Goal: Task Accomplishment & Management: Manage account settings

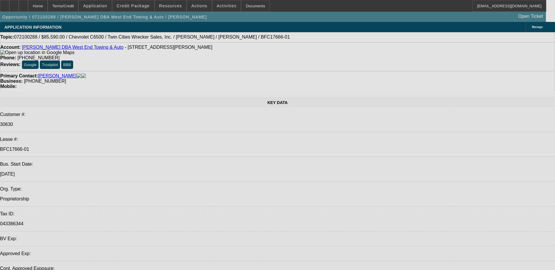
select select "0"
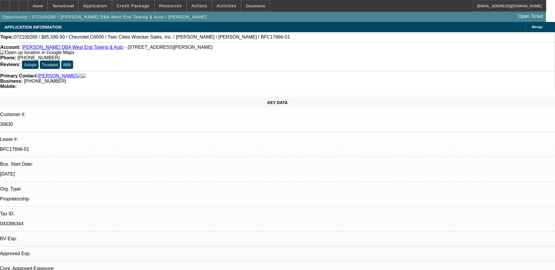
select select "2"
select select "0"
select select "0.1"
select select "2"
select select "0"
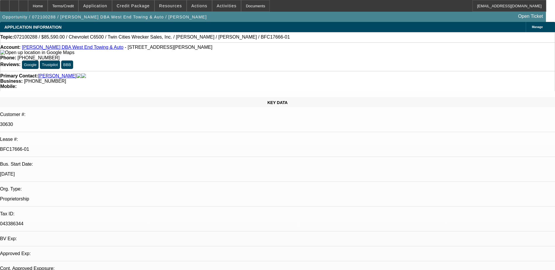
select select "0"
select select "2"
select select "0"
select select "1"
select select "2"
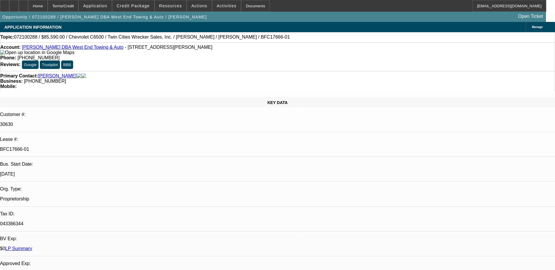
select select "6"
select select "1"
select select "2"
select select "6"
select select "1"
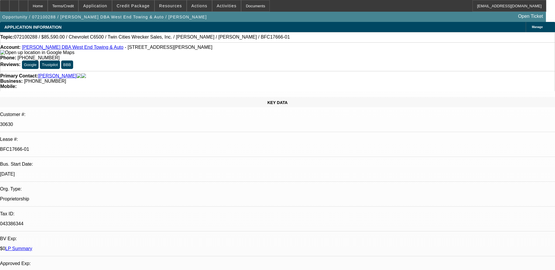
select select "2"
select select "6"
click at [88, 48] on link "[PERSON_NAME] DBA West End Towing & Auto" at bounding box center [73, 47] width 102 height 5
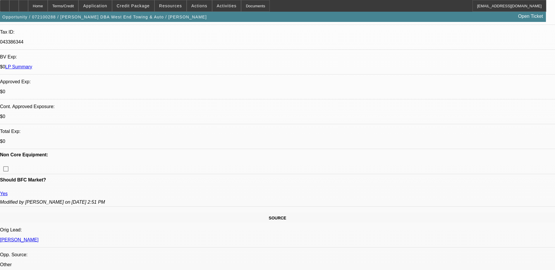
scroll to position [263, 0]
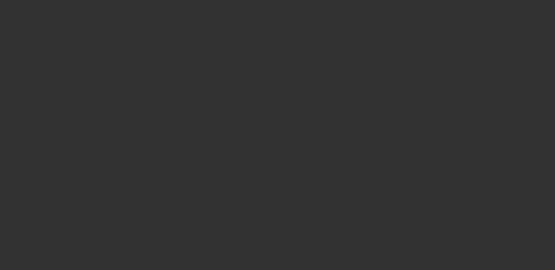
select select "0"
select select "2"
select select "0.1"
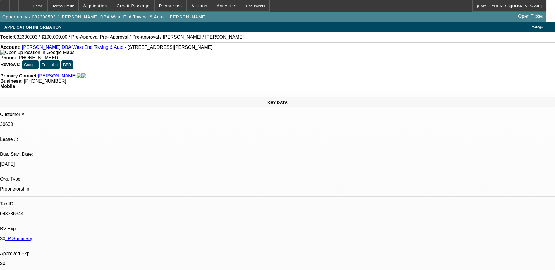
select select "1"
select select "2"
select select "4"
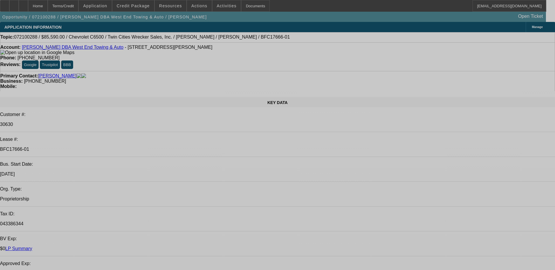
select select "0"
select select "2"
select select "0"
select select "0.1"
select select "2"
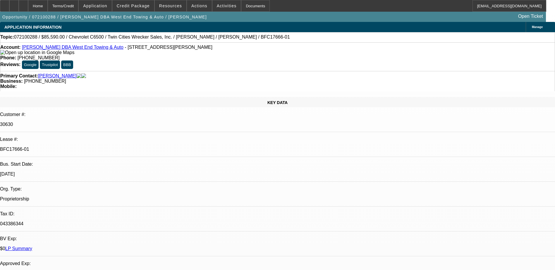
select select "0"
select select "2"
select select "0"
select select "1"
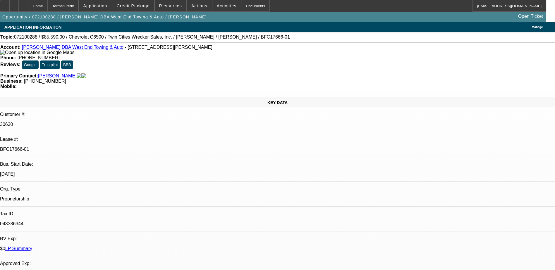
select select "2"
select select "6"
select select "1"
select select "2"
select select "6"
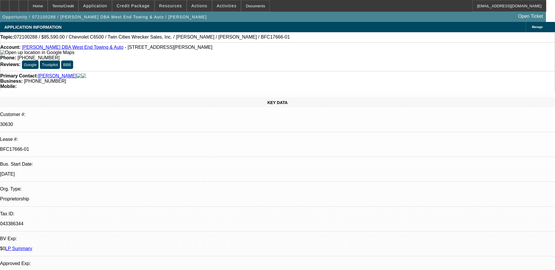
select select "1"
select select "2"
select select "6"
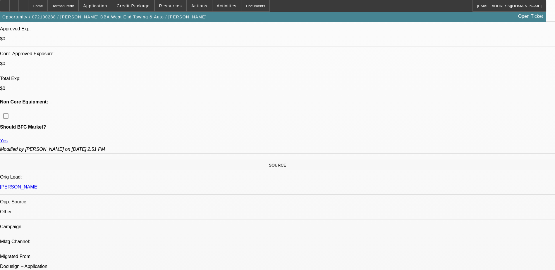
scroll to position [146, 0]
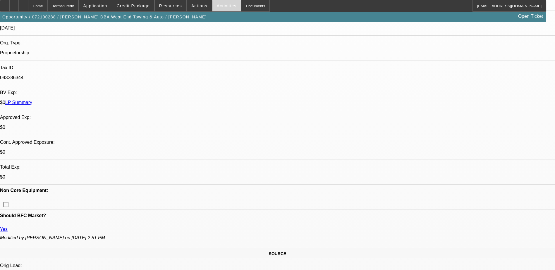
click at [216, 3] on span at bounding box center [226, 6] width 29 height 14
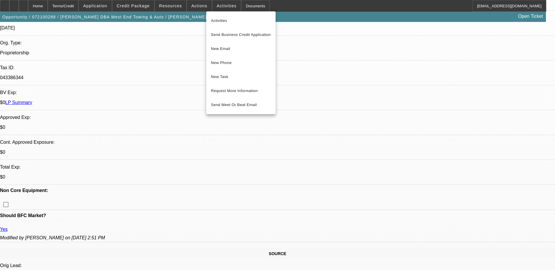
click at [164, 6] on div at bounding box center [277, 135] width 555 height 270
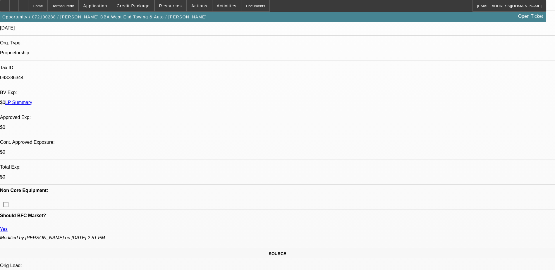
click at [164, 6] on span "Resources" at bounding box center [170, 6] width 23 height 5
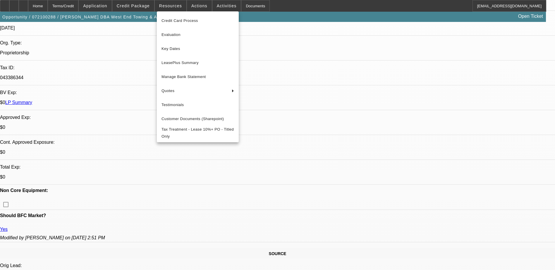
drag, startPoint x: 195, startPoint y: 61, endPoint x: 425, endPoint y: -30, distance: 247.9
click at [200, 60] on span "LeasePlus Summary" at bounding box center [198, 62] width 73 height 7
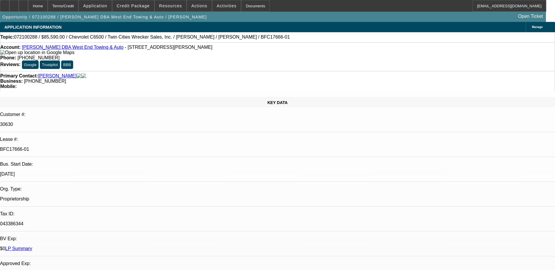
scroll to position [88, 0]
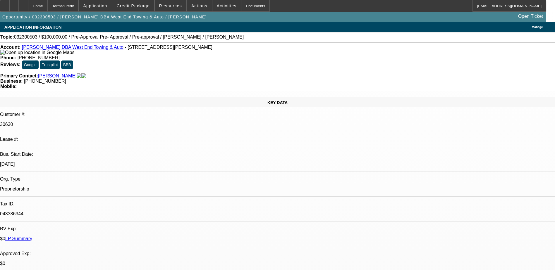
select select "0"
select select "2"
select select "0.1"
select select "1"
select select "2"
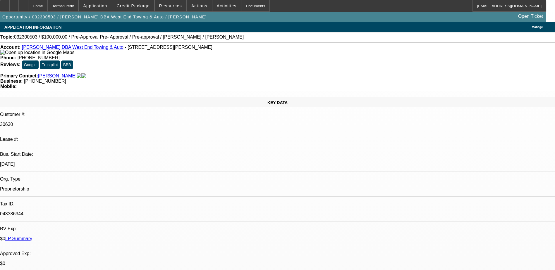
select select "4"
click at [195, 9] on span at bounding box center [199, 6] width 25 height 14
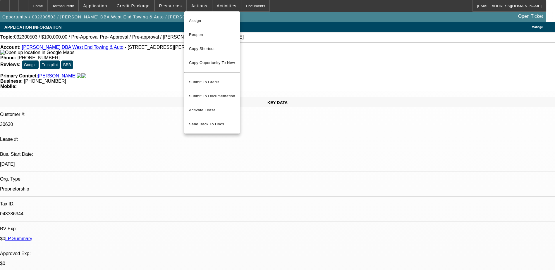
click at [246, 4] on div at bounding box center [277, 135] width 555 height 270
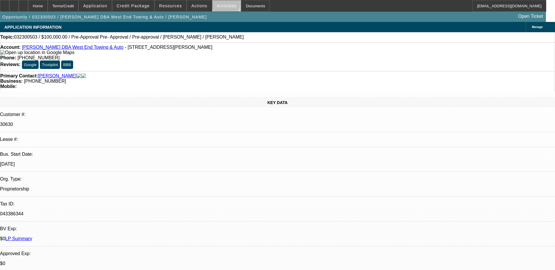
click at [220, 5] on span "Activities" at bounding box center [227, 6] width 20 height 5
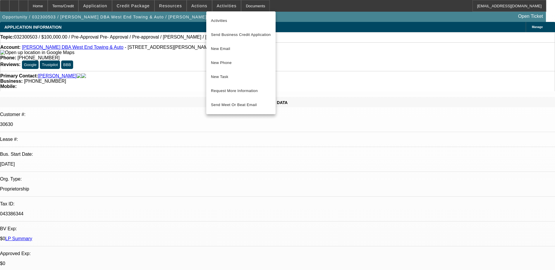
click at [244, 5] on div at bounding box center [277, 135] width 555 height 270
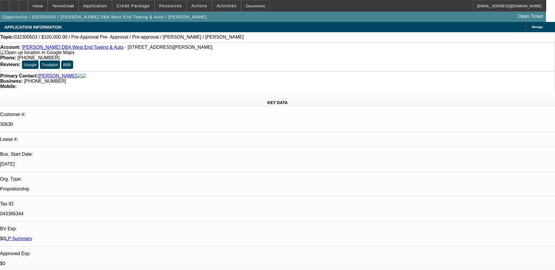
click at [244, 5] on div "Documents" at bounding box center [255, 6] width 29 height 12
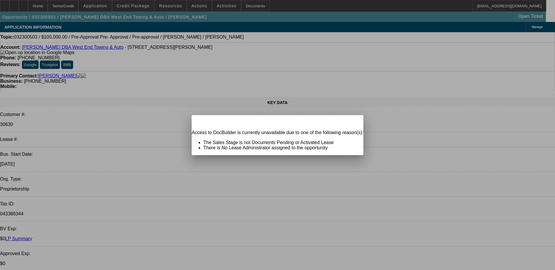
click at [351, 122] on icon at bounding box center [351, 120] width 0 height 3
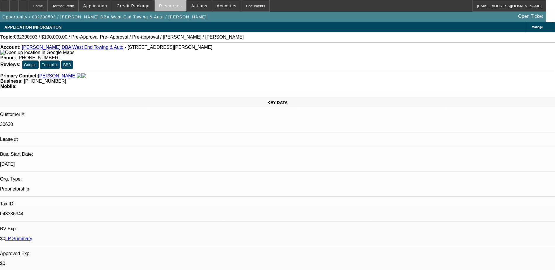
click at [175, 8] on span at bounding box center [171, 6] width 32 height 14
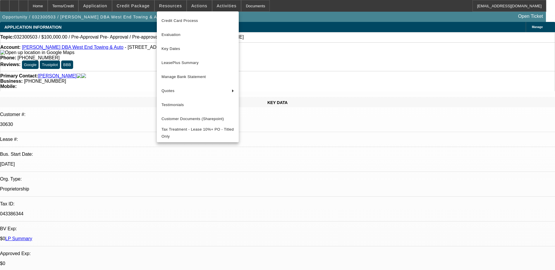
click at [138, 6] on div at bounding box center [277, 135] width 555 height 270
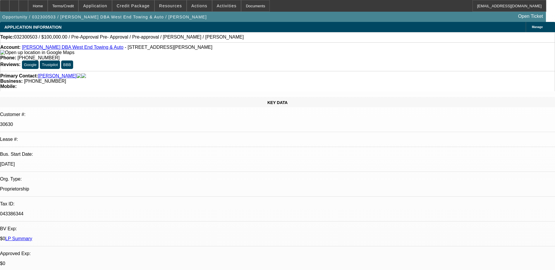
click at [138, 6] on span "Credit Package" at bounding box center [133, 6] width 33 height 5
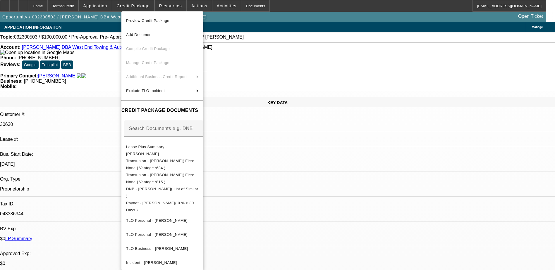
click at [112, 6] on div at bounding box center [277, 135] width 555 height 270
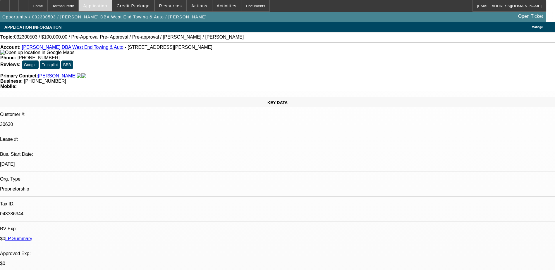
click at [107, 6] on span "Application" at bounding box center [95, 6] width 24 height 5
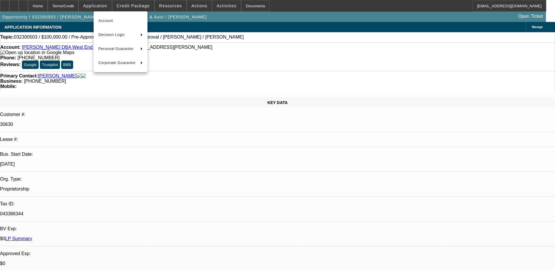
click at [181, 6] on div at bounding box center [277, 135] width 555 height 270
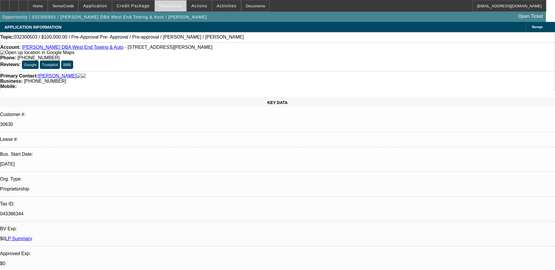
click at [169, 5] on span "Resources" at bounding box center [170, 6] width 23 height 5
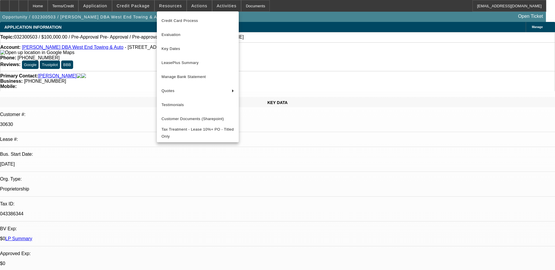
click at [193, 7] on div at bounding box center [277, 135] width 555 height 270
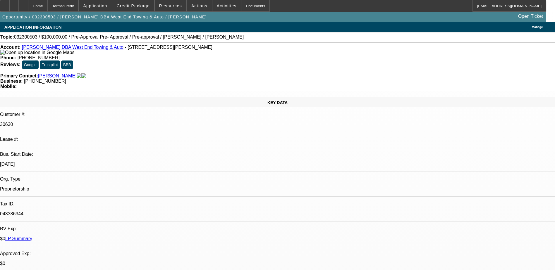
click at [193, 7] on span "Actions" at bounding box center [199, 6] width 16 height 5
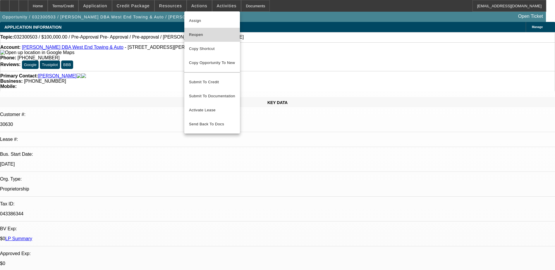
click at [205, 32] on span "Reopen" at bounding box center [212, 34] width 46 height 7
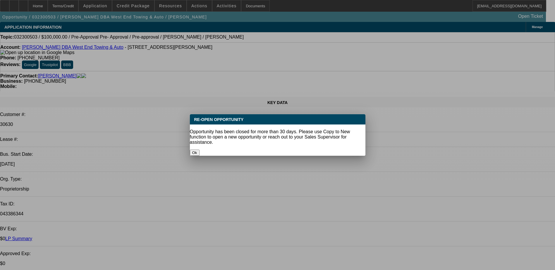
click at [200, 150] on button "Ok" at bounding box center [195, 153] width 10 height 6
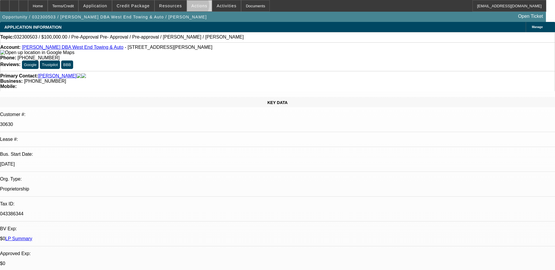
click at [191, 7] on span "Actions" at bounding box center [199, 6] width 16 height 5
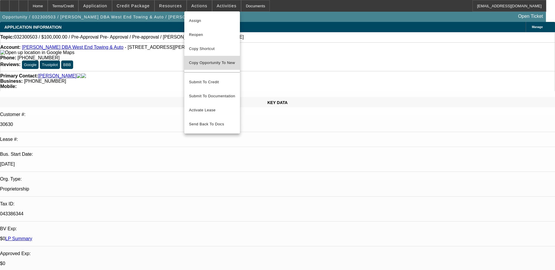
click at [209, 64] on span "Copy Opportunity To New" at bounding box center [212, 63] width 46 height 4
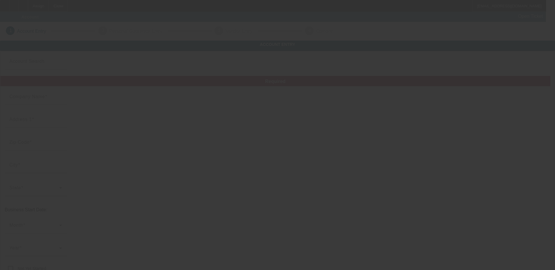
type input "[PERSON_NAME]"
type input "429 Allen St"
type input "02740"
type input "New Bedford"
type input "[PHONE_NUMBER]"
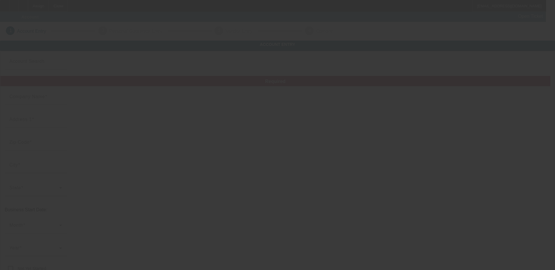
type input "West End Towing & Auto"
type input "[EMAIL_ADDRESS][DOMAIN_NAME]"
type input "Bristol"
type input "043386344"
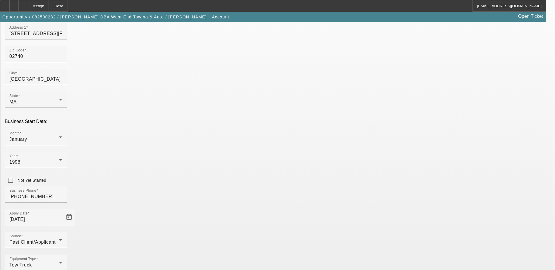
scroll to position [99, 0]
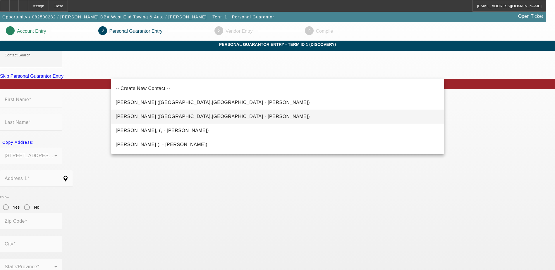
click at [140, 120] on span "Simmons, Adam (New Bedford,MA - Adam Simmons)" at bounding box center [213, 116] width 194 height 7
type input "Simmons, Adam (New Bedford,MA - Adam Simmons)"
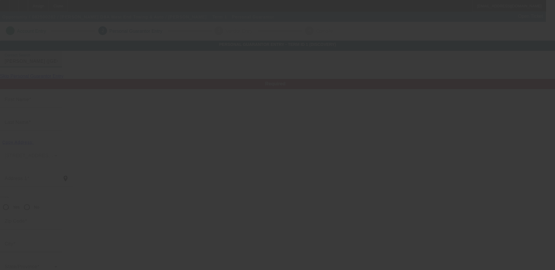
type input "Adam"
type input "Simmons"
type input "[STREET_ADDRESS][PERSON_NAME]"
radio input "true"
type input "02740"
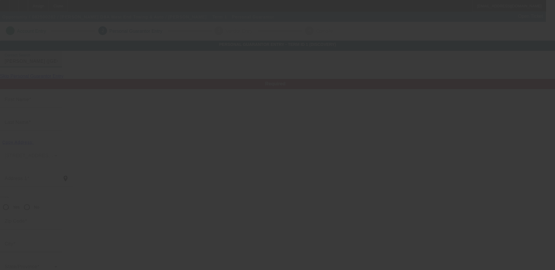
type input "New Bedford"
type input "[PHONE_NUMBER]"
type input "100"
type input "014-62-6100"
type input "wstend@comcast.net"
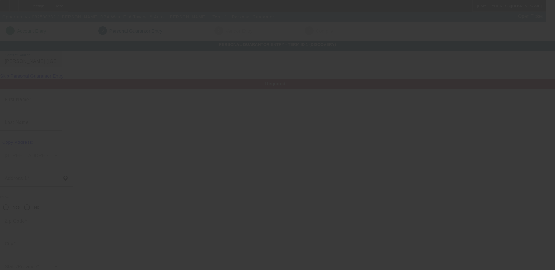
type input "$0.00"
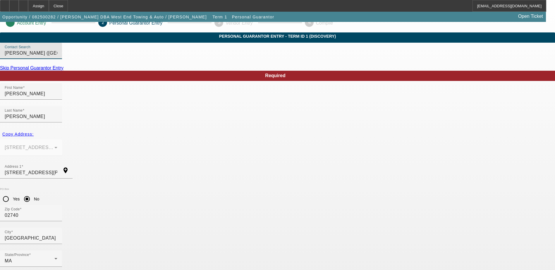
scroll to position [16, 0]
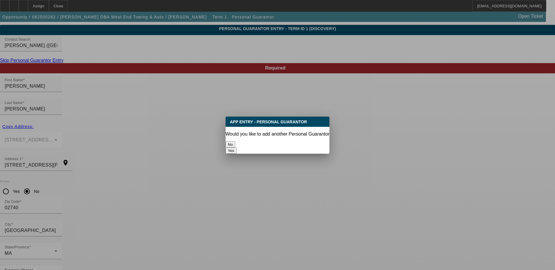
click at [235, 142] on button "No" at bounding box center [231, 145] width 10 height 6
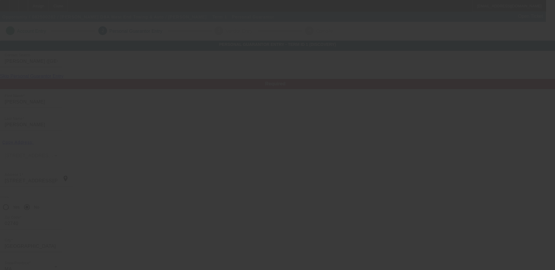
scroll to position [16, 0]
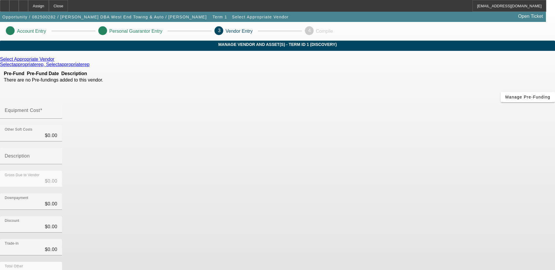
click at [56, 62] on icon at bounding box center [56, 59] width 0 height 5
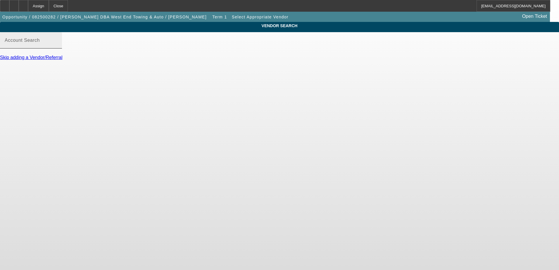
click at [57, 46] on input "Account Search" at bounding box center [31, 42] width 53 height 7
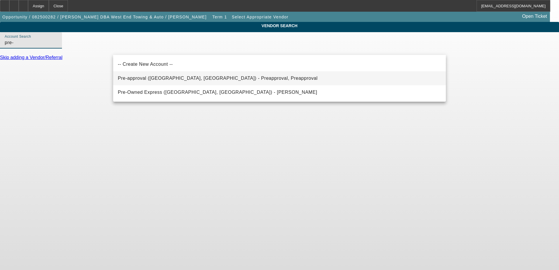
click at [164, 78] on span "Pre-approval (Northbrook, IL) - Preapproval, Preapproval" at bounding box center [218, 78] width 200 height 5
type input "Pre-approval (Northbrook, IL) - Preapproval, Preapproval"
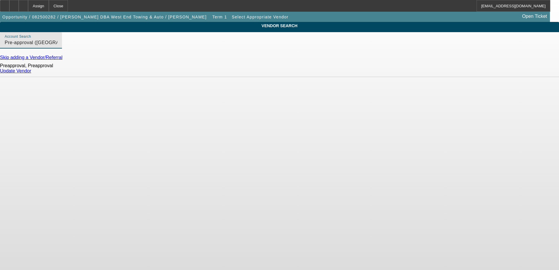
click at [31, 73] on link "Update Vendor" at bounding box center [15, 70] width 31 height 5
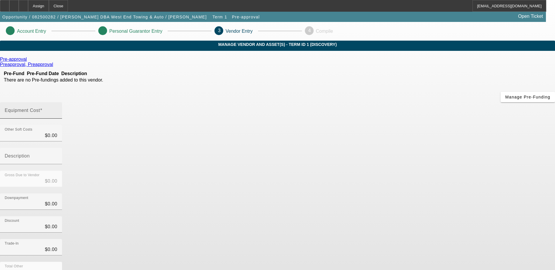
click at [57, 109] on input "Equipment Cost" at bounding box center [31, 112] width 53 height 7
type input "5"
type input "$5.00"
type input "50"
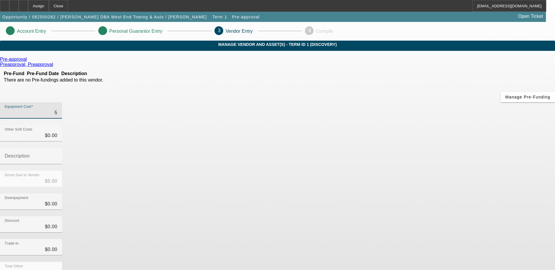
type input "$50.00"
type input "500"
type input "$500.00"
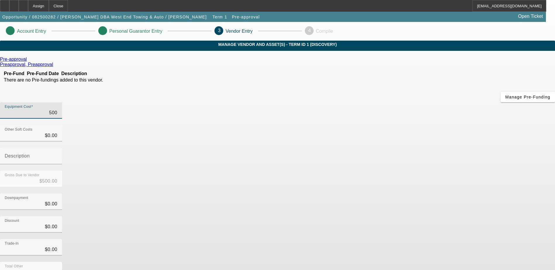
type input "5000"
type input "$5,000.00"
type input "50000"
type input "$50,000.00"
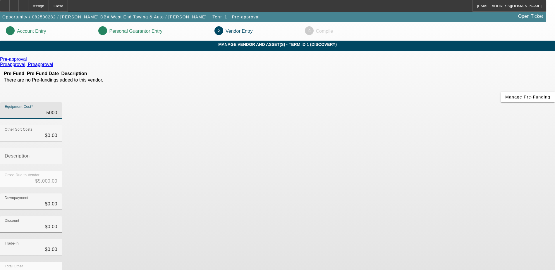
type input "$50,000.00"
click at [382, 102] on div "Equipment Cost $50,000.00" at bounding box center [277, 113] width 555 height 23
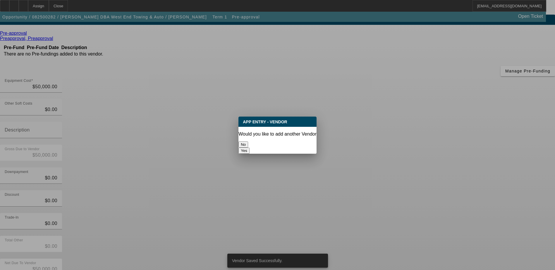
scroll to position [0, 0]
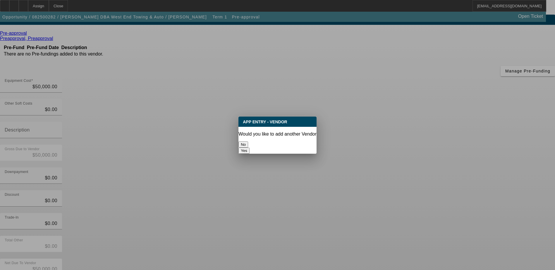
click at [248, 145] on button "No" at bounding box center [243, 145] width 10 height 6
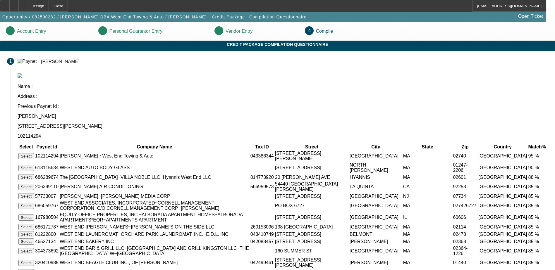
click at [34, 153] on button "Select" at bounding box center [26, 156] width 16 height 6
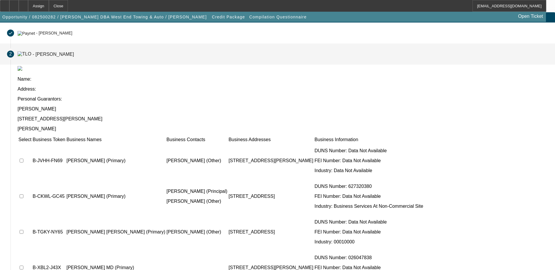
scroll to position [53, 0]
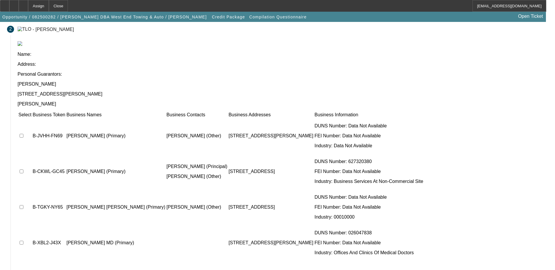
click at [23, 134] on input "checkbox" at bounding box center [22, 136] width 4 height 4
checkbox input "true"
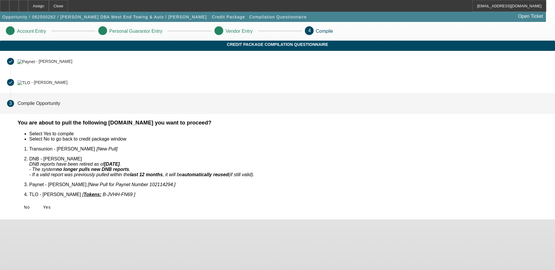
scroll to position [0, 0]
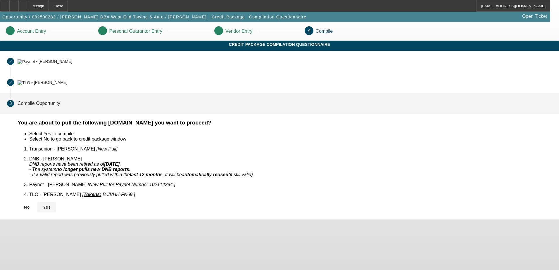
click at [43, 205] on icon at bounding box center [43, 207] width 0 height 5
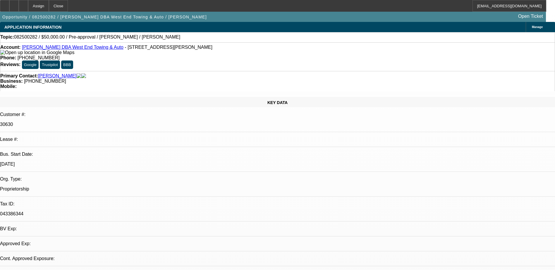
select select "0"
select select "2"
select select "0.1"
select select "4"
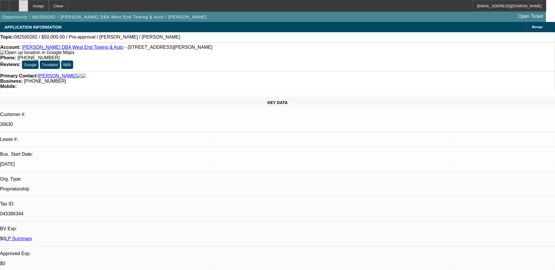
click at [23, 4] on icon at bounding box center [23, 4] width 0 height 0
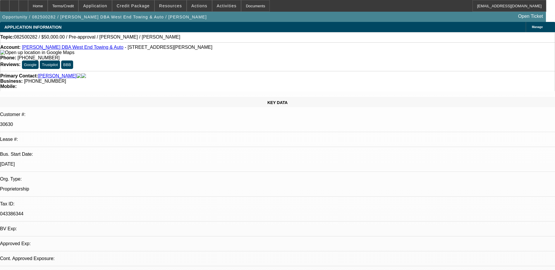
select select "0"
select select "2"
select select "0.1"
select select "4"
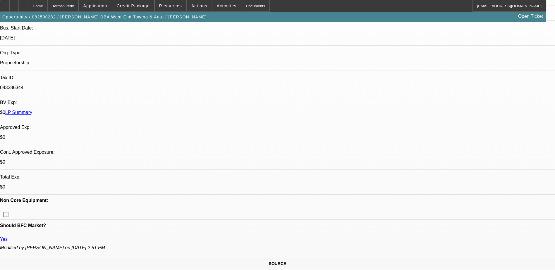
scroll to position [234, 0]
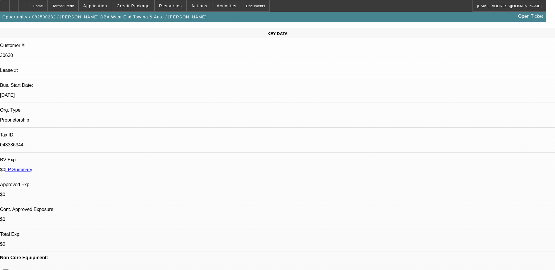
scroll to position [59, 0]
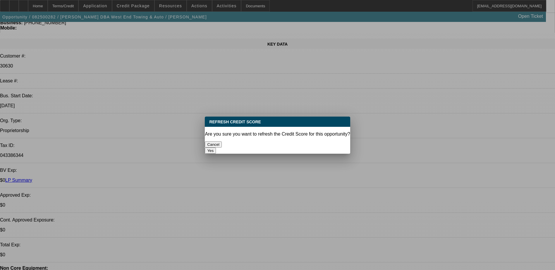
scroll to position [0, 0]
click at [216, 148] on button "Yes" at bounding box center [210, 151] width 11 height 6
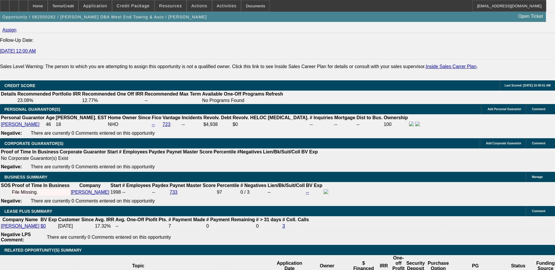
scroll to position [819, 0]
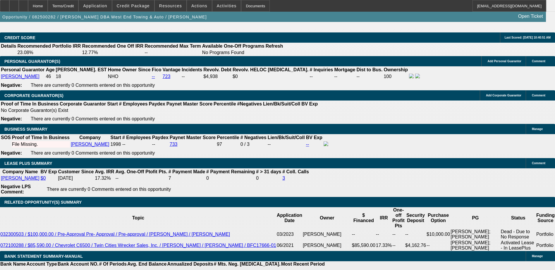
scroll to position [878, 0]
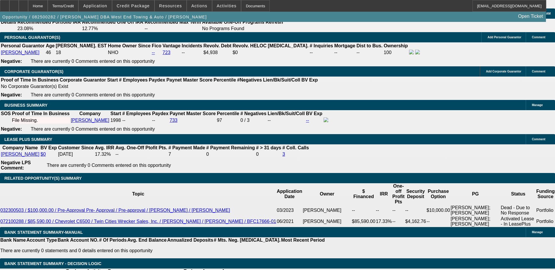
type input "$0.00"
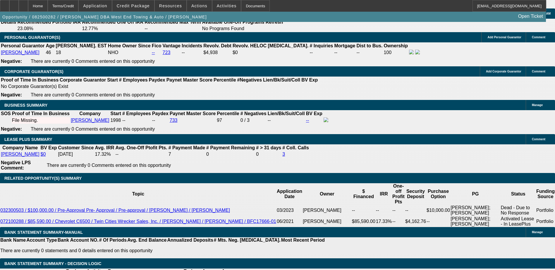
type input "48"
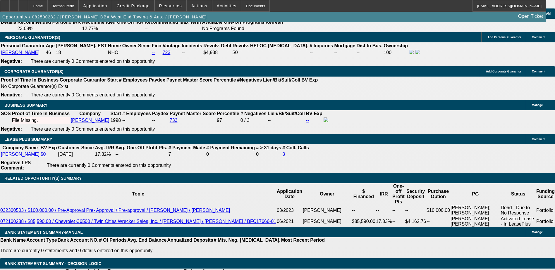
type input "16"
type input "$2,126.14"
type input "$1,063.07"
type input "$2,834.02"
type input "$1,417.01"
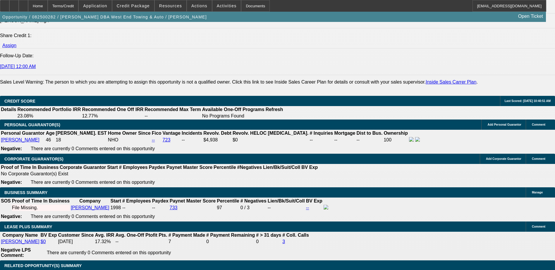
scroll to position [790, 0]
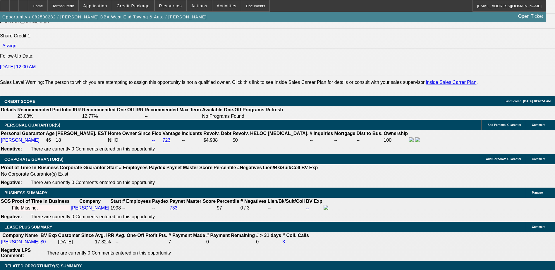
type input "16"
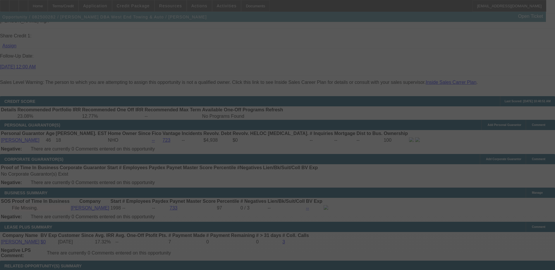
select select "0"
select select "2"
select select "0.1"
select select "4"
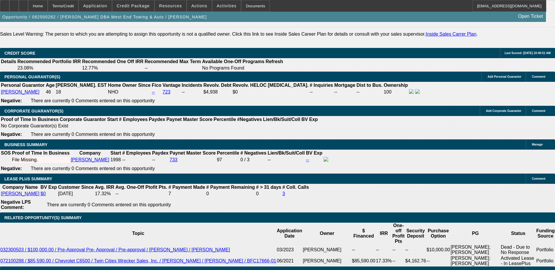
scroll to position [849, 0]
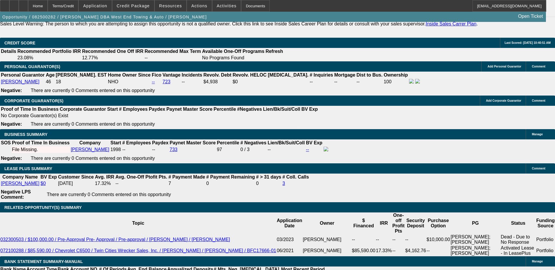
type input "1"
type input "UNKNOWN"
type input "14"
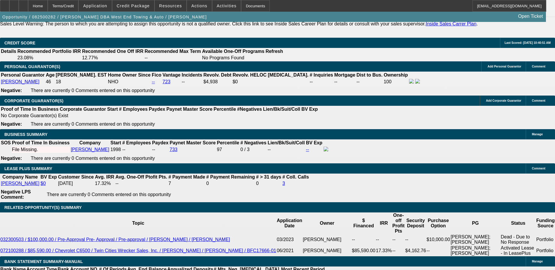
type input "$1,063.07"
type input "$2,126.14"
type input "$1,366.32"
type input "$2,732.64"
type input "14"
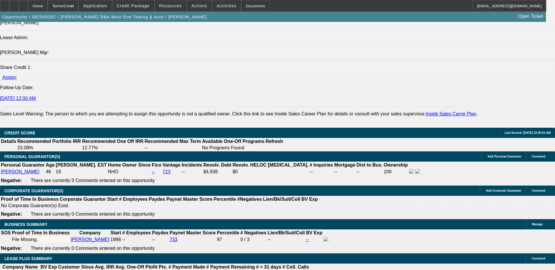
scroll to position [732, 0]
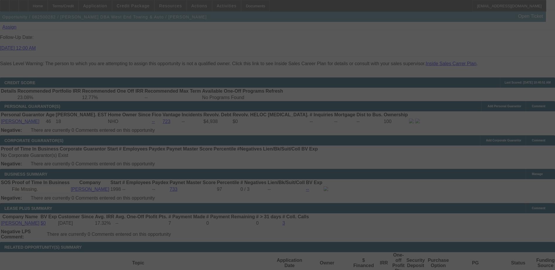
scroll to position [819, 0]
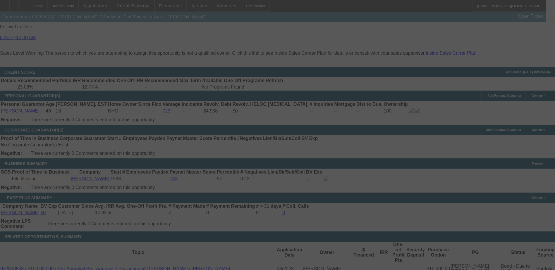
select select "0"
select select "2"
select select "0.1"
select select "4"
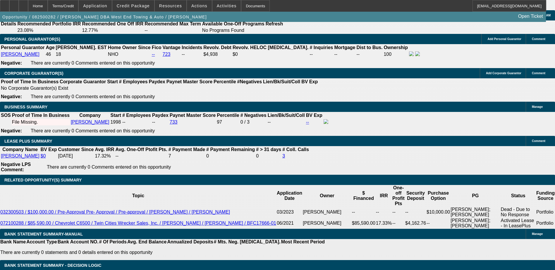
scroll to position [878, 0]
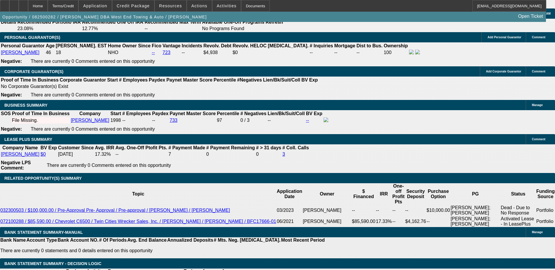
type input "UNKNOWN"
type input "1"
type input "$2,126.14"
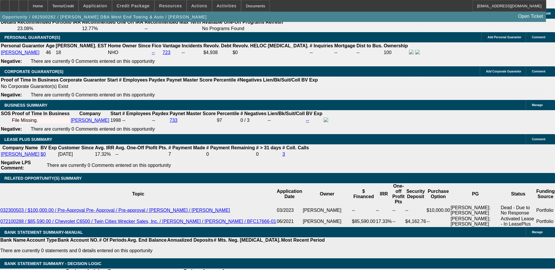
type input "$1,063.07"
type input "13."
type input "$2,682.74"
type input "$1,341.37"
type input "13.2"
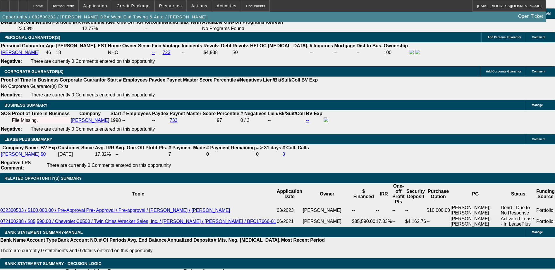
type input "$2,692.68"
type input "$1,346.34"
type input "13.2"
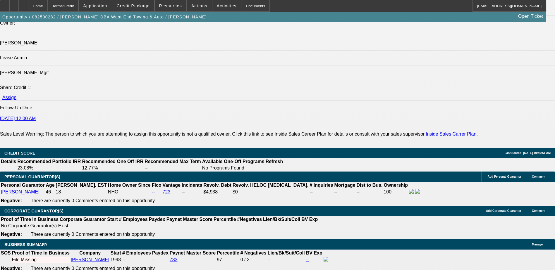
scroll to position [732, 0]
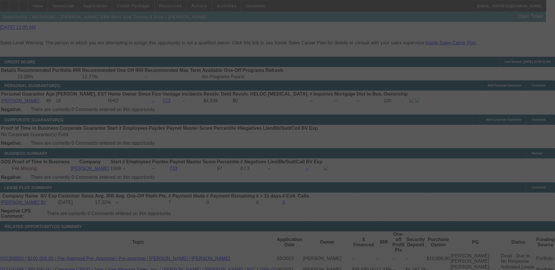
scroll to position [878, 0]
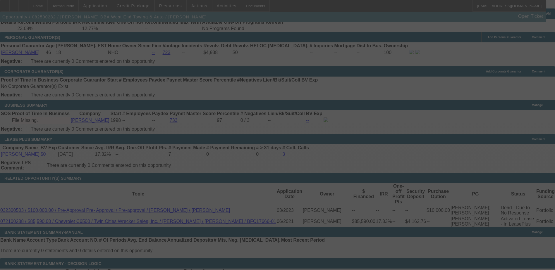
select select "0"
select select "2"
select select "0.1"
select select "4"
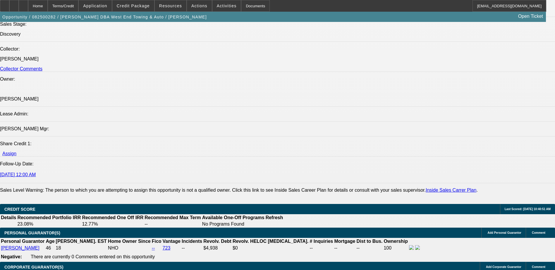
scroll to position [732, 0]
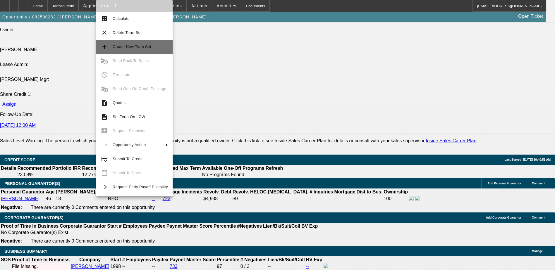
click at [139, 44] on span "Create New Term Set" at bounding box center [140, 46] width 55 height 7
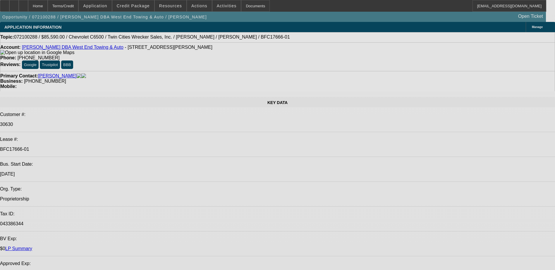
select select "0"
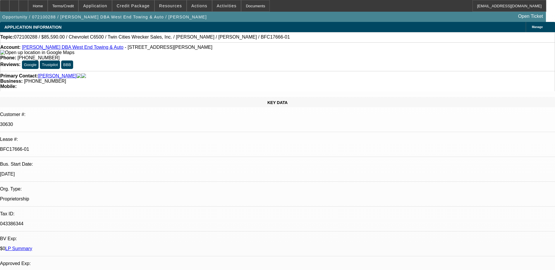
select select "2"
select select "0"
select select "0.1"
select select "2"
select select "0"
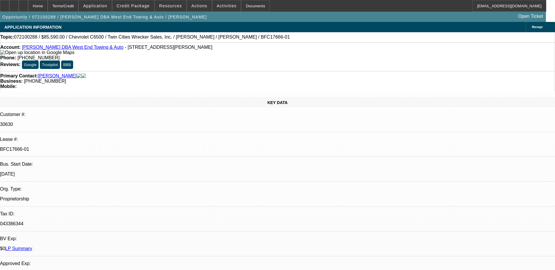
select select "0"
select select "2"
select select "0"
select select "1"
select select "2"
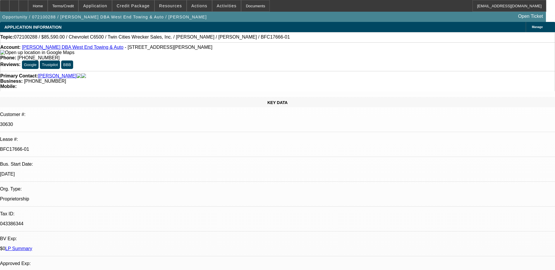
select select "6"
select select "1"
select select "2"
select select "6"
select select "1"
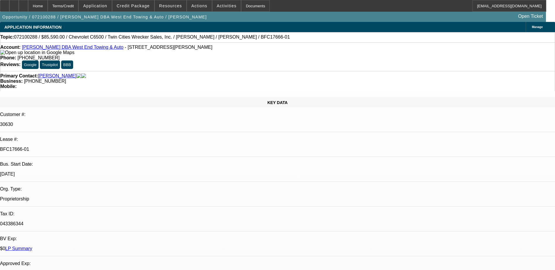
select select "2"
select select "6"
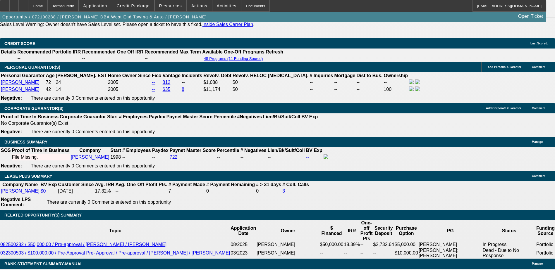
scroll to position [732, 0]
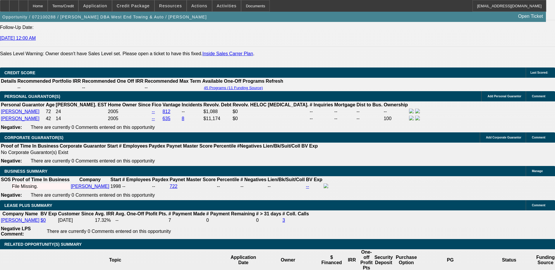
scroll to position [674, 0]
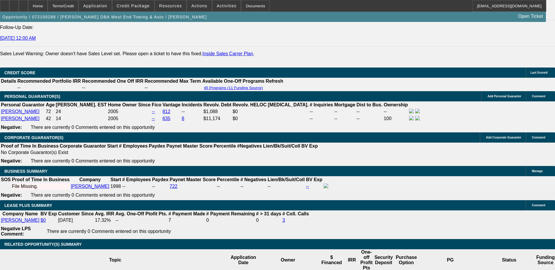
scroll to position [586, 0]
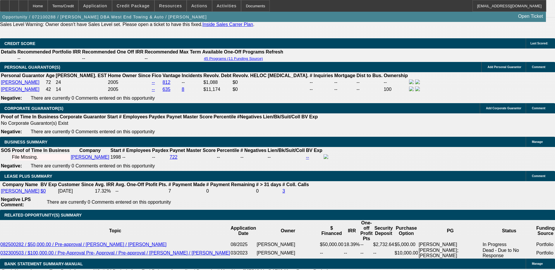
scroll to position [936, 0]
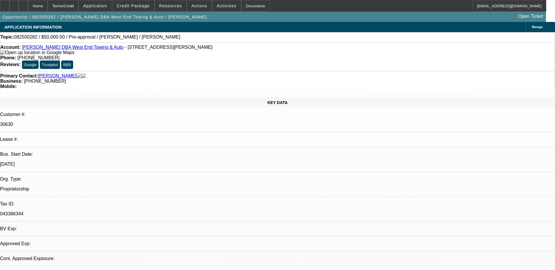
select select "0"
select select "2"
select select "0.1"
select select "4"
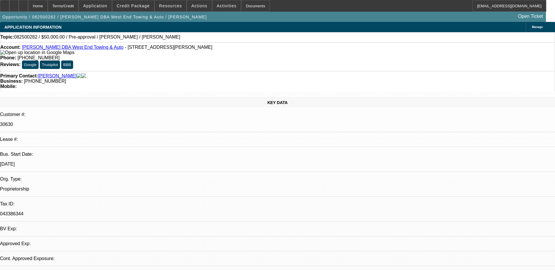
select select "0"
select select "2"
select select "0.1"
select select "4"
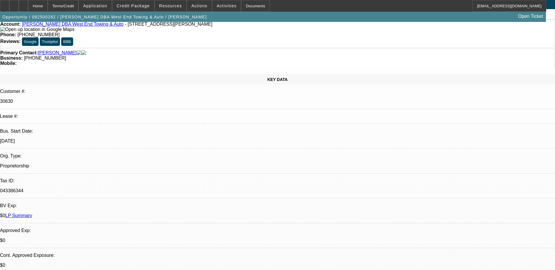
scroll to position [59, 0]
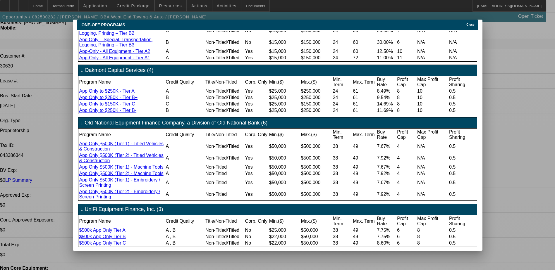
scroll to position [656, 0]
click at [468, 23] on span "Close" at bounding box center [470, 24] width 8 height 3
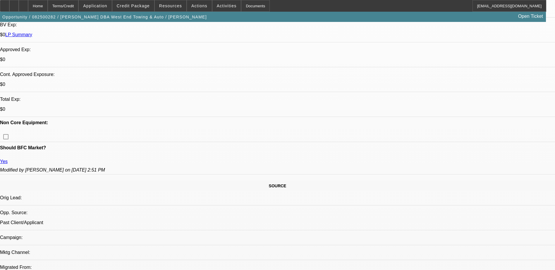
scroll to position [293, 0]
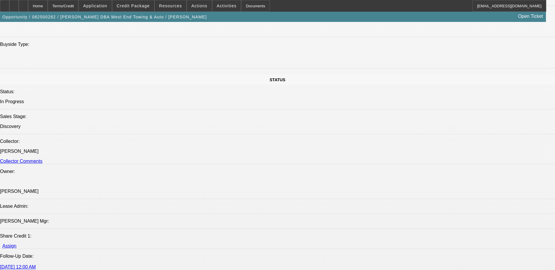
scroll to position [673, 0]
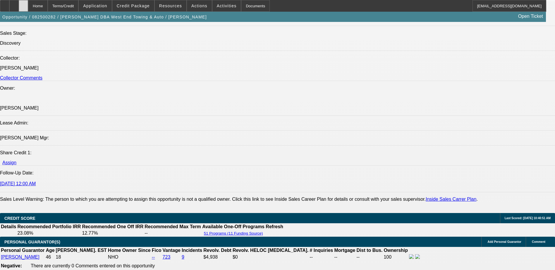
click at [28, 7] on div at bounding box center [23, 6] width 9 height 12
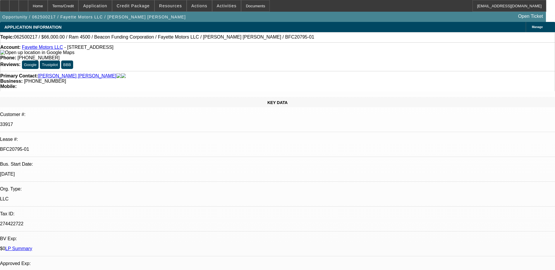
select select "0"
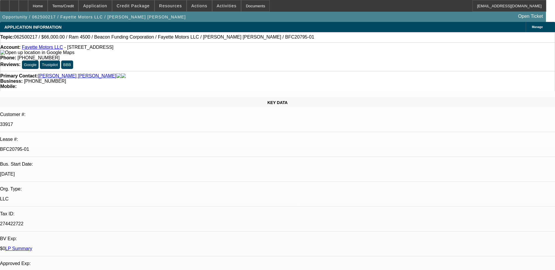
select select "0"
select select "1"
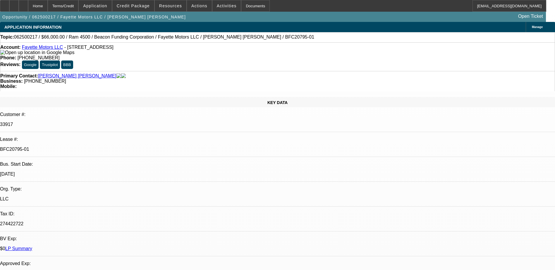
select select "3"
select select "6"
select select "1"
select select "6"
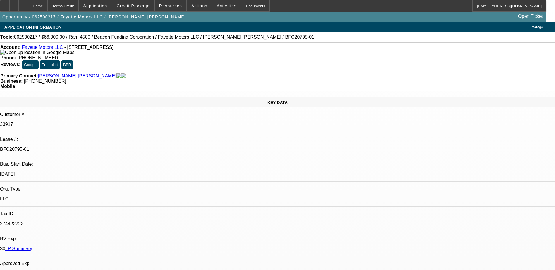
select select "1"
select select "6"
click at [38, 49] on link "Fayette Motors LLC" at bounding box center [42, 47] width 41 height 5
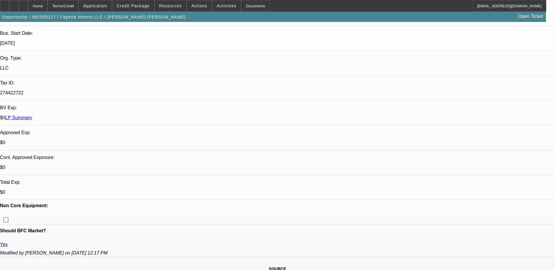
scroll to position [117, 0]
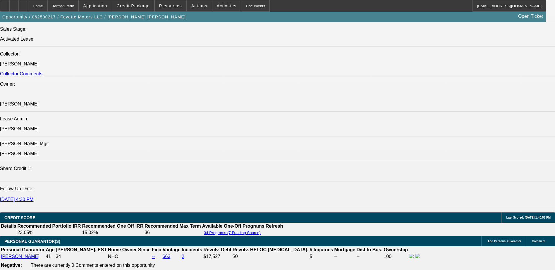
scroll to position [644, 0]
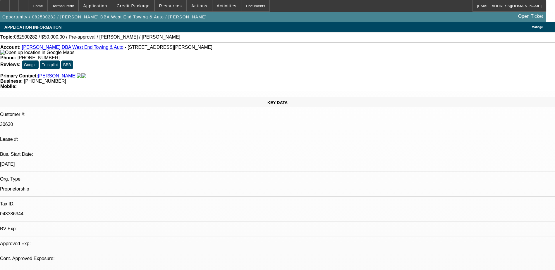
select select "0"
select select "2"
select select "0.1"
select select "0"
select select "2"
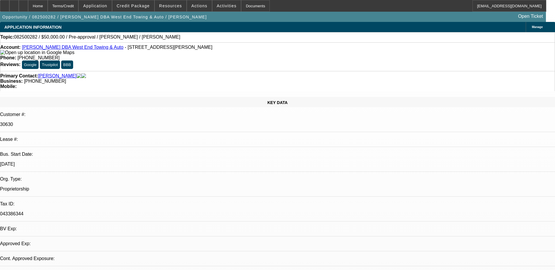
select select "0.1"
select select "1"
select select "2"
select select "4"
select select "1"
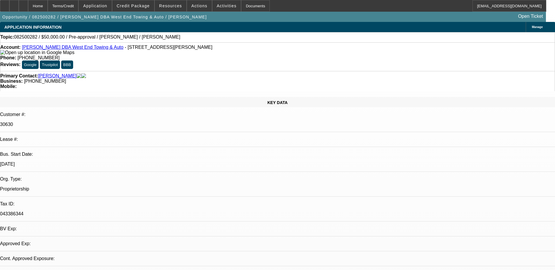
select select "2"
select select "4"
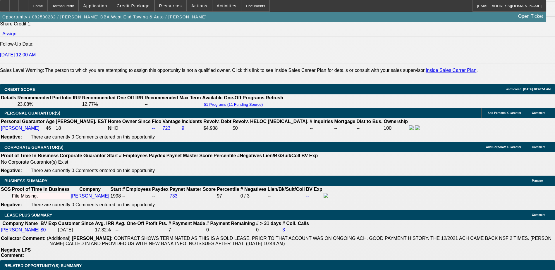
scroll to position [849, 0]
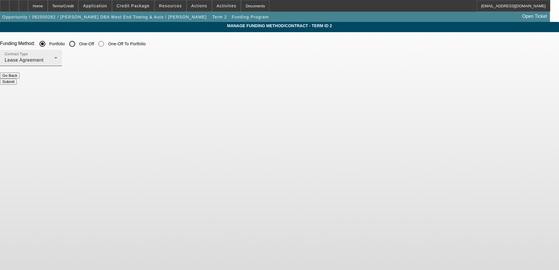
click at [54, 61] on div "Lease Agreement" at bounding box center [30, 60] width 50 height 7
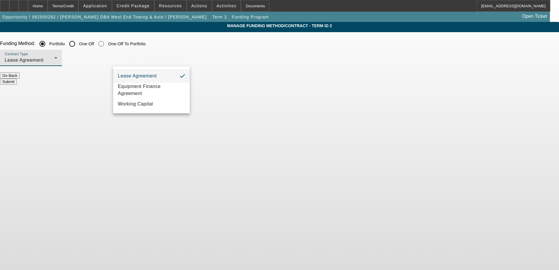
click at [122, 75] on span "Lease Agreement" at bounding box center [137, 76] width 39 height 7
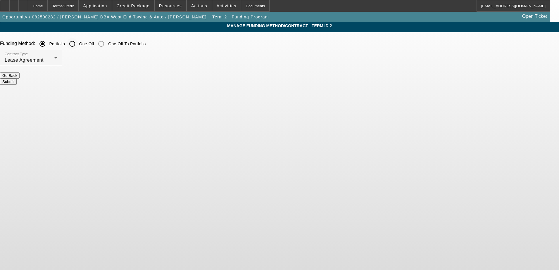
click at [78, 44] on input "One-Off" at bounding box center [72, 44] width 12 height 12
radio input "true"
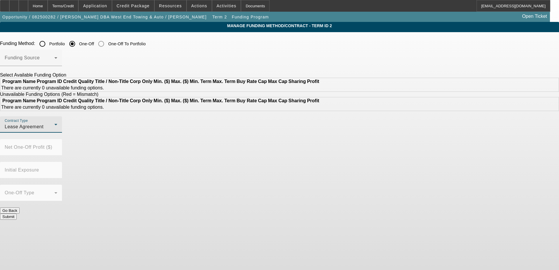
click at [54, 131] on div "Lease Agreement" at bounding box center [30, 126] width 50 height 7
click at [166, 145] on div at bounding box center [279, 135] width 559 height 270
click at [57, 64] on div "Funding Source" at bounding box center [31, 58] width 53 height 16
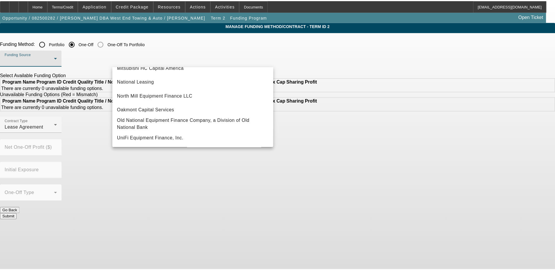
scroll to position [166, 0]
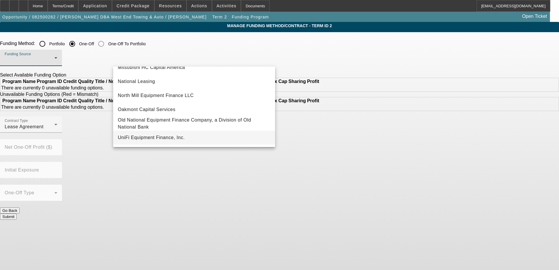
click at [158, 138] on span "UniFi Equipment Finance, Inc." at bounding box center [151, 137] width 67 height 7
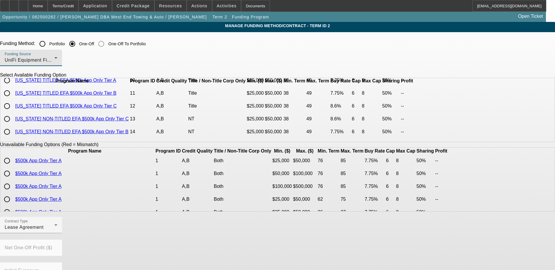
scroll to position [0, 0]
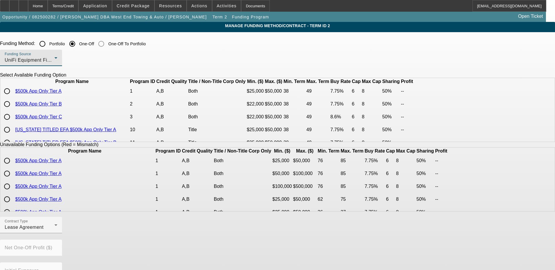
click at [13, 110] on input "radio" at bounding box center [7, 104] width 12 height 12
radio input "true"
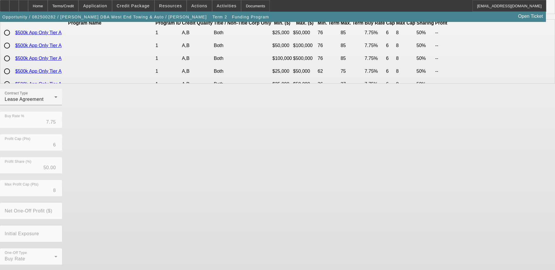
scroll to position [129, 0]
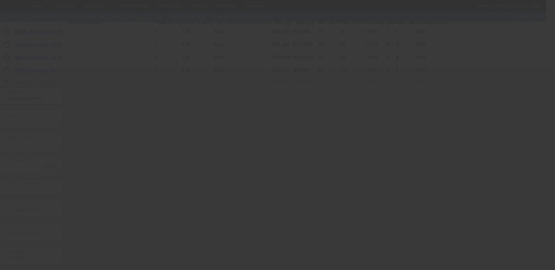
radio input "true"
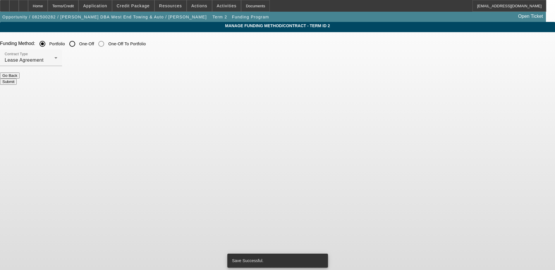
scroll to position [0, 0]
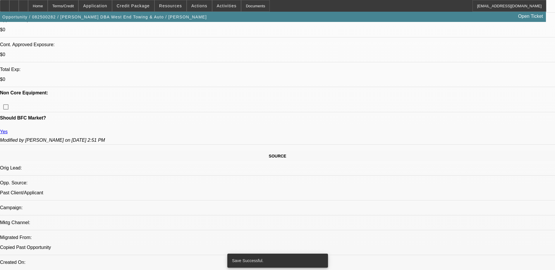
select select "0"
select select "2"
select select "0.1"
select select "4"
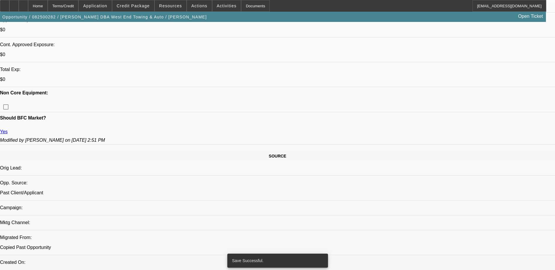
select select "0"
select select "2"
select select "0.1"
select select "4"
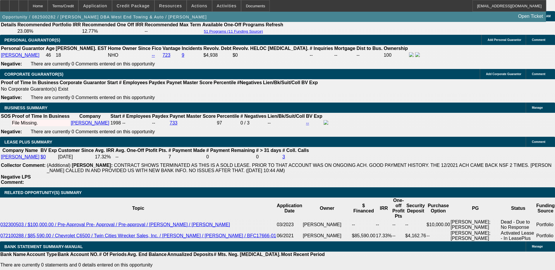
scroll to position [878, 0]
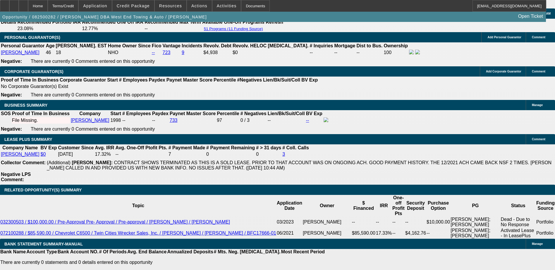
type input "UNKNOWN"
type input "12"
type input "$2,126.14"
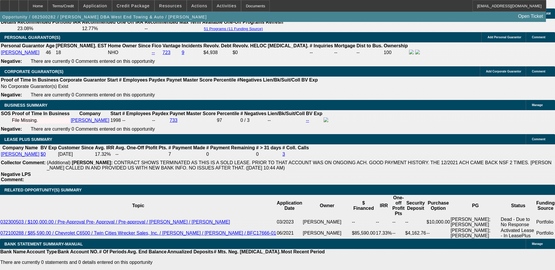
type input "$1,063.07"
type input "$2,633.38"
type input "$1,316.69"
type input "1"
type input "$2,126.14"
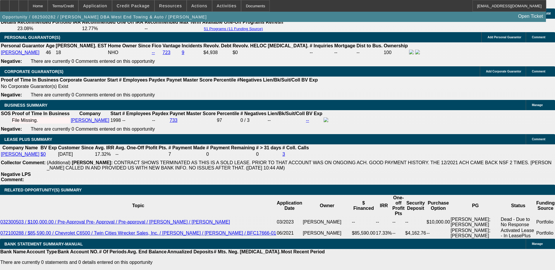
type input "$1,063.07"
type input "111"
type input "$2,584.56"
type input "$1,292.28"
type input "$9,384.34"
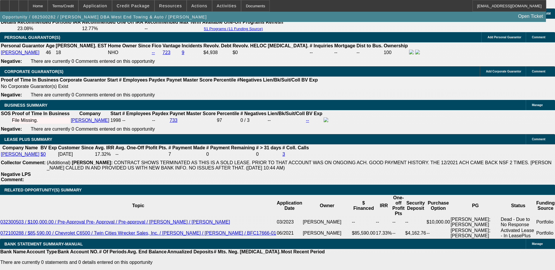
type input "$4,692.17"
type input "11"
type input "$2,584.56"
type input "$1,292.28"
type input "1"
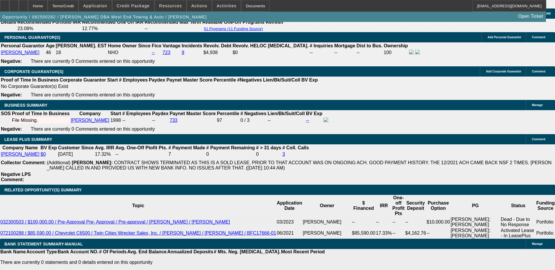
type input "$2,126.14"
type input "$1,063.07"
type input "1"
type input "11"
type input "$2,584.56"
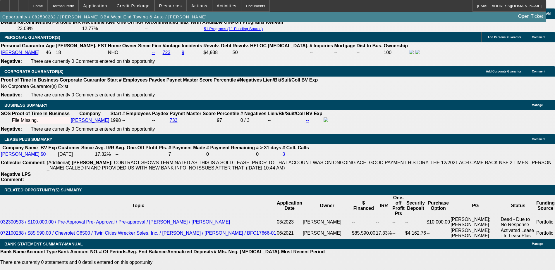
type input "$1,292.28"
type input "11.5"
type input "$2,608.90"
type input "$1,304.45"
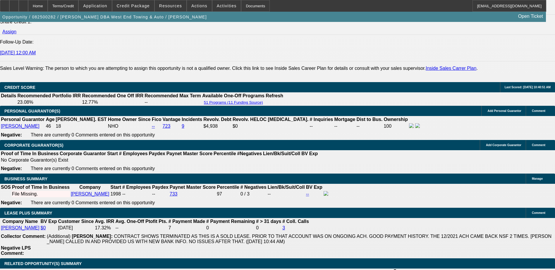
scroll to position [790, 0]
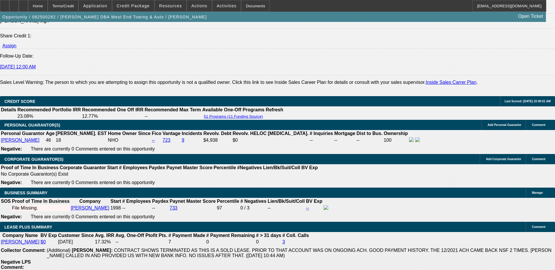
type input "11.5"
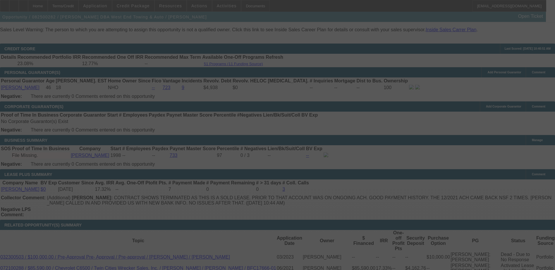
scroll to position [849, 0]
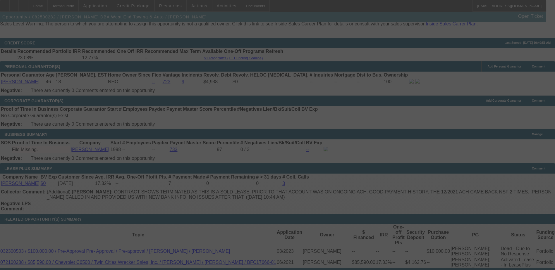
select select "0"
select select "2"
select select "0.1"
select select "4"
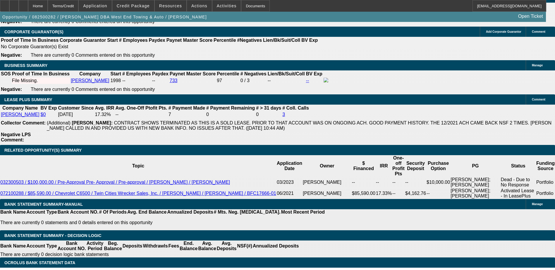
scroll to position [917, 0]
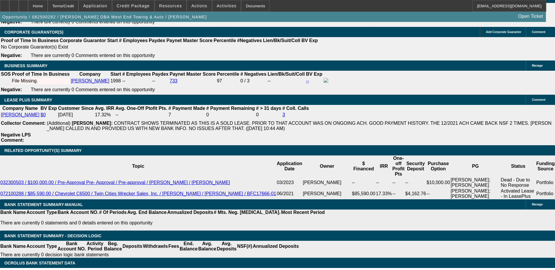
type input "1"
type input "UNKNOWN"
type input "$1,063.07"
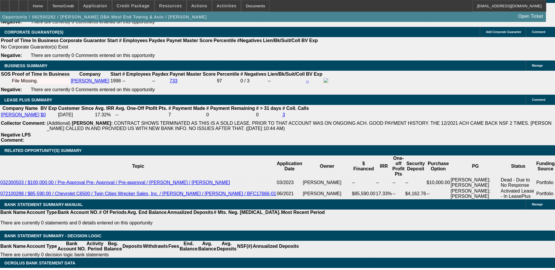
type input "$2,126.14"
type input "10"
type input "$1,268.13"
type input "$2,536.26"
type input "10.9"
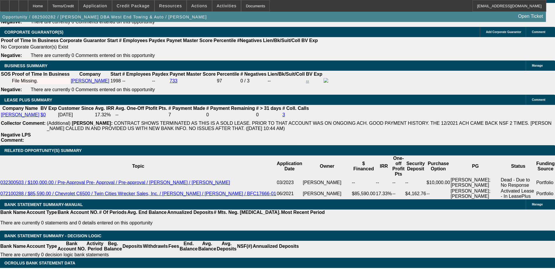
type input "$1,289.85"
type input "$2,579.70"
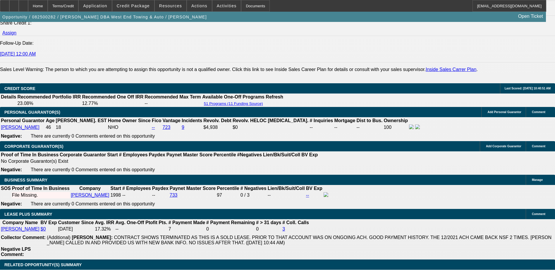
scroll to position [800, 0]
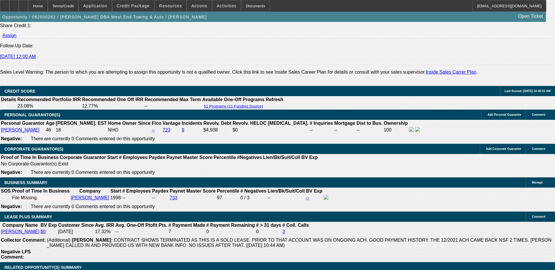
type input "10.9"
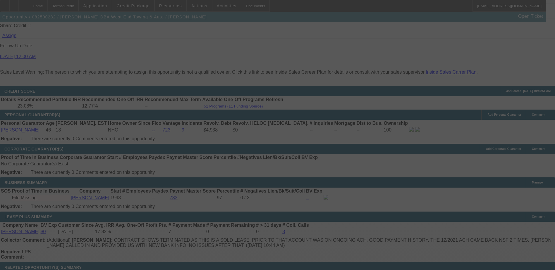
scroll to position [830, 0]
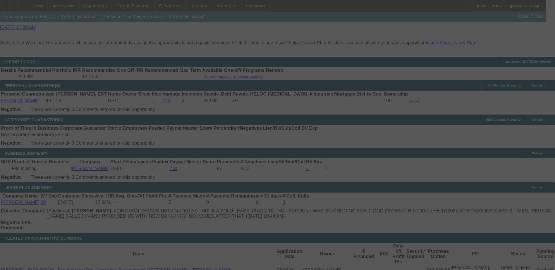
select select "0"
select select "2"
select select "0.1"
select select "4"
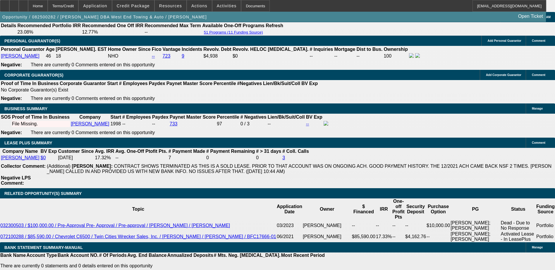
scroll to position [888, 0]
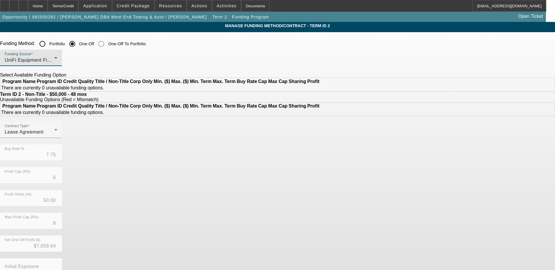
click at [54, 57] on div "UniFi Equipment Finance, Inc." at bounding box center [30, 60] width 50 height 7
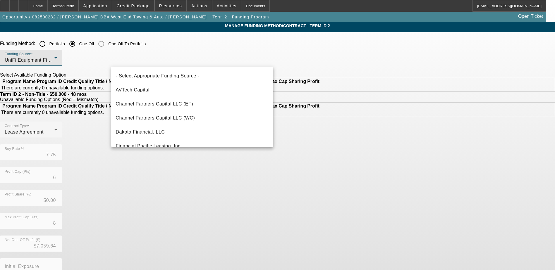
scroll to position [164, 0]
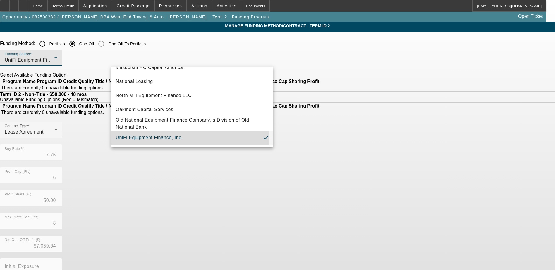
click at [156, 138] on span "UniFi Equipment Finance, Inc." at bounding box center [149, 137] width 67 height 7
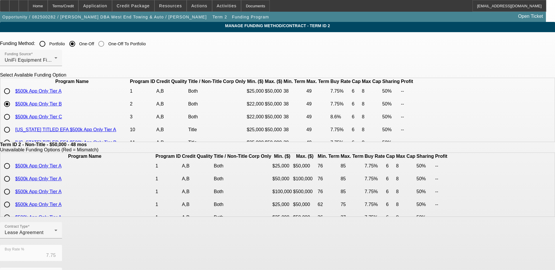
click at [129, 97] on td "$500k App Only Tier A" at bounding box center [72, 91] width 114 height 12
click at [13, 123] on input "radio" at bounding box center [7, 117] width 12 height 12
radio input "true"
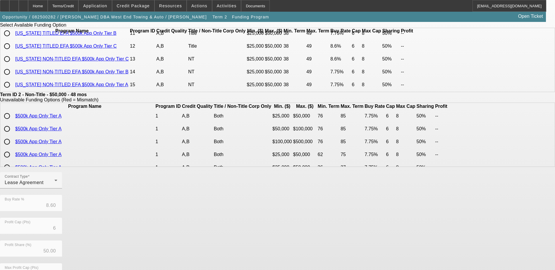
scroll to position [134, 0]
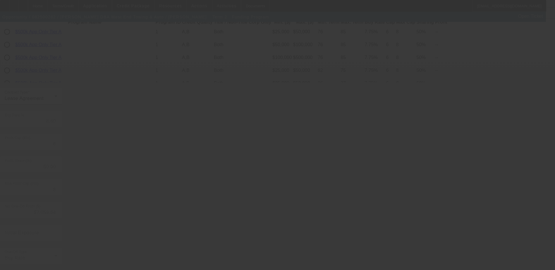
type input "7.75"
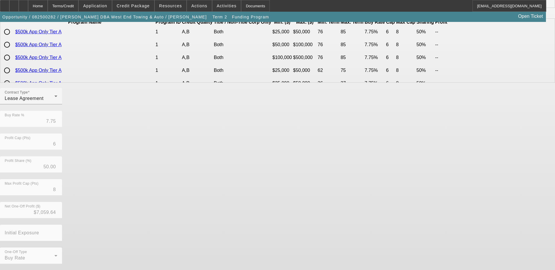
scroll to position [0, 0]
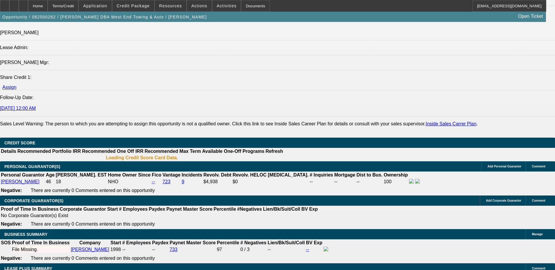
select select "0"
select select "2"
select select "0.1"
select select "4"
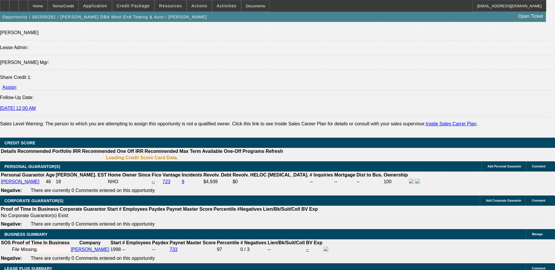
select select "0"
select select "2"
select select "0.1"
select select "4"
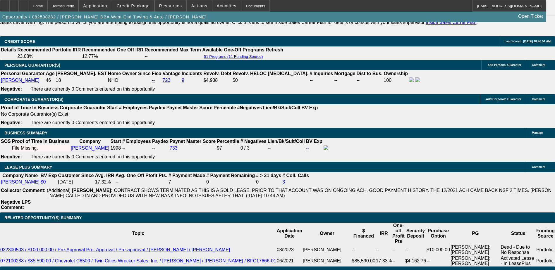
scroll to position [836, 0]
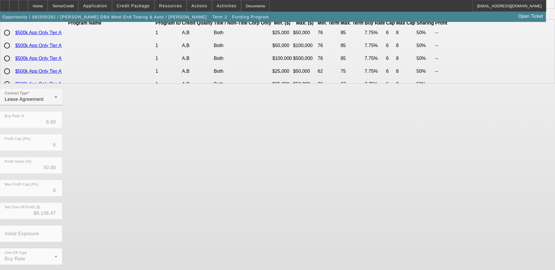
scroll to position [134, 0]
click at [20, 270] on button "Go Back" at bounding box center [10, 274] width 20 height 6
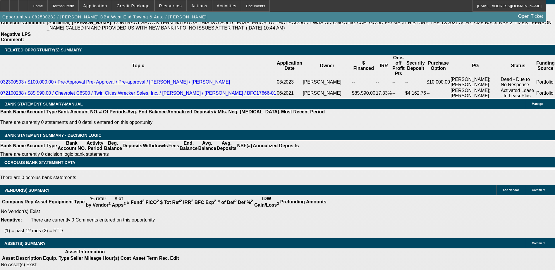
select select "0"
select select "2"
select select "0.1"
select select "4"
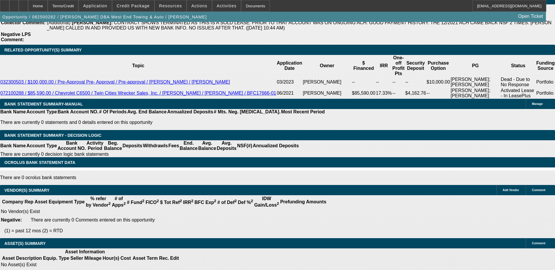
select select "0"
select select "2"
select select "0.1"
select select "4"
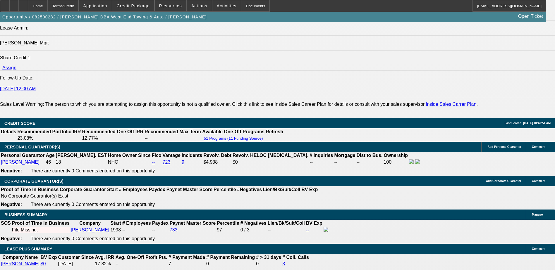
scroll to position [825, 0]
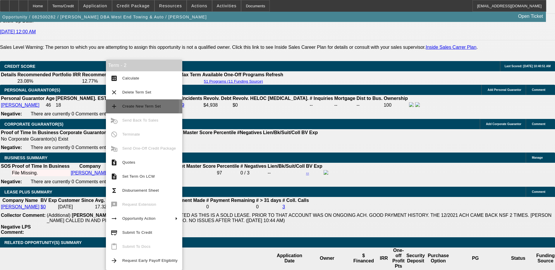
click at [119, 106] on button "add Create New Term Set" at bounding box center [144, 106] width 76 height 14
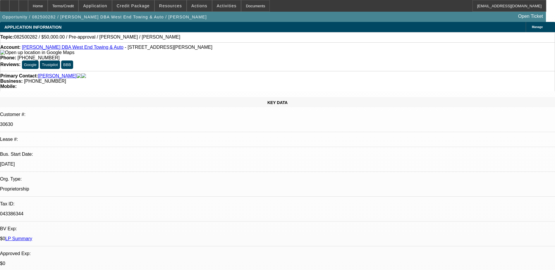
select select "0"
select select "2"
select select "0.1"
select select "0"
select select "2"
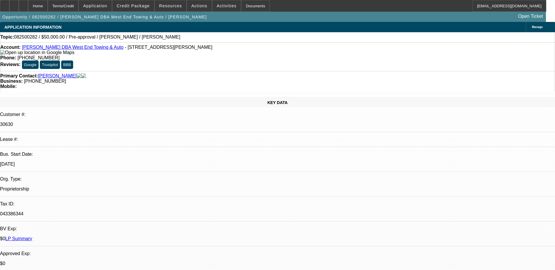
select select "0.1"
select select "0"
select select "2"
select select "0.1"
select select "1"
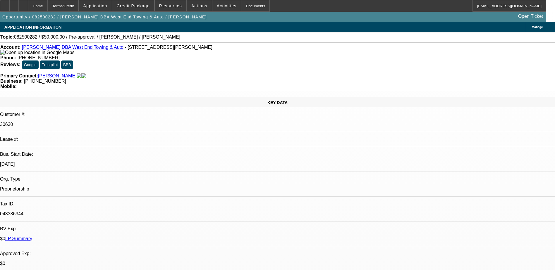
select select "2"
select select "4"
select select "1"
select select "2"
select select "4"
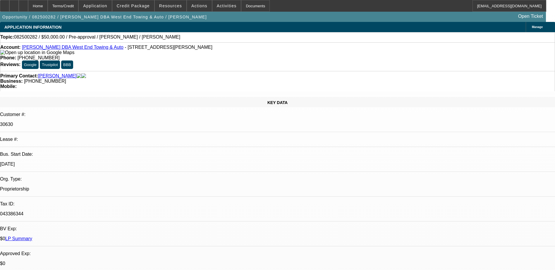
select select "1"
select select "2"
select select "4"
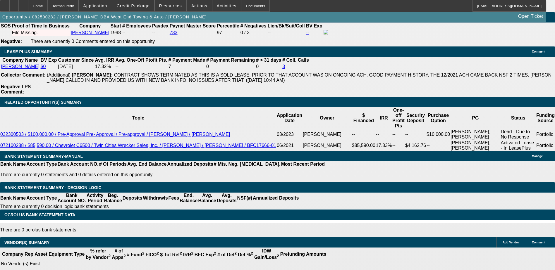
scroll to position [878, 0]
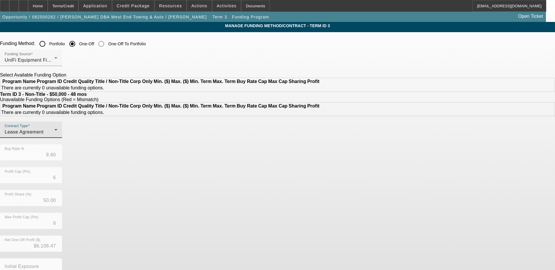
click at [54, 136] on div "Lease Agreement" at bounding box center [30, 132] width 50 height 7
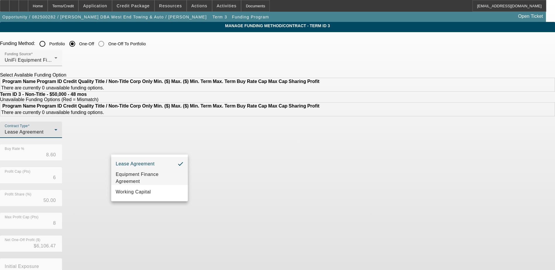
click at [150, 178] on span "Equipment Finance Agreement" at bounding box center [149, 178] width 67 height 14
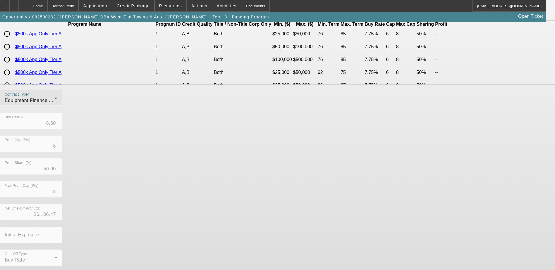
scroll to position [134, 0]
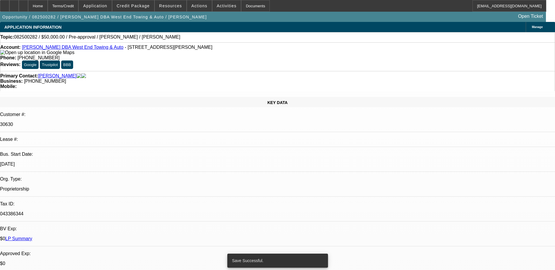
select select "0"
select select "2"
select select "0"
select select "6"
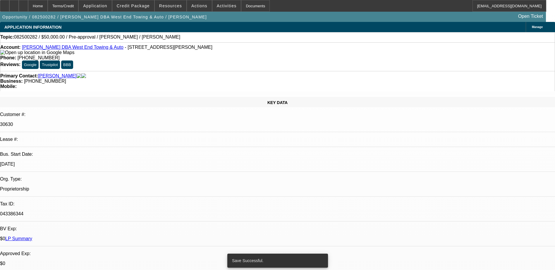
select select "0"
select select "2"
select select "0.1"
select select "4"
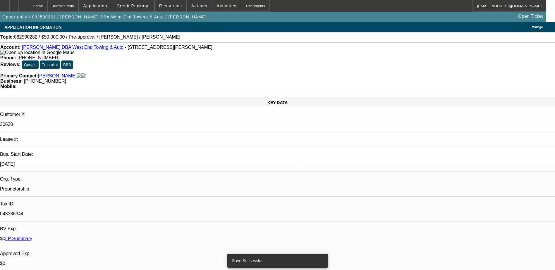
select select "0"
select select "2"
select select "0.1"
select select "4"
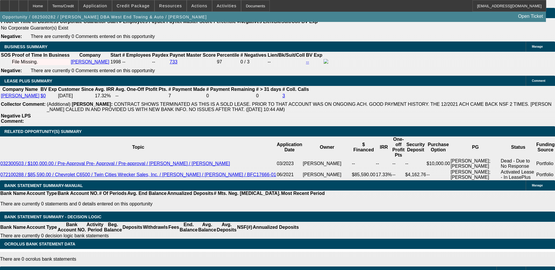
scroll to position [907, 0]
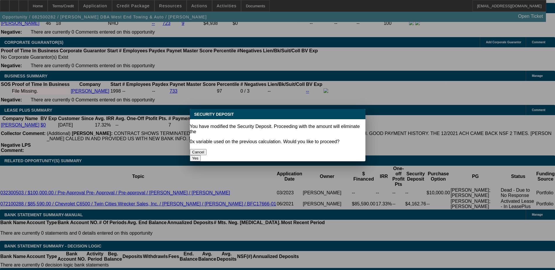
scroll to position [0, 0]
click at [207, 149] on button "Cancel" at bounding box center [198, 152] width 17 height 6
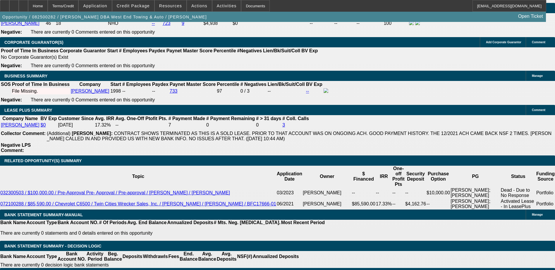
select select "2"
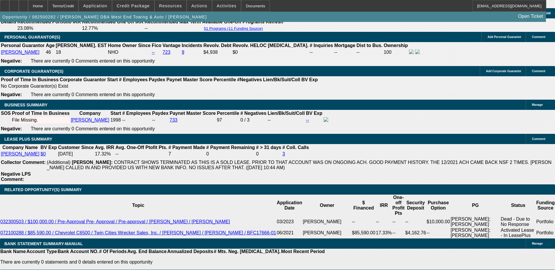
scroll to position [878, 0]
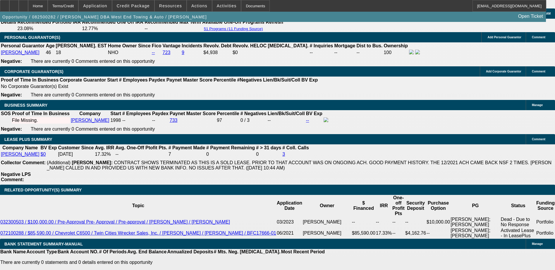
type input "UNKNOWN"
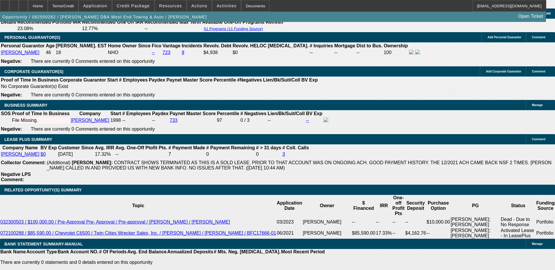
type input "1"
type input "$2,126.14"
type input "$1,063.07"
type input "13."
type input "$2,682.74"
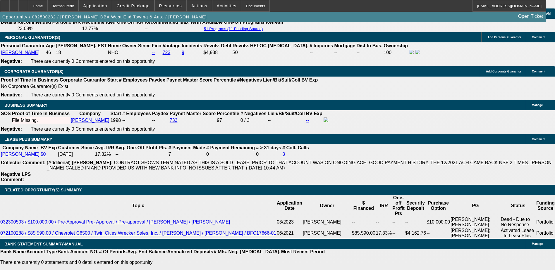
type input "$1,341.37"
type input "13.2"
type input "$2,692.68"
type input "$1,346.34"
type input "13."
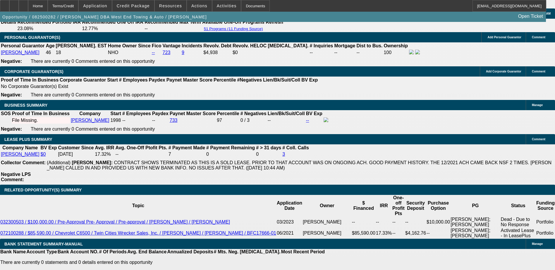
type input "$2,682.74"
type input "$1,341.37"
type input "1"
type input "$2,126.14"
type input "$1,063.07"
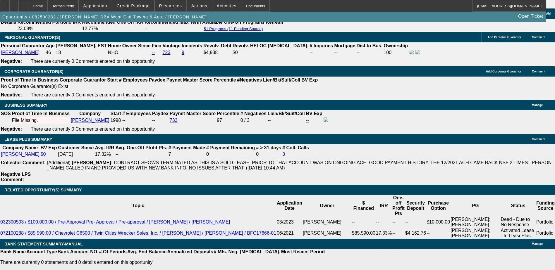
type input "14"
type input "$2,732.64"
type input "$1,366.32"
type input "14.5"
type input "$2,757.80"
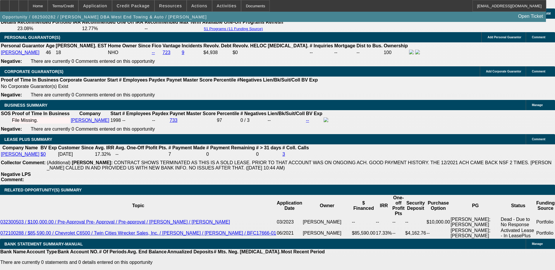
type input "$1,378.90"
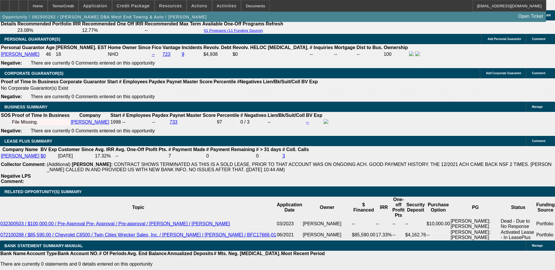
scroll to position [761, 0]
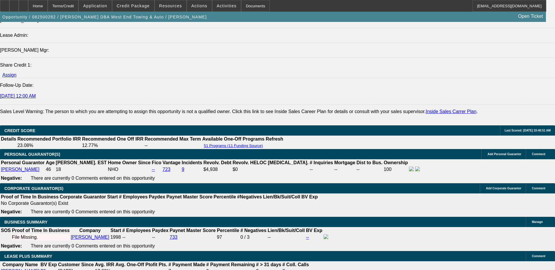
type input "14.5"
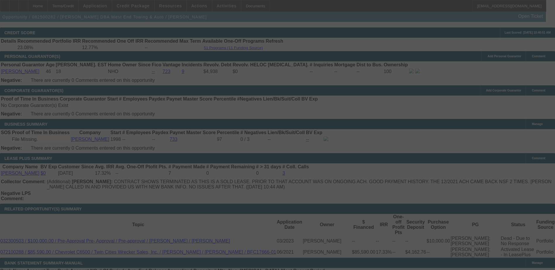
scroll to position [907, 0]
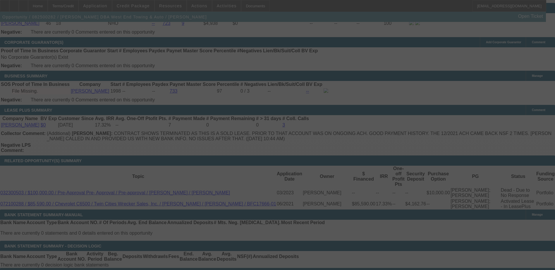
select select "0"
select select "2"
select select "0"
select select "6"
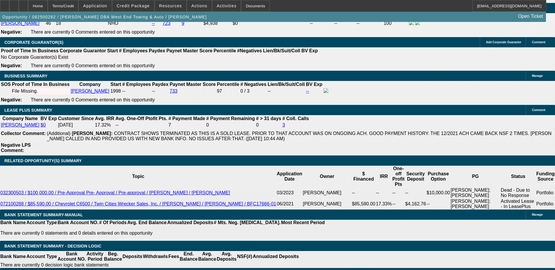
select select "1"
type input "UNKNOWN"
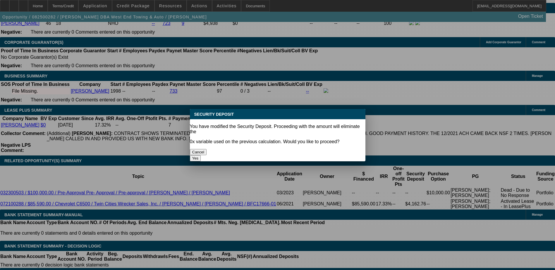
click at [207, 149] on button "Cancel" at bounding box center [198, 152] width 17 height 6
select select "2"
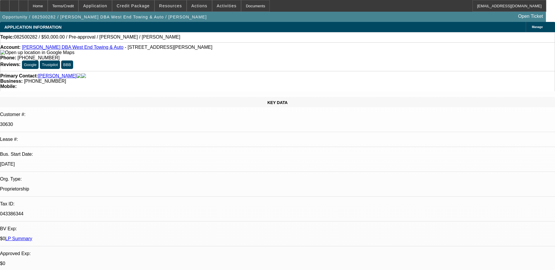
scroll to position [907, 0]
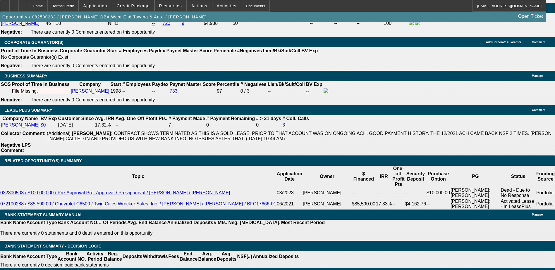
type input "$0.00"
select select "0"
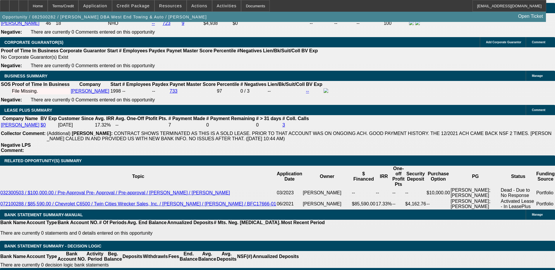
scroll to position [819, 0]
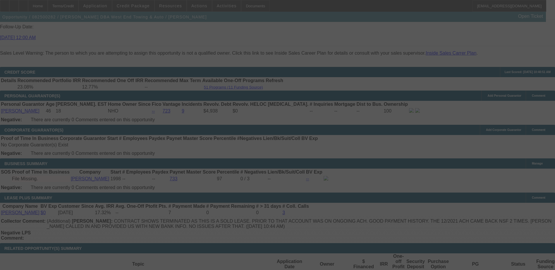
select select "0"
select select "6"
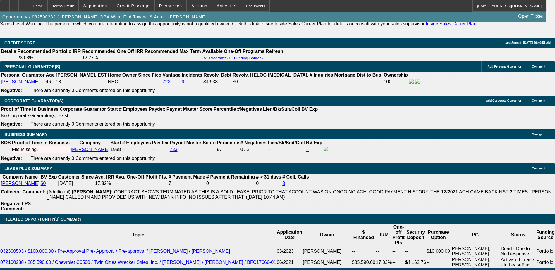
scroll to position [878, 0]
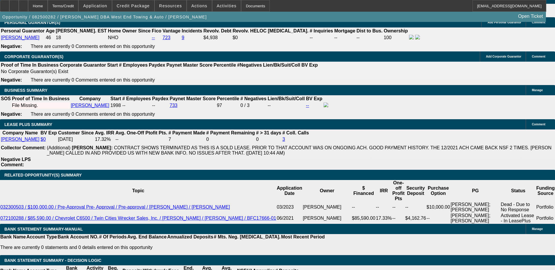
scroll to position [907, 0]
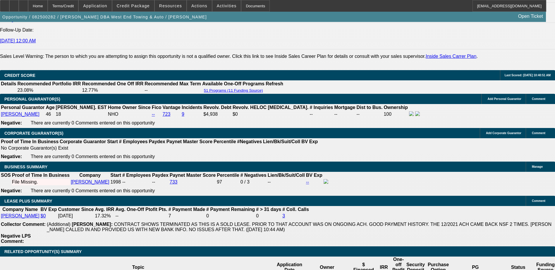
scroll to position [761, 0]
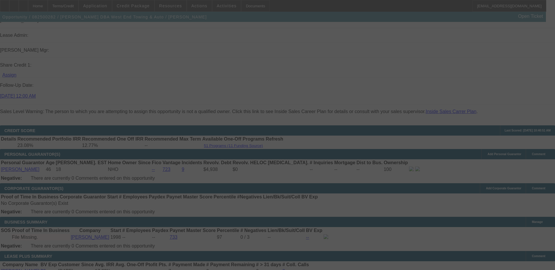
scroll to position [0, 0]
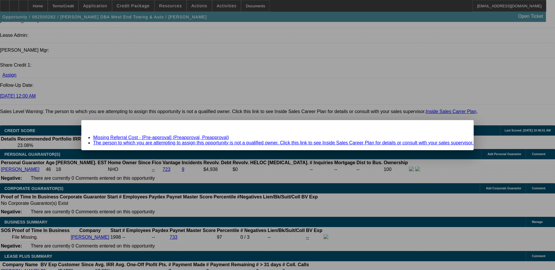
click at [149, 137] on link "Missing Referral Cost - [Pre-approval] (Preapproval, Preapproval)" at bounding box center [161, 137] width 136 height 5
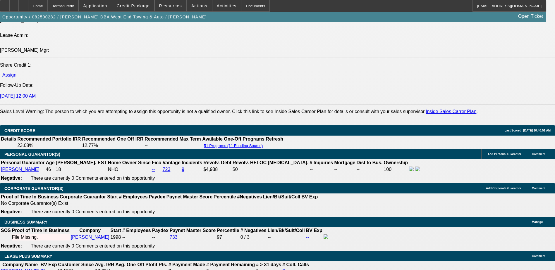
scroll to position [761, 0]
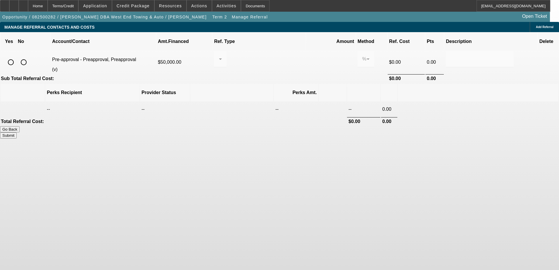
click at [30, 56] on input "radio" at bounding box center [24, 62] width 12 height 12
radio input "true"
click at [17, 133] on button "Submit" at bounding box center [8, 136] width 17 height 6
type input "0.000"
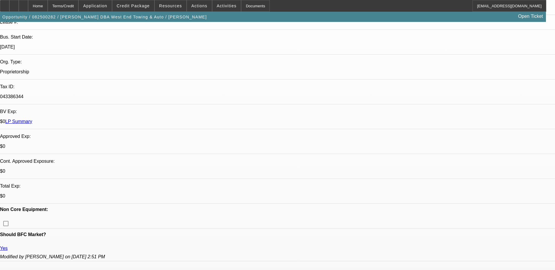
select select "0"
select select "6"
select select "0"
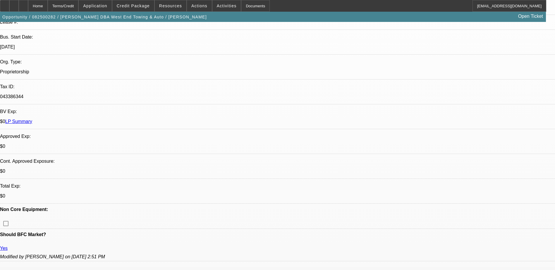
select select "2"
select select "0.1"
select select "4"
select select "0"
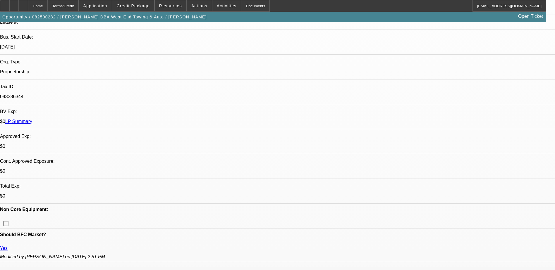
select select "2"
select select "0.1"
select select "4"
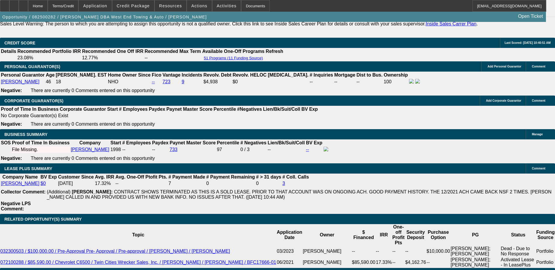
scroll to position [878, 0]
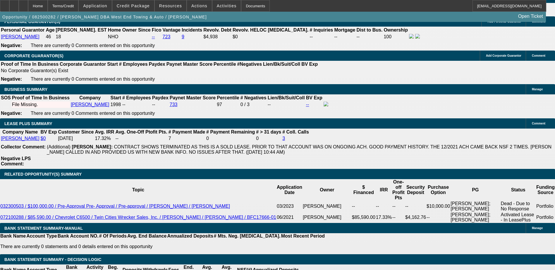
scroll to position [907, 0]
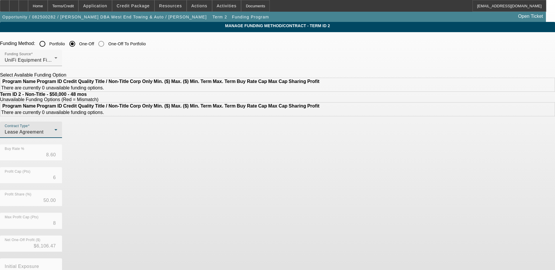
click at [54, 136] on div "Lease Agreement" at bounding box center [30, 132] width 50 height 7
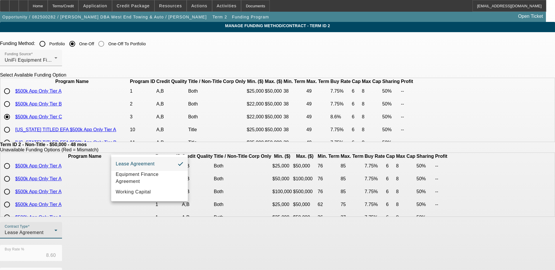
click at [117, 118] on div at bounding box center [277, 135] width 555 height 270
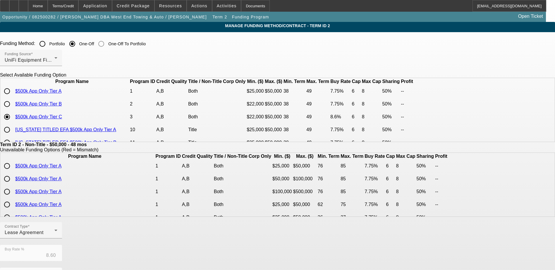
click at [13, 110] on input "radio" at bounding box center [7, 104] width 12 height 12
radio input "true"
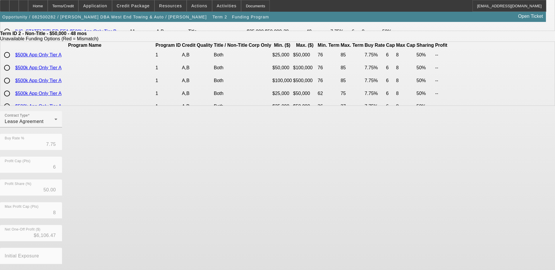
scroll to position [134, 0]
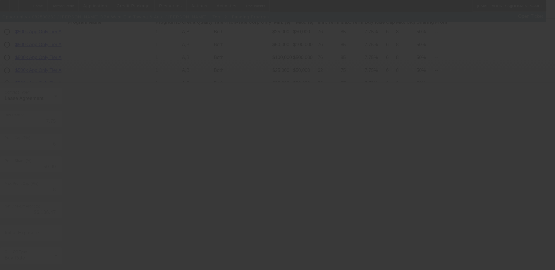
type input "8.60"
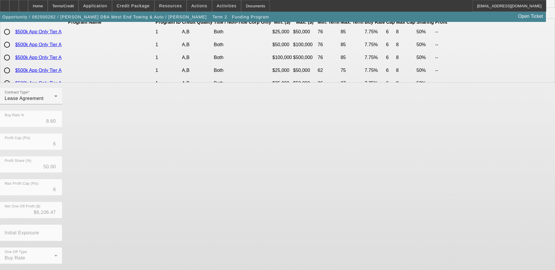
scroll to position [0, 0]
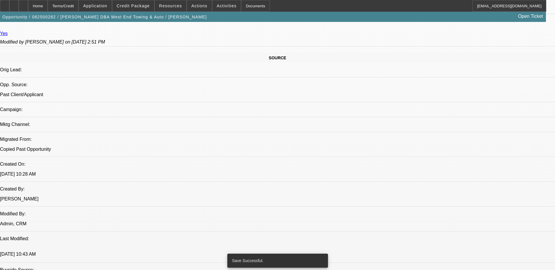
select select "0"
select select "6"
select select "0"
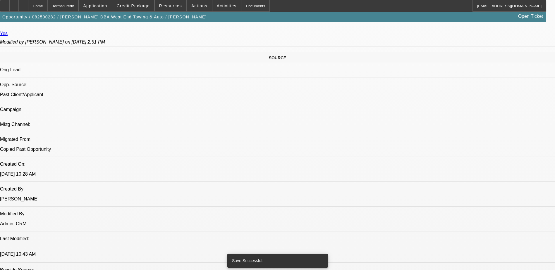
select select "2"
select select "0.1"
select select "4"
select select "0"
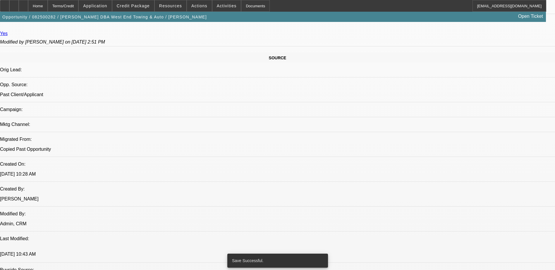
select select "2"
select select "0.1"
select select "4"
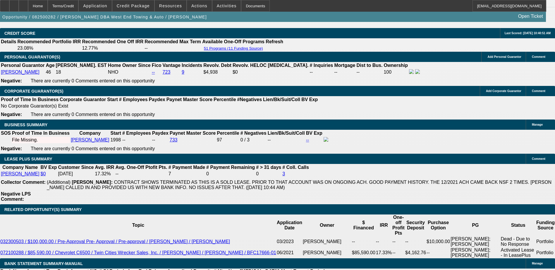
scroll to position [915, 0]
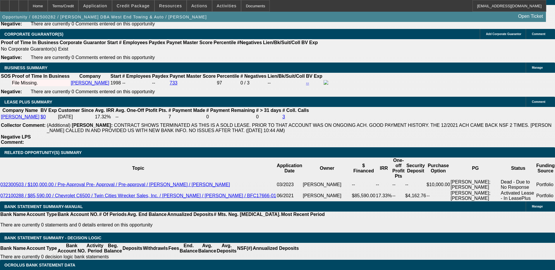
type input "UNKNOWN"
type input "10."
type input "$2,536.26"
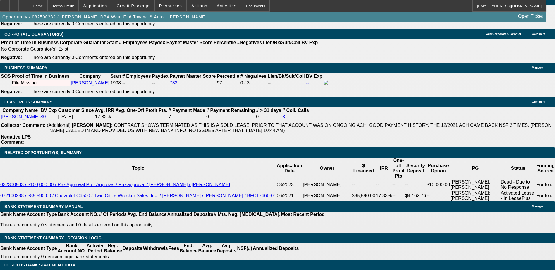
type input "$1,268.13"
type input "10.2"
type input "$2,545.88"
type input "$1,272.94"
type input "10."
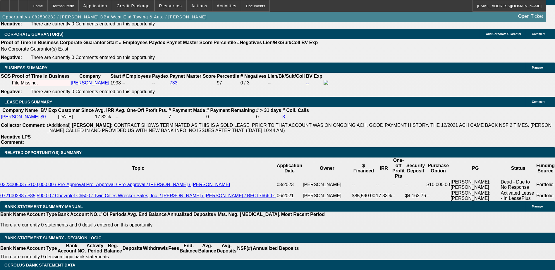
type input "$2,536.26"
type input "$1,268.13"
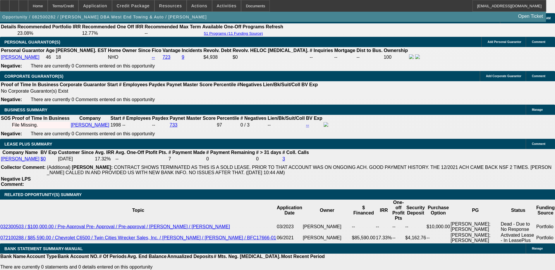
scroll to position [828, 0]
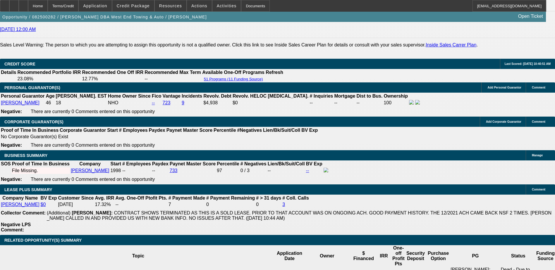
type input "10"
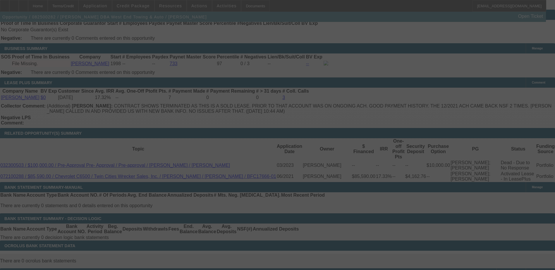
scroll to position [945, 0]
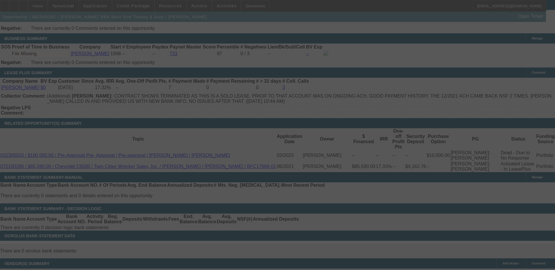
select select "0"
select select "2"
select select "0.1"
select select "4"
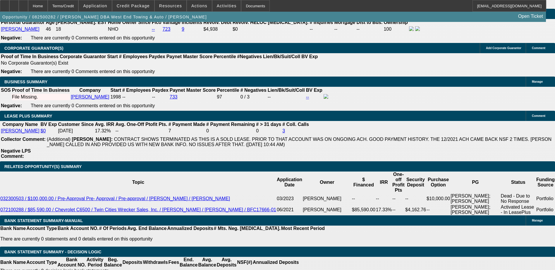
scroll to position [915, 0]
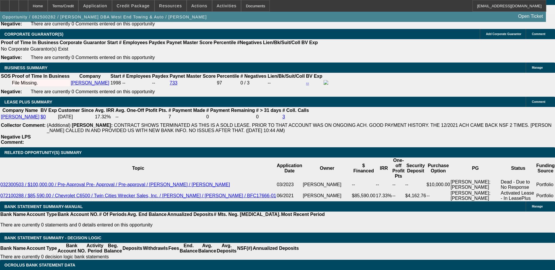
type input "10."
type input "UNKNOWN"
type input "10.2"
type input "$2,545.88"
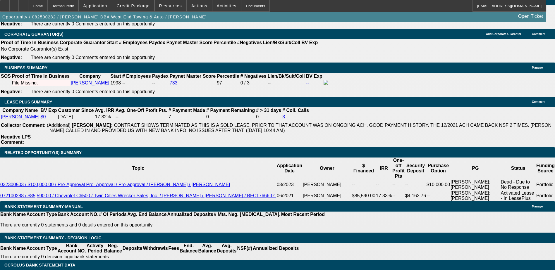
type input "$1,272.94"
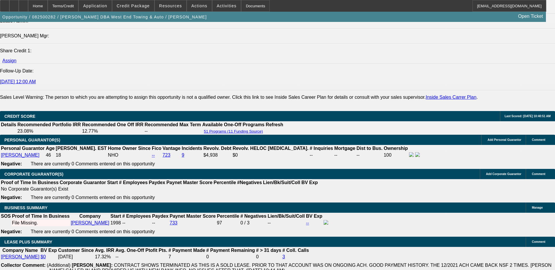
scroll to position [769, 0]
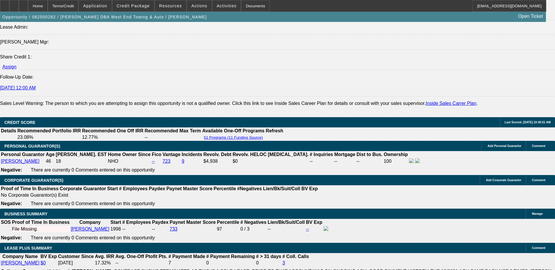
type input "10.2"
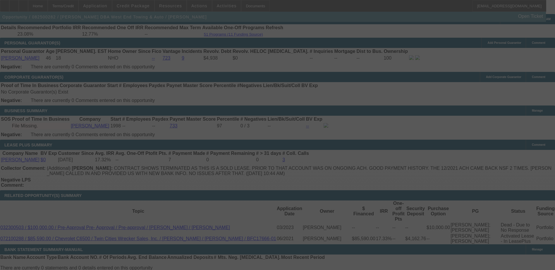
scroll to position [886, 0]
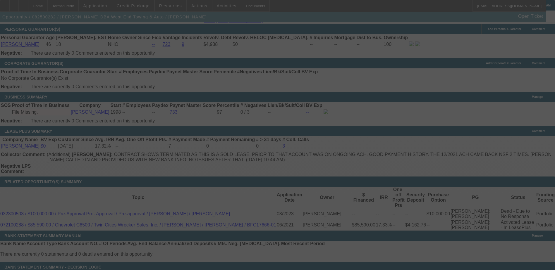
select select "0"
select select "2"
select select "0.1"
select select "4"
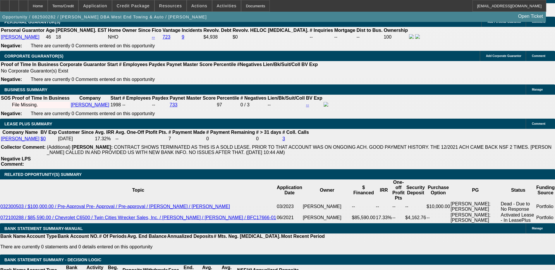
scroll to position [883, 0]
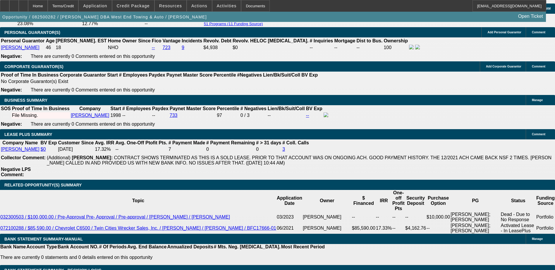
drag, startPoint x: 205, startPoint y: 129, endPoint x: 213, endPoint y: 129, distance: 8.5
type input "UNKNOWN"
type input "10."
type input "$2,536.26"
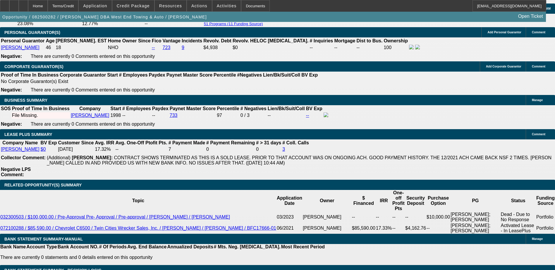
type input "$1,268.13"
type input "10.5"
type input "$2,560.34"
type input "$1,280.17"
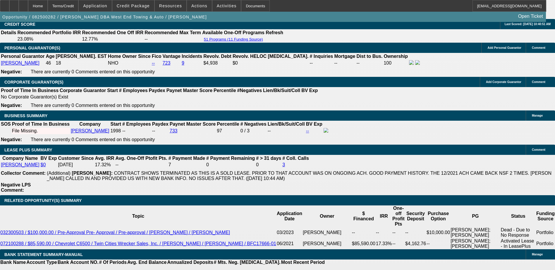
scroll to position [824, 0]
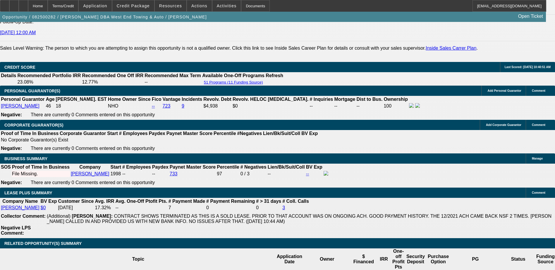
type input "10.5"
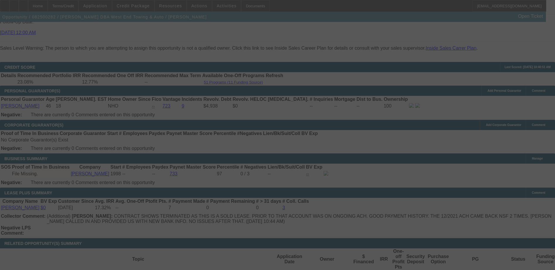
select select "0"
select select "2"
select select "0.1"
select select "4"
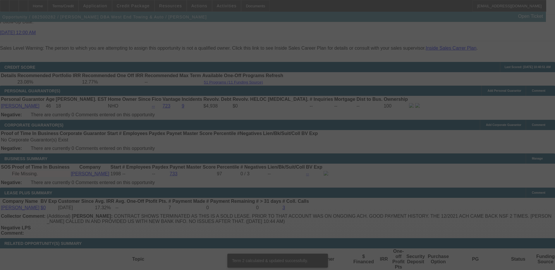
scroll to position [883, 0]
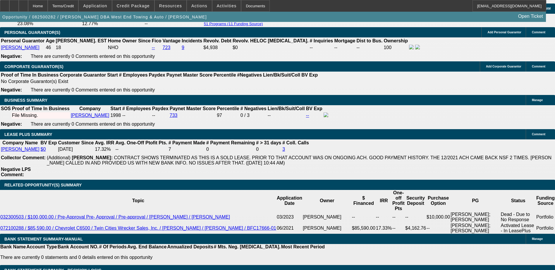
type input "UNKNOWN"
type input "10."
type input "$2,536.26"
type input "$1,268.13"
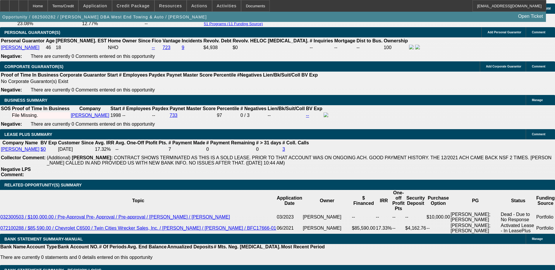
type input "10.9"
type input "$2,579.70"
type input "$1,289.85"
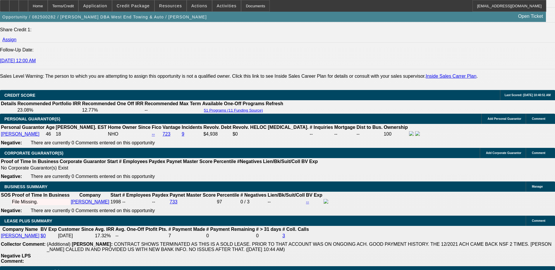
scroll to position [795, 0]
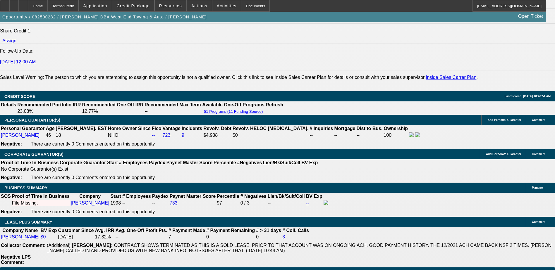
type input "10.9"
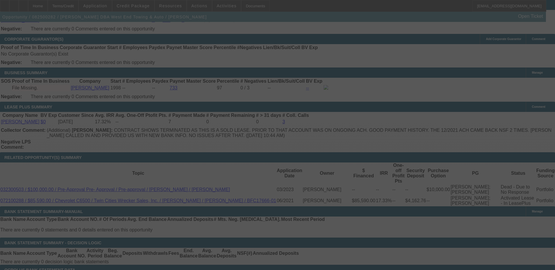
scroll to position [912, 0]
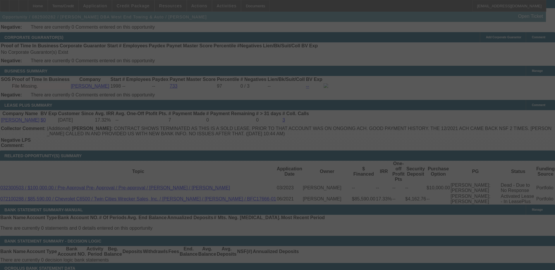
select select "0"
select select "2"
select select "0.1"
select select "4"
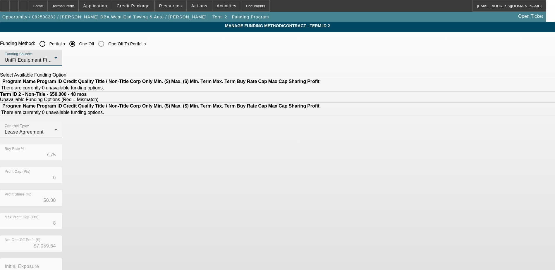
click at [54, 61] on div "UniFi Equipment Finance, Inc." at bounding box center [30, 60] width 50 height 7
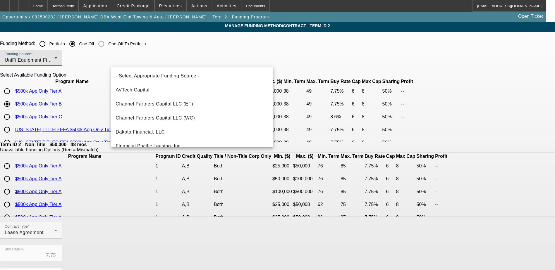
scroll to position [164, 0]
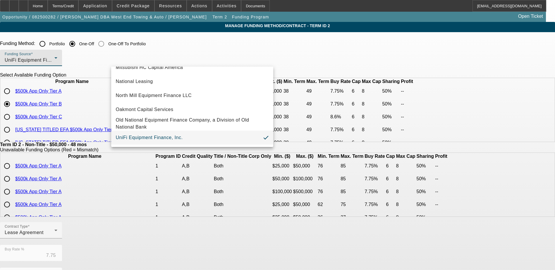
click at [164, 141] on span "UniFi Equipment Finance, Inc." at bounding box center [149, 137] width 67 height 7
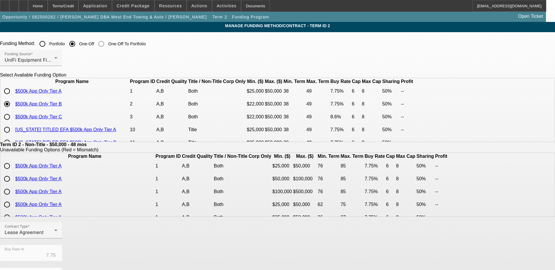
click at [13, 123] on input "radio" at bounding box center [7, 117] width 12 height 12
radio input "true"
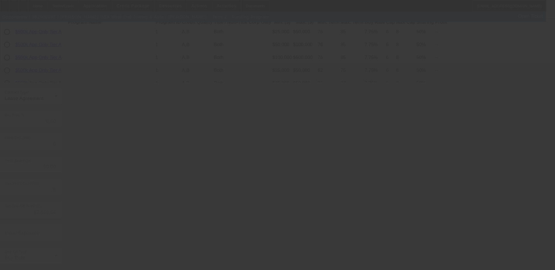
type input "7.75"
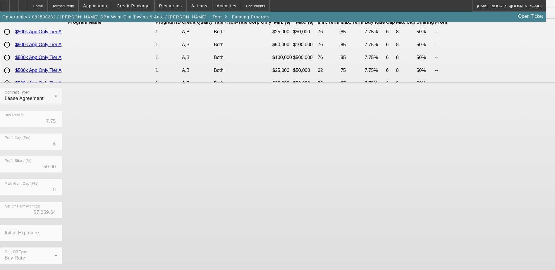
scroll to position [0, 0]
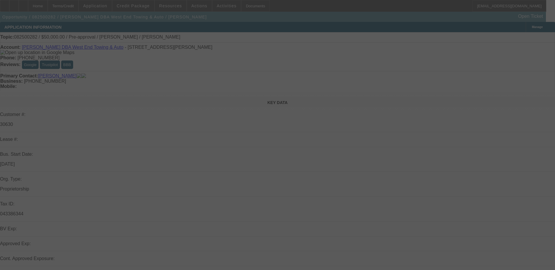
select select "0"
select select "6"
select select "0"
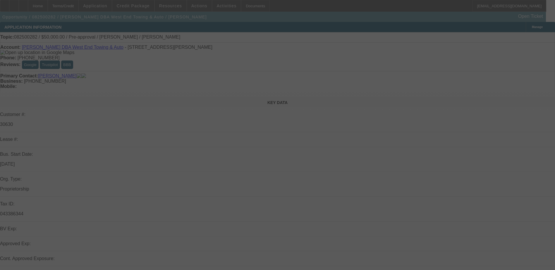
select select "2"
select select "0.1"
select select "4"
select select "0"
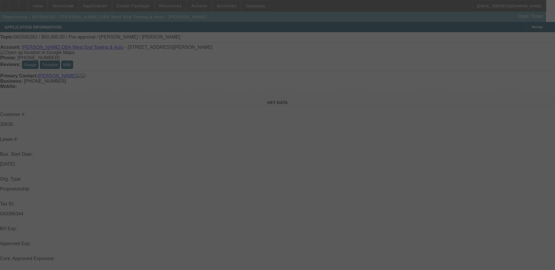
select select "2"
select select "0.1"
select select "4"
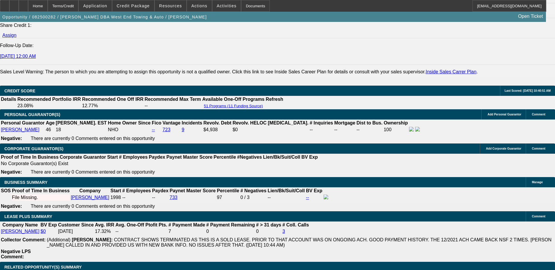
scroll to position [790, 0]
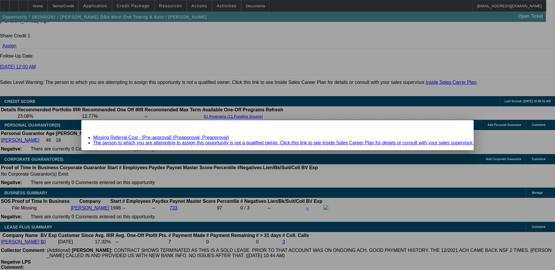
click at [178, 137] on link "Missing Referral Cost - [Pre-approval] (Preapproval, Preapproval)" at bounding box center [161, 137] width 136 height 5
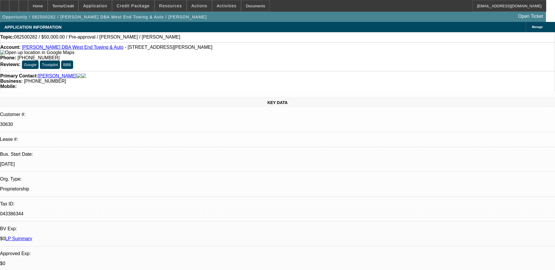
scroll to position [790, 0]
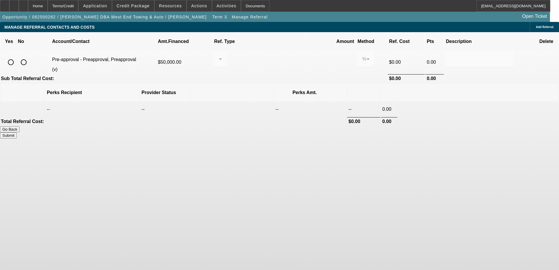
click at [30, 56] on input "radio" at bounding box center [24, 62] width 12 height 12
radio input "true"
click at [17, 133] on button "Submit" at bounding box center [8, 136] width 17 height 6
type input "0.000"
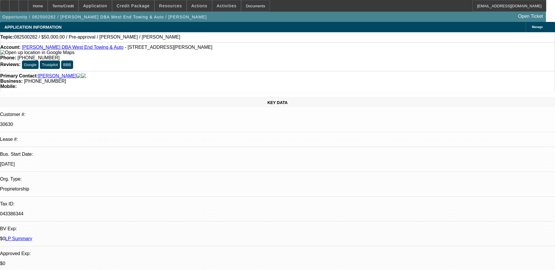
select select "0"
select select "6"
select select "0"
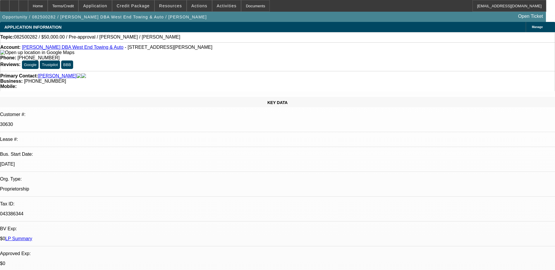
select select "2"
select select "0.1"
select select "4"
select select "0"
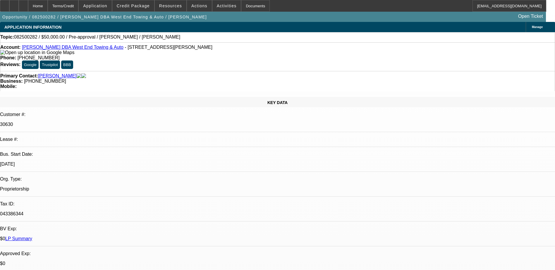
select select "2"
select select "0.1"
select select "4"
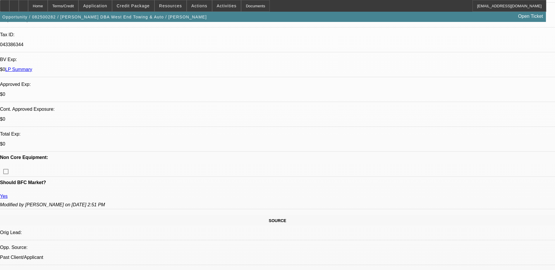
scroll to position [176, 0]
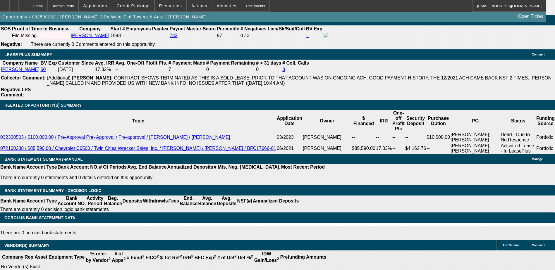
scroll to position [907, 0]
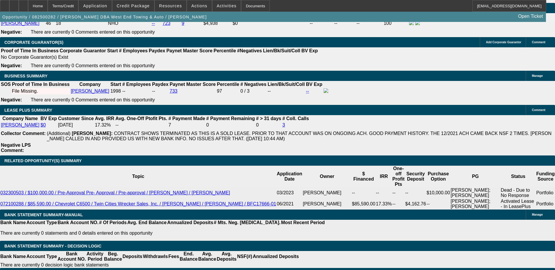
radio input "true"
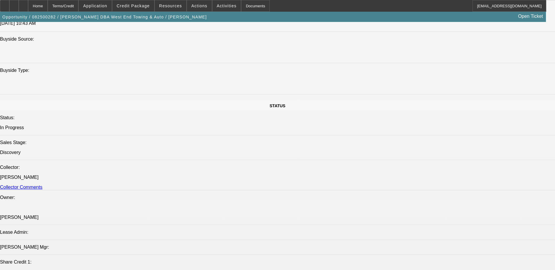
scroll to position [556, 0]
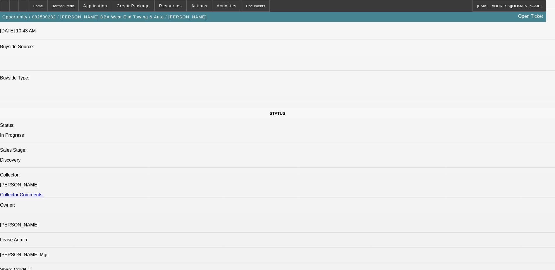
type textarea "O"
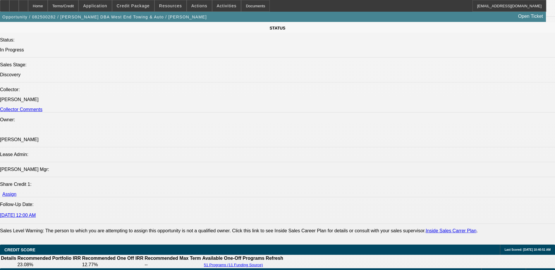
scroll to position [673, 0]
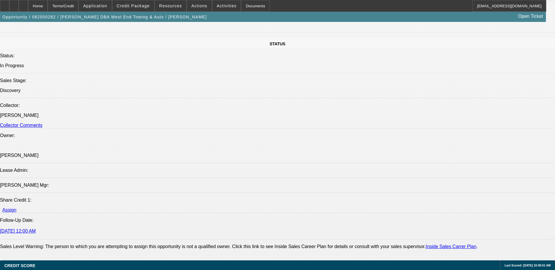
scroll to position [556, 0]
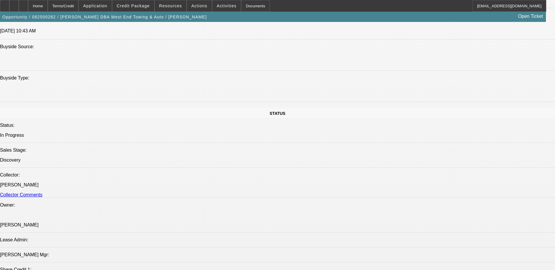
drag, startPoint x: 469, startPoint y: 119, endPoint x: 473, endPoint y: 119, distance: 3.6
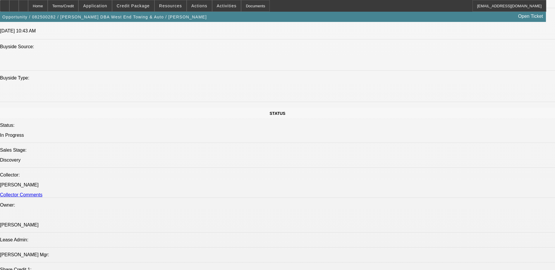
scroll to position [13, 0]
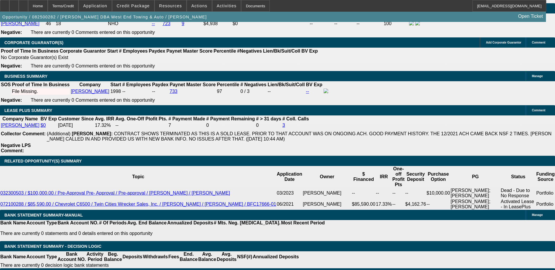
scroll to position [907, 0]
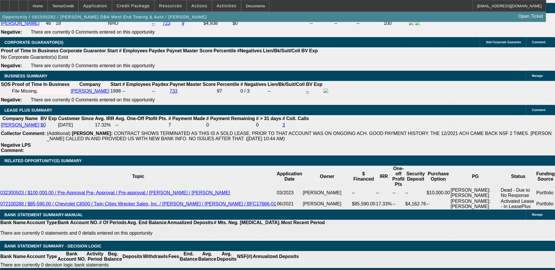
type textarea "Reopened Opp - Need app, banks, truck pics 2018 Ram 78K miles for 50K private p…"
radio input "true"
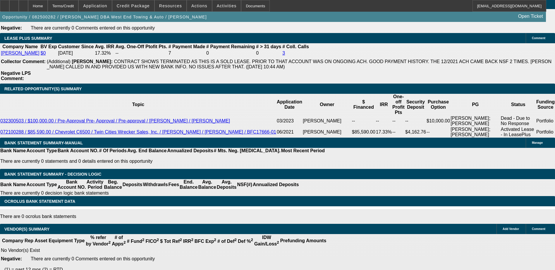
scroll to position [950, 0]
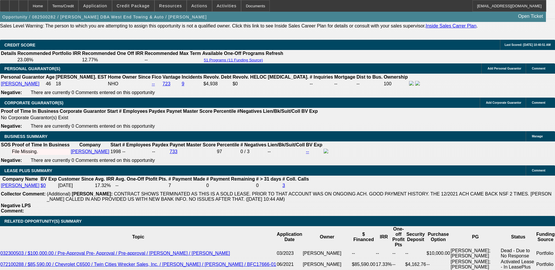
scroll to position [891, 0]
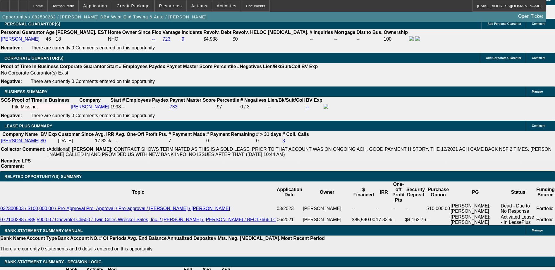
type input "UNKNOWN"
type input "1.5"
type input "$1,073.88"
type input "13.5"
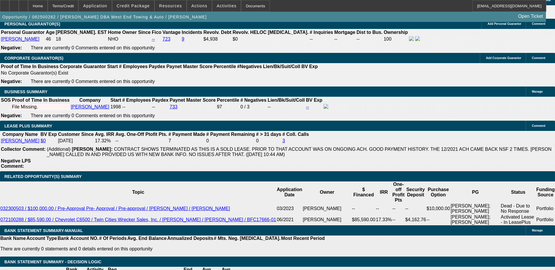
type input "$1,353.82"
type input "13.5"
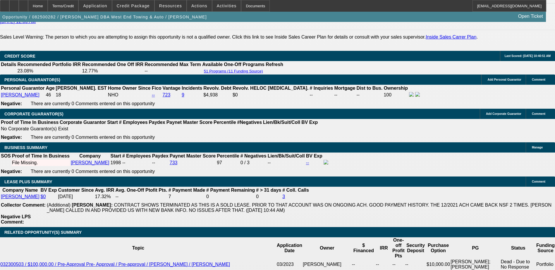
scroll to position [833, 0]
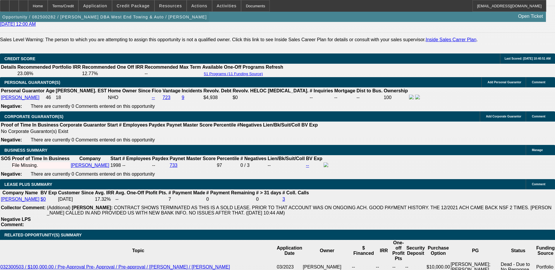
click at [82, 24] on span "button" at bounding box center [104, 17] width 209 height 14
click at [80, 24] on span "button" at bounding box center [104, 17] width 209 height 14
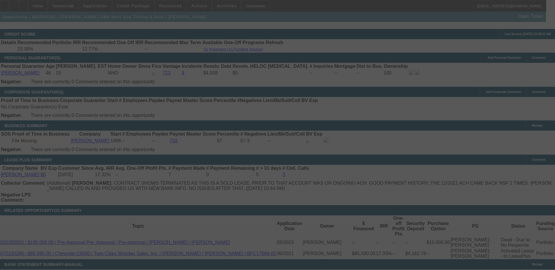
scroll to position [891, 0]
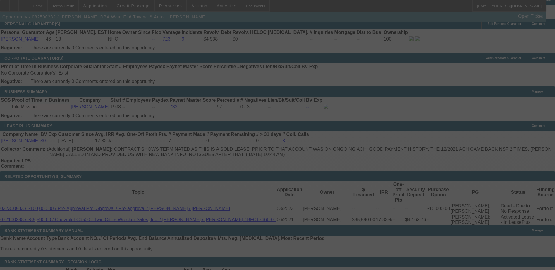
select select "0"
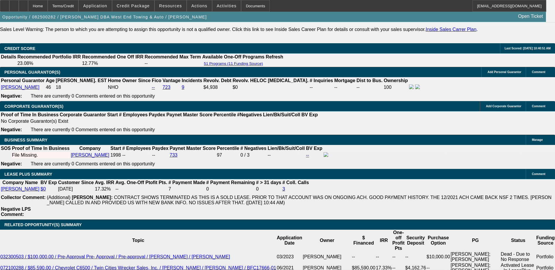
scroll to position [830, 0]
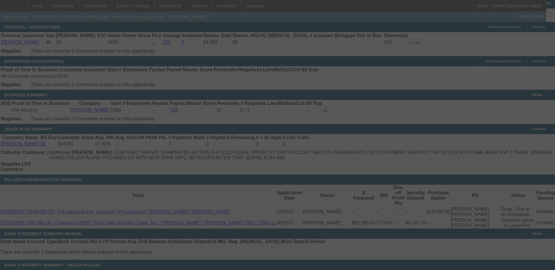
scroll to position [885, 0]
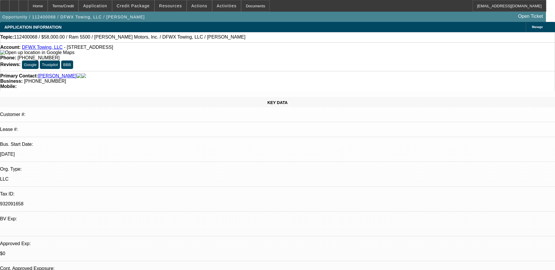
select select "0"
select select "2"
select select "0.1"
select select "0"
select select "2"
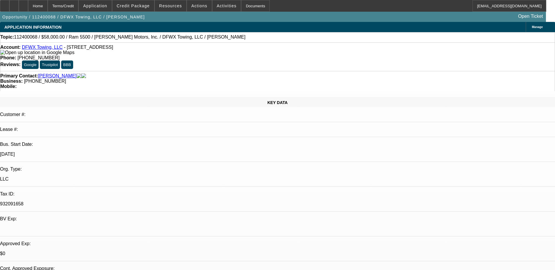
select select "0.1"
select select "0"
select select "2"
select select "0.1"
select select "0"
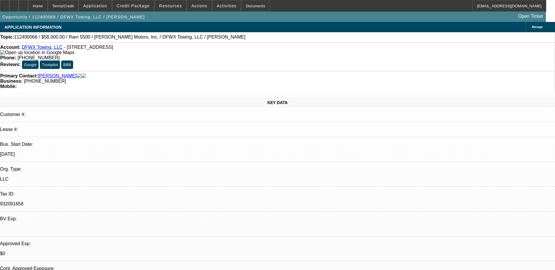
select select "2"
select select "0.1"
select select "1"
select select "2"
select select "4"
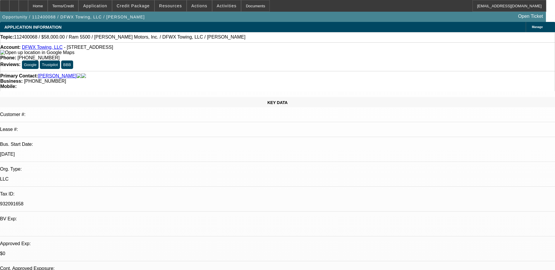
select select "1"
select select "2"
select select "4"
select select "1"
select select "2"
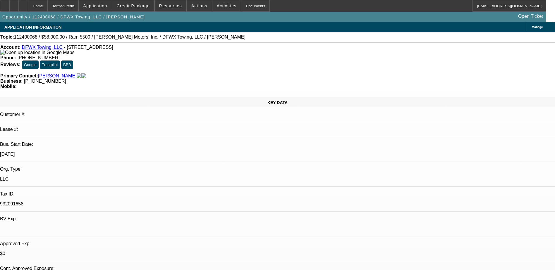
select select "4"
select select "1"
select select "2"
select select "4"
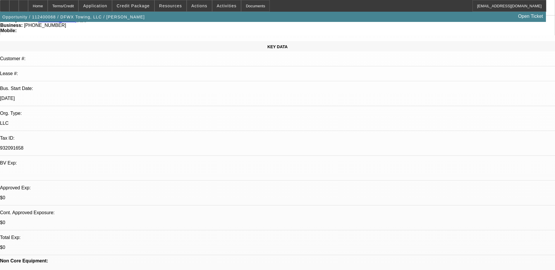
scroll to position [117, 0]
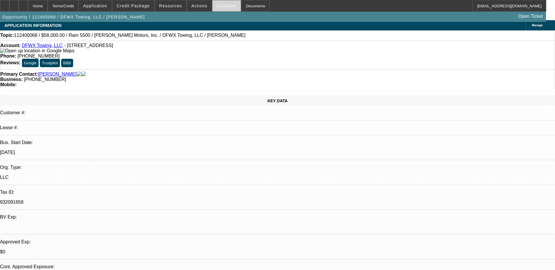
scroll to position [0, 0]
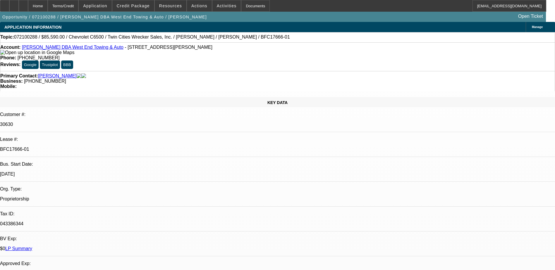
select select "0"
select select "2"
select select "0"
select select "6"
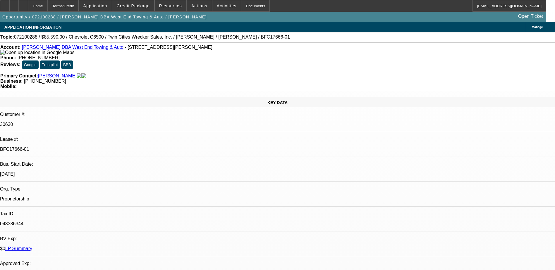
select select "0.1"
select select "2"
select select "0"
select select "6"
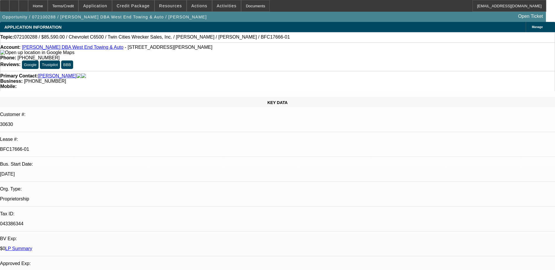
select select "0"
select select "2"
select select "0"
select select "6"
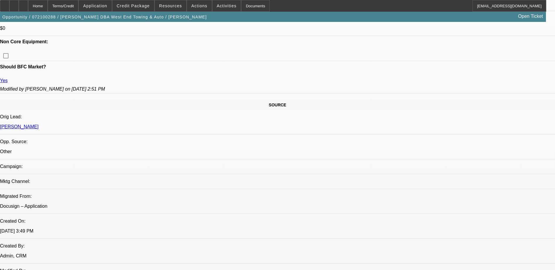
scroll to position [293, 0]
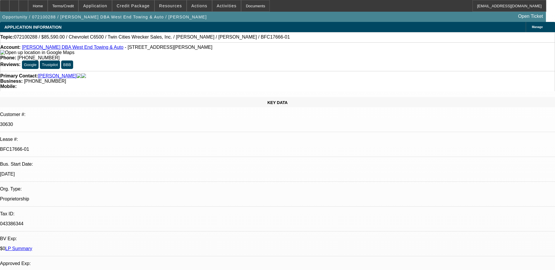
select select "0"
select select "2"
select select "0"
select select "6"
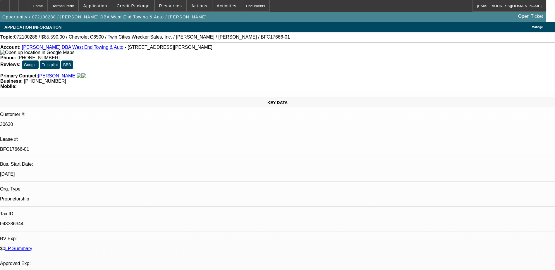
select select "0.1"
select select "2"
select select "0"
select select "6"
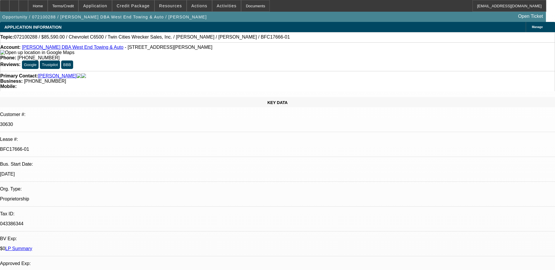
select select "0"
select select "2"
select select "0"
select select "6"
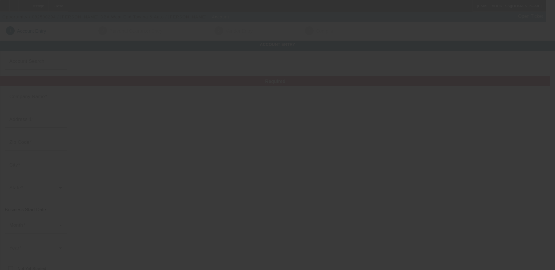
type input "[PERSON_NAME]"
type input "[STREET_ADDRESS][PERSON_NAME]"
type input "02740"
type input "[GEOGRAPHIC_DATA]"
type input "[PHONE_NUMBER]"
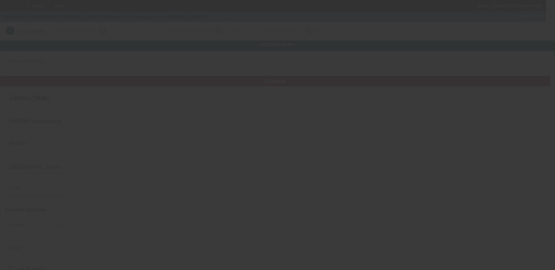
type input "West End Towing & Auto"
type input "[EMAIL_ADDRESS][DOMAIN_NAME]"
type input "[GEOGRAPHIC_DATA]"
type input "043386344"
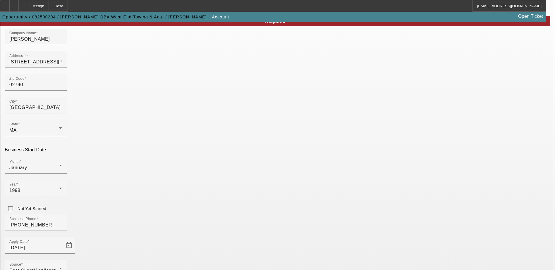
scroll to position [16, 0]
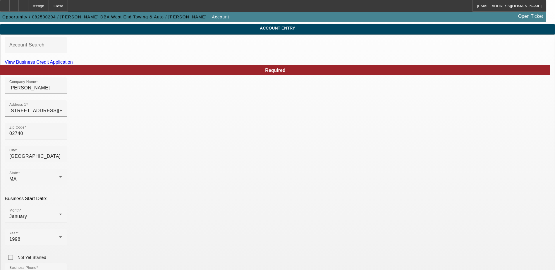
click at [73, 65] on link "View Business Credit Application" at bounding box center [39, 62] width 68 height 5
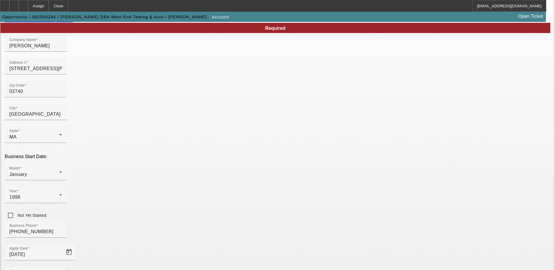
scroll to position [104, 0]
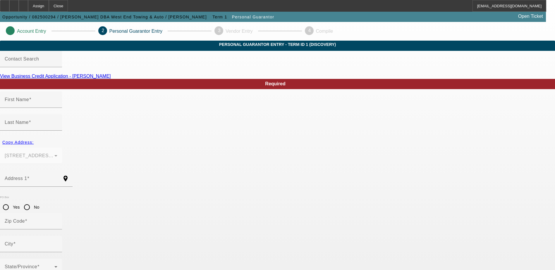
type input "[PERSON_NAME]"
type input "[STREET_ADDRESS][PERSON_NAME]"
radio input "true"
type input "02740"
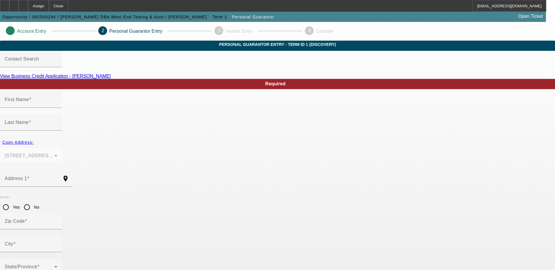
type input "[GEOGRAPHIC_DATA]"
type input "[PHONE_NUMBER]"
type input "100"
type input "014-62-6100"
type input "[EMAIL_ADDRESS][DOMAIN_NAME]"
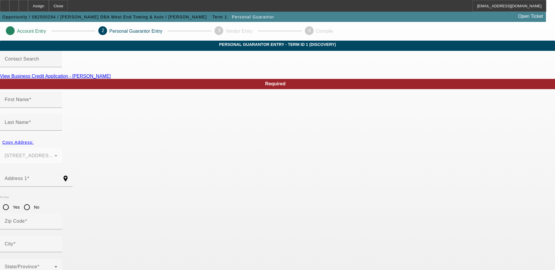
type input "[PHONE_NUMBER]"
type input "$0.00"
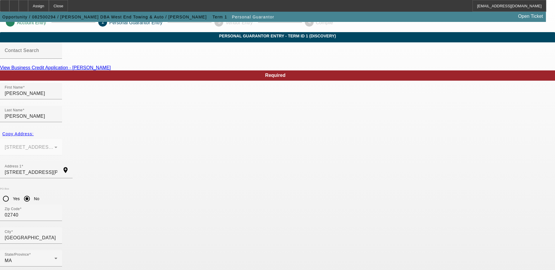
scroll to position [16, 0]
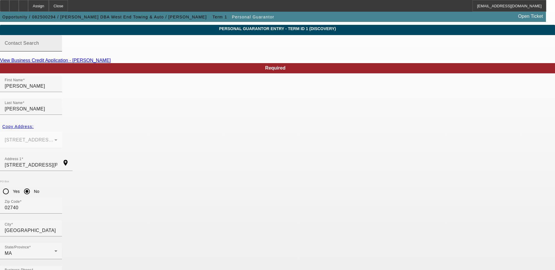
drag, startPoint x: 307, startPoint y: 73, endPoint x: 404, endPoint y: 63, distance: 97.4
click at [57, 51] on div "Contact Search" at bounding box center [31, 43] width 53 height 16
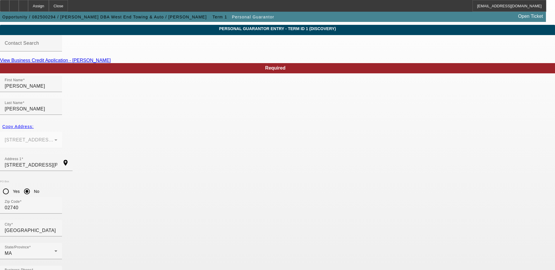
click at [111, 63] on link "View Business Credit Application - [PERSON_NAME]" at bounding box center [55, 60] width 111 height 5
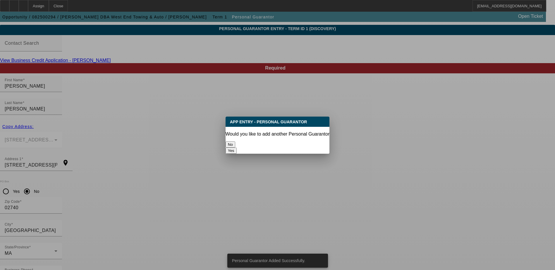
scroll to position [0, 0]
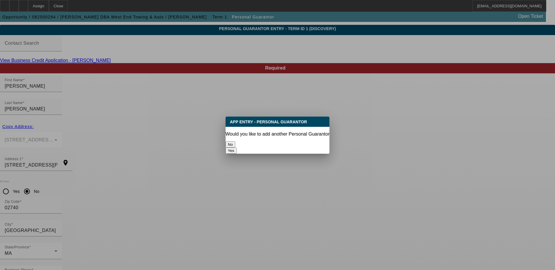
click at [235, 145] on button "No" at bounding box center [231, 145] width 10 height 6
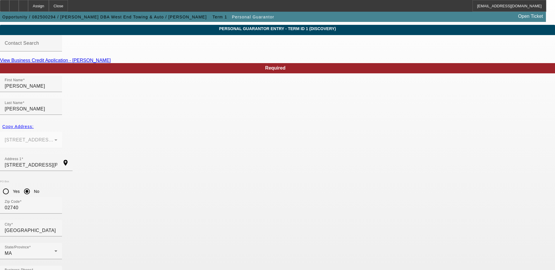
scroll to position [16, 0]
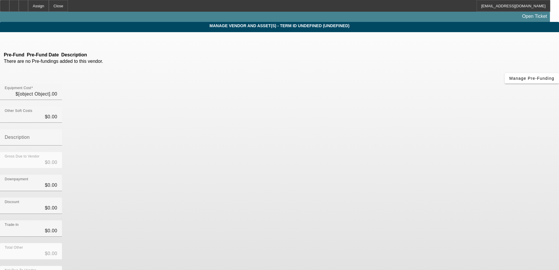
type input "$50,000.00"
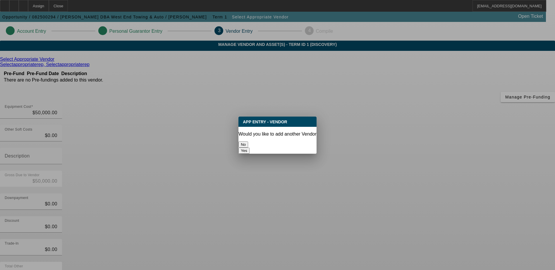
click at [248, 142] on button "No" at bounding box center [243, 145] width 10 height 6
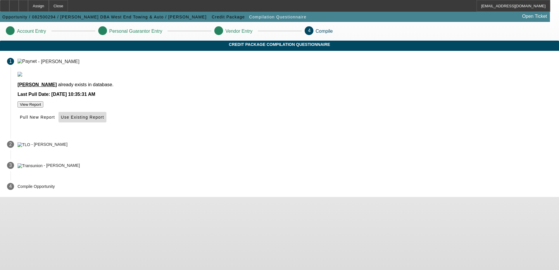
click at [104, 120] on span "Use Existing Report" at bounding box center [82, 117] width 43 height 5
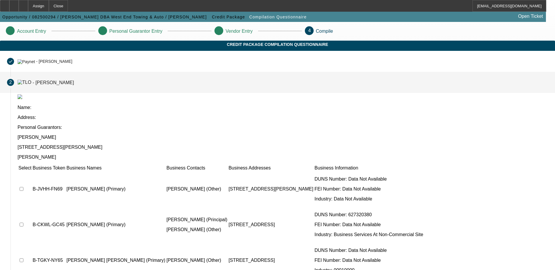
click at [23, 187] on input "checkbox" at bounding box center [22, 189] width 4 height 4
checkbox input "true"
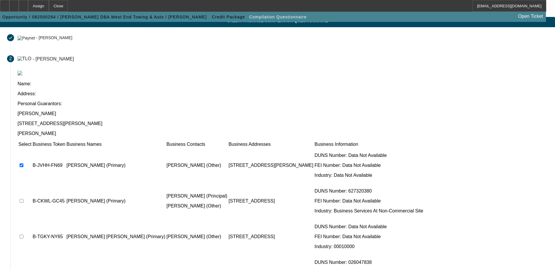
scroll to position [74, 0]
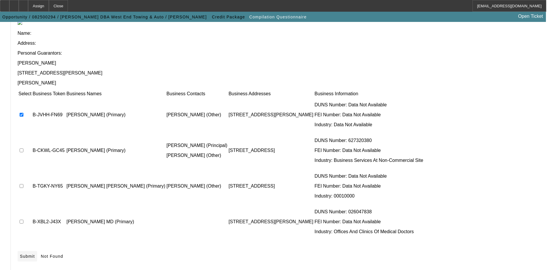
click at [20, 254] on icon at bounding box center [20, 256] width 0 height 5
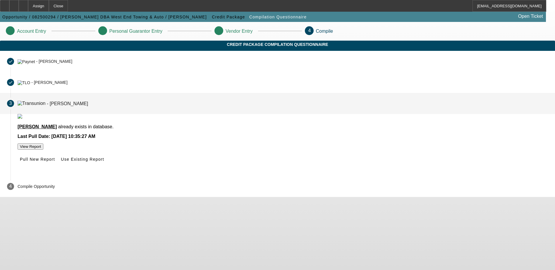
scroll to position [0, 0]
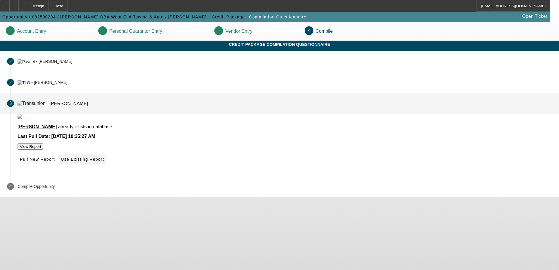
click at [104, 162] on span "Use Existing Report" at bounding box center [82, 159] width 43 height 5
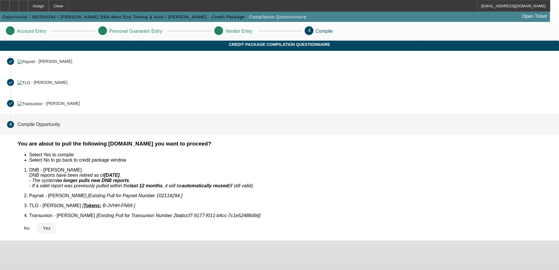
click at [51, 226] on span "Yes" at bounding box center [47, 228] width 8 height 5
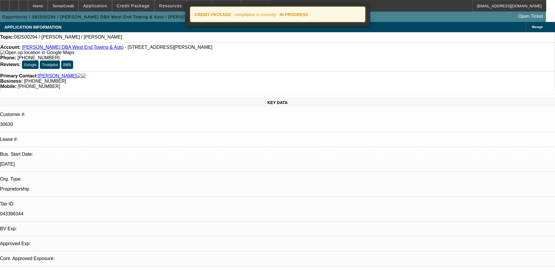
select select "0"
select select "2"
select select "0.1"
select select "1"
select select "2"
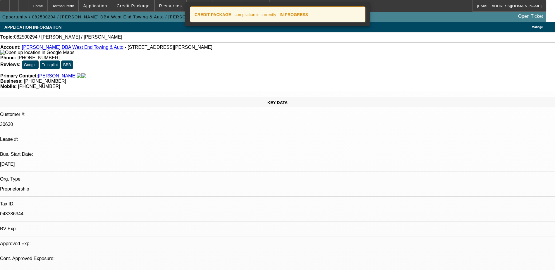
select select "4"
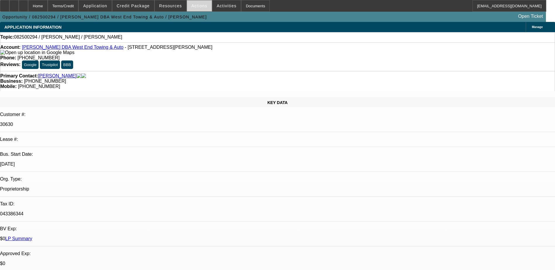
click at [197, 5] on span "Actions" at bounding box center [199, 6] width 16 height 5
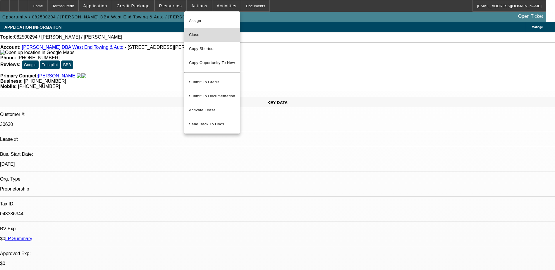
click at [213, 33] on span "Close" at bounding box center [212, 34] width 46 height 7
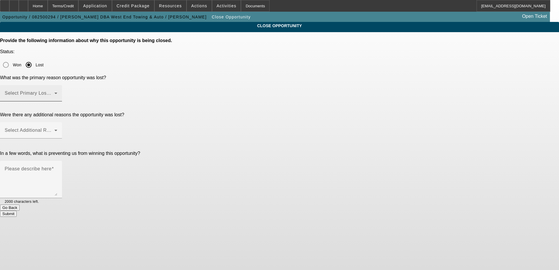
click at [54, 92] on span at bounding box center [30, 95] width 50 height 7
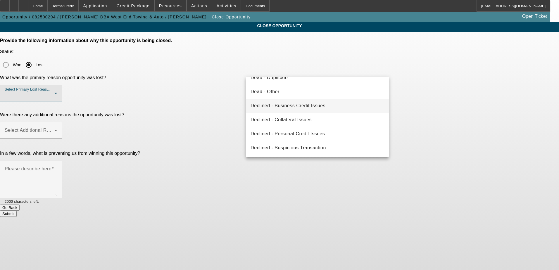
scroll to position [49, 0]
click at [285, 106] on span "Dead - Duplicate" at bounding box center [269, 107] width 37 height 7
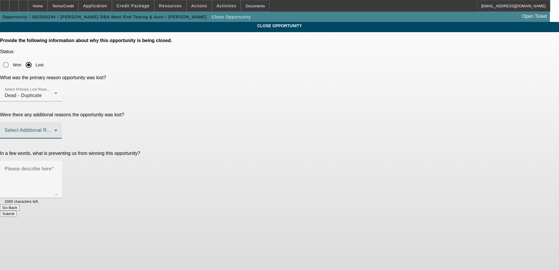
click at [54, 129] on span at bounding box center [30, 132] width 50 height 7
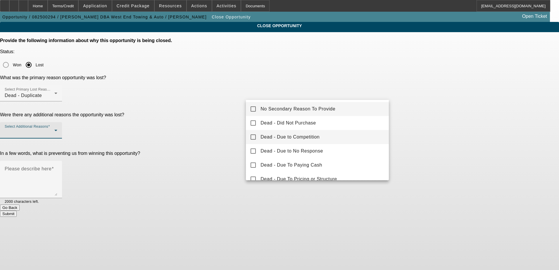
scroll to position [0, 0]
click at [313, 110] on span "No Secondary Reason To Provide" at bounding box center [298, 109] width 75 height 7
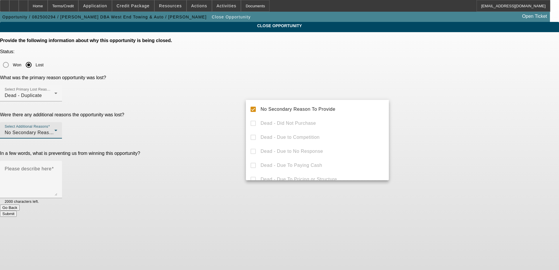
click at [435, 86] on div at bounding box center [279, 135] width 559 height 270
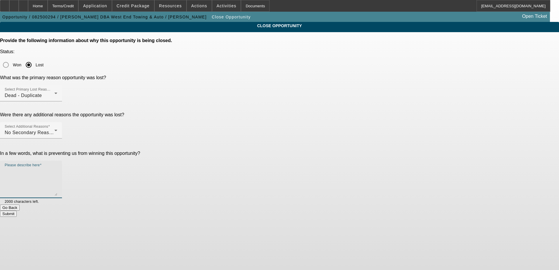
click at [57, 168] on textarea "Please describe here" at bounding box center [31, 182] width 53 height 28
click at [449, 124] on div "CLOSE OPPORTUNITY Provide the following information about why this opportunity …" at bounding box center [279, 119] width 559 height 195
click at [57, 168] on textarea "duplicate opp" at bounding box center [31, 182] width 53 height 28
type textarea "duplicate opportunity"
click at [425, 128] on div "CLOSE OPPORTUNITY Provide the following information about why this opportunity …" at bounding box center [279, 119] width 559 height 195
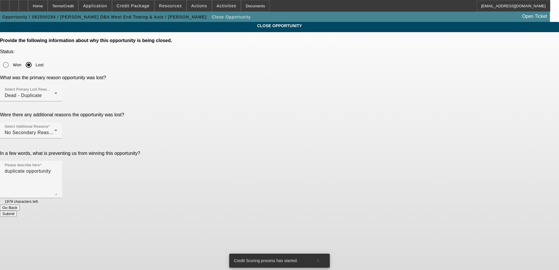
click at [17, 211] on button "Submit" at bounding box center [8, 214] width 17 height 6
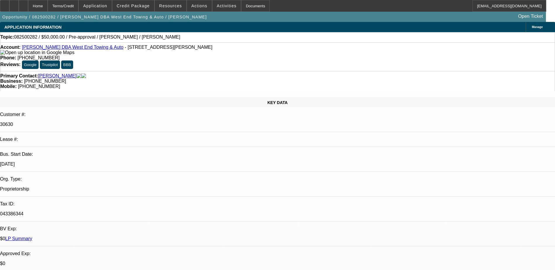
select select "0"
select select "2"
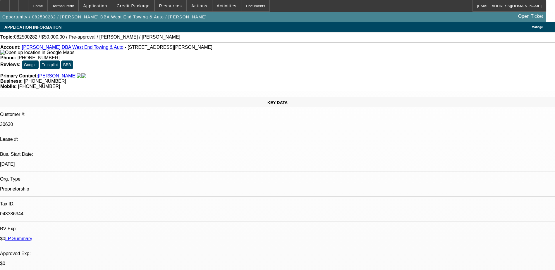
select select "0.1"
select select "0"
select select "2"
select select "0.1"
select select "1"
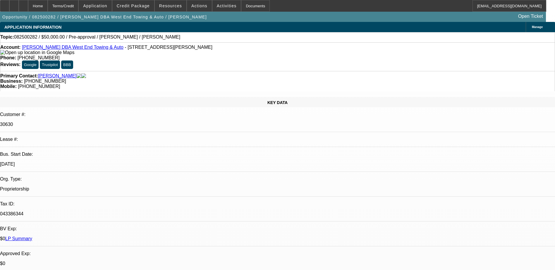
select select "1"
select select "6"
select select "1"
select select "2"
select select "4"
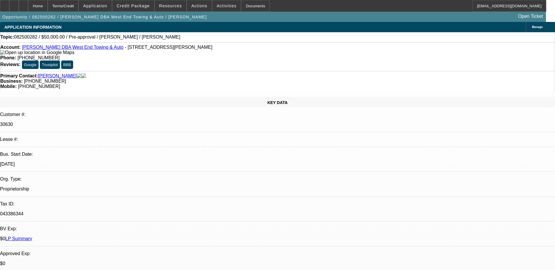
select select "1"
select select "2"
select select "4"
click at [199, 5] on span "Actions" at bounding box center [199, 6] width 16 height 5
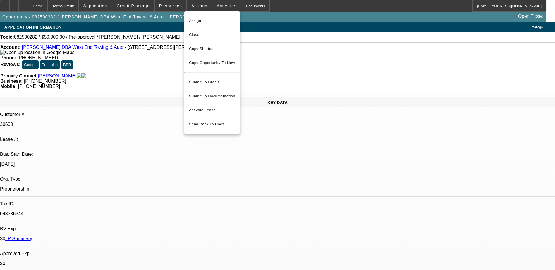
click at [219, 5] on div at bounding box center [277, 135] width 555 height 270
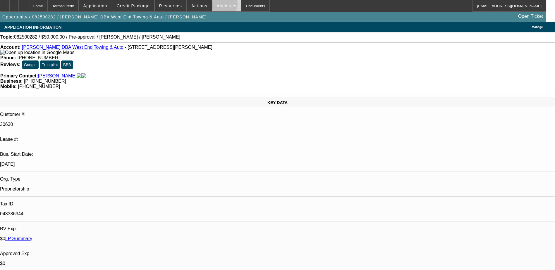
click at [219, 6] on span "Activities" at bounding box center [227, 6] width 20 height 5
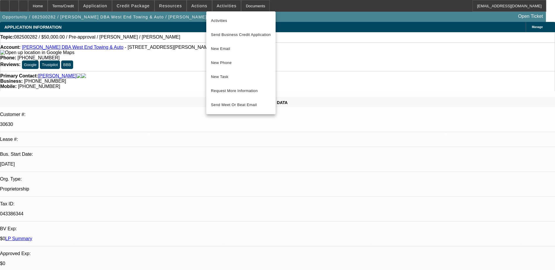
click at [174, 4] on div at bounding box center [277, 135] width 555 height 270
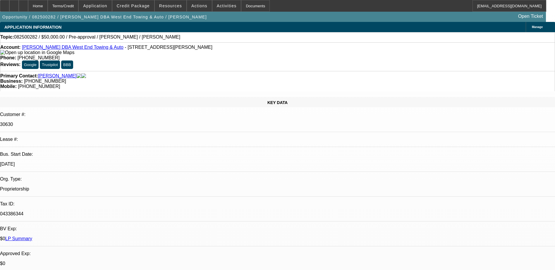
click at [174, 4] on span "Resources" at bounding box center [170, 6] width 23 height 5
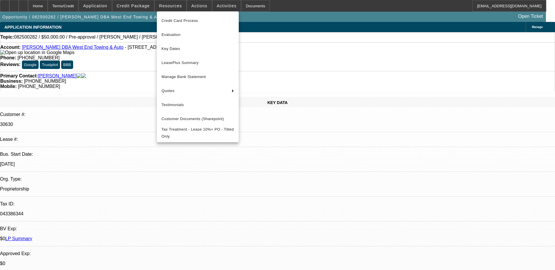
click at [143, 7] on div at bounding box center [277, 135] width 555 height 270
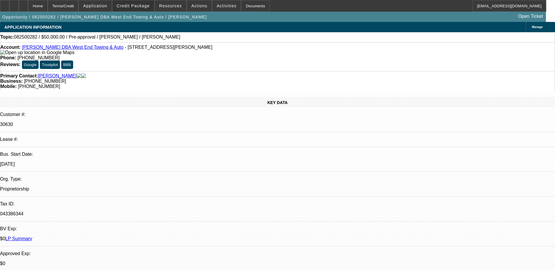
click at [143, 7] on span "Credit Package" at bounding box center [133, 6] width 33 height 5
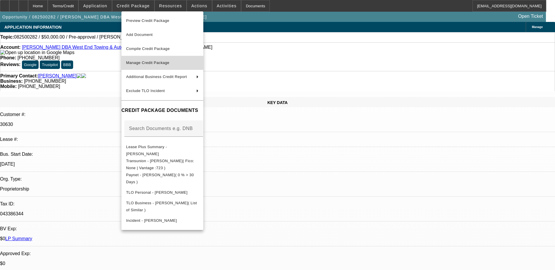
click at [156, 62] on span "Manage Credit Package" at bounding box center [147, 63] width 43 height 4
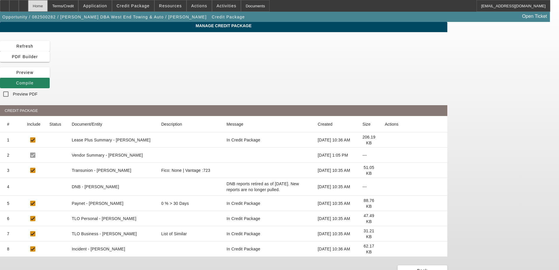
click at [48, 5] on div "Home" at bounding box center [38, 6] width 20 height 12
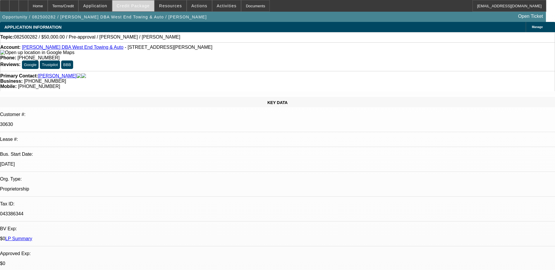
select select "0"
select select "6"
select select "0"
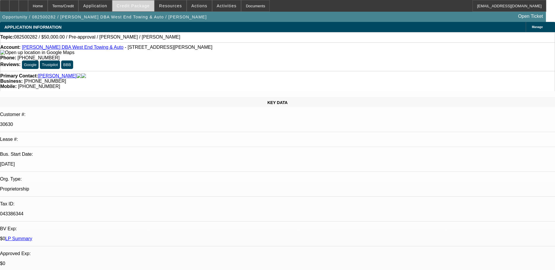
select select "2"
select select "0.1"
select select "4"
select select "0"
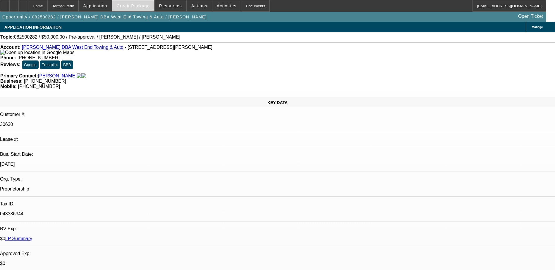
select select "2"
select select "0.1"
select select "4"
click at [138, 7] on span "Credit Package" at bounding box center [133, 6] width 33 height 5
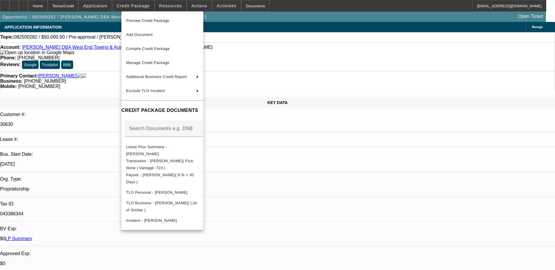
click at [295, 182] on div at bounding box center [277, 135] width 555 height 270
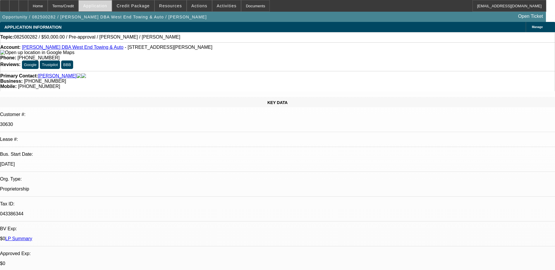
click at [107, 5] on span "Application" at bounding box center [95, 6] width 24 height 5
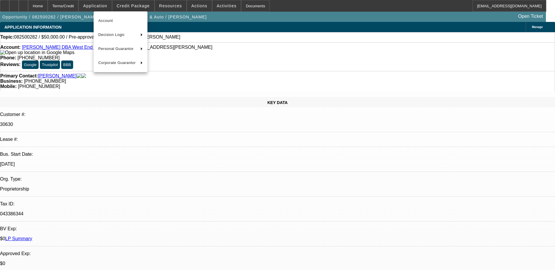
click at [129, 5] on div at bounding box center [277, 135] width 555 height 270
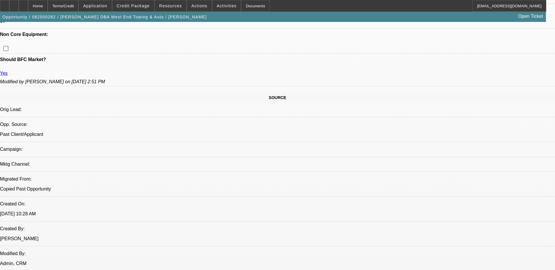
scroll to position [322, 0]
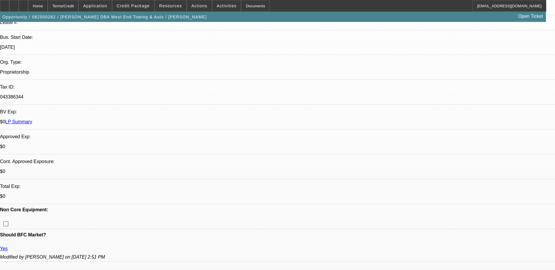
scroll to position [0, 0]
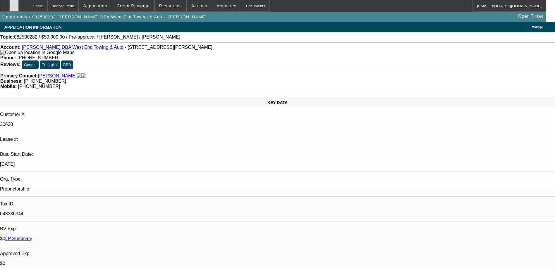
click at [19, 9] on div at bounding box center [13, 6] width 9 height 12
click at [14, 4] on icon at bounding box center [14, 4] width 0 height 0
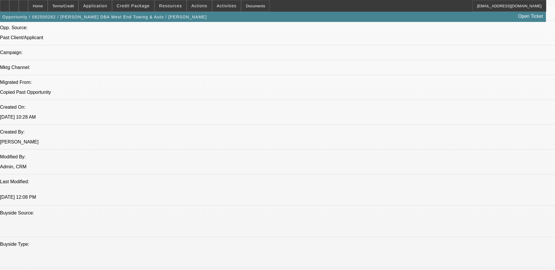
scroll to position [380, 0]
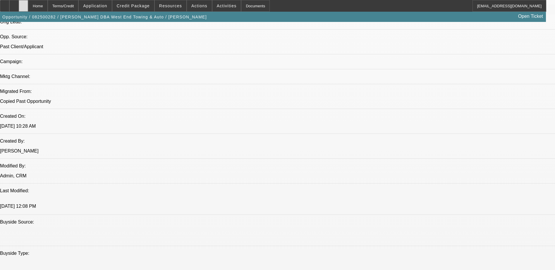
click at [23, 4] on icon at bounding box center [23, 4] width 0 height 0
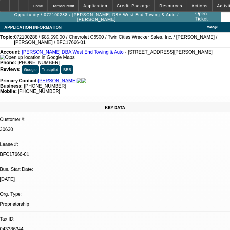
select select "0"
select select "2"
select select "0"
select select "0.1"
select select "2"
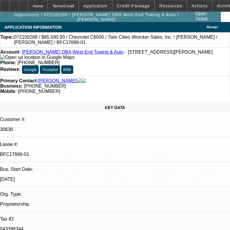
select select "0"
select select "2"
select select "0"
select select "1"
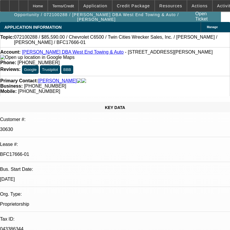
select select "2"
select select "6"
select select "1"
select select "2"
select select "6"
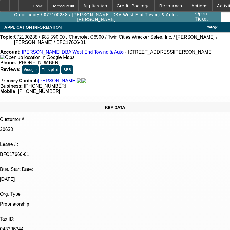
select select "1"
select select "2"
select select "6"
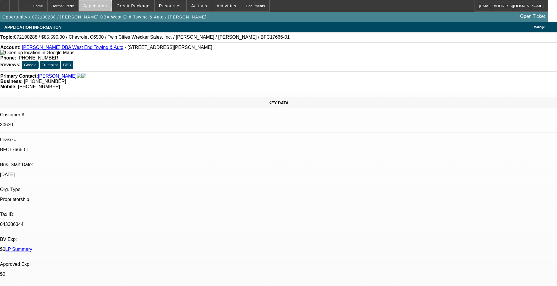
click at [107, 6] on span "Application" at bounding box center [95, 6] width 24 height 5
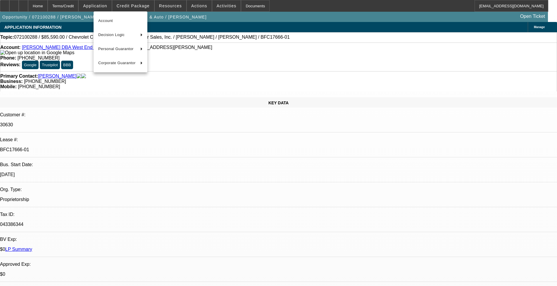
click at [133, 5] on div at bounding box center [278, 143] width 557 height 286
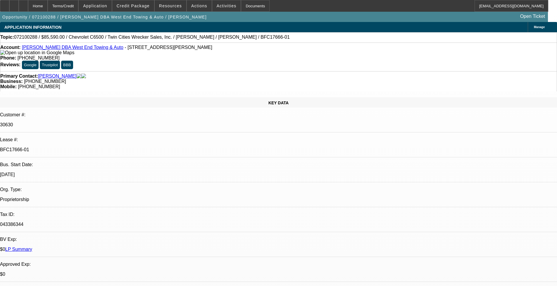
click at [133, 5] on span "Credit Package" at bounding box center [133, 6] width 33 height 5
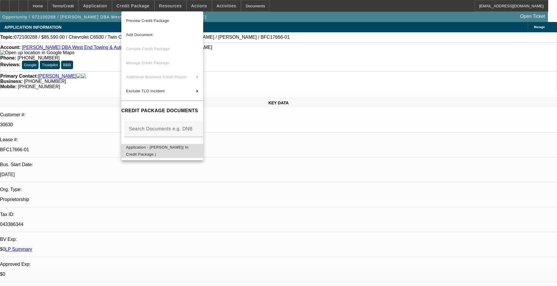
click at [168, 149] on span "Application - Adam Simmons( In Credit Package )" at bounding box center [157, 150] width 62 height 11
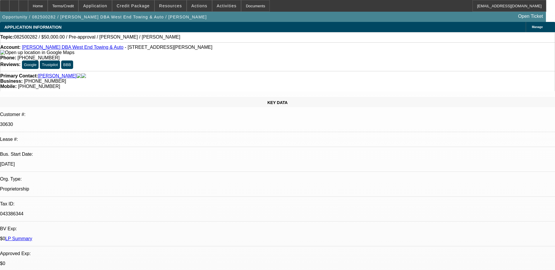
select select "0"
select select "2"
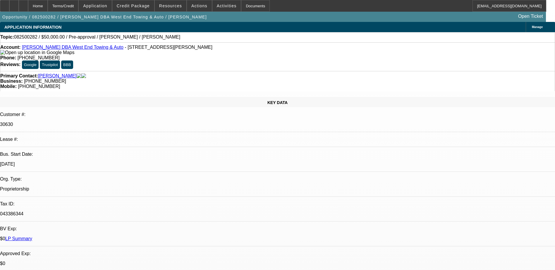
select select "0.1"
select select "0"
select select "2"
select select "0.1"
select select "1"
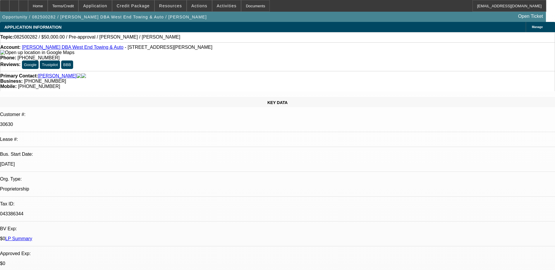
select select "1"
select select "6"
select select "1"
select select "2"
select select "4"
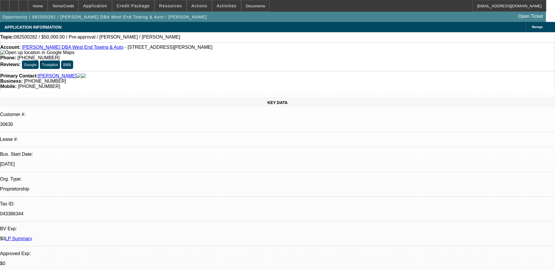
select select "1"
select select "2"
select select "4"
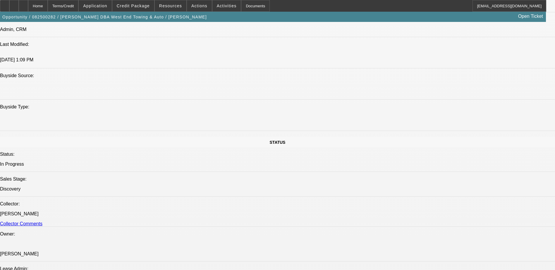
scroll to position [614, 0]
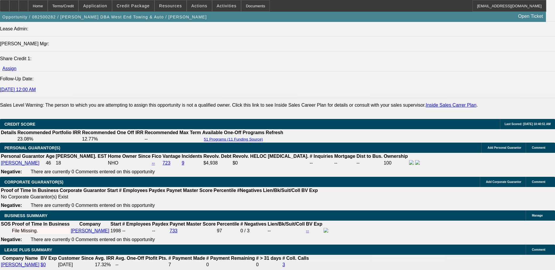
scroll to position [819, 0]
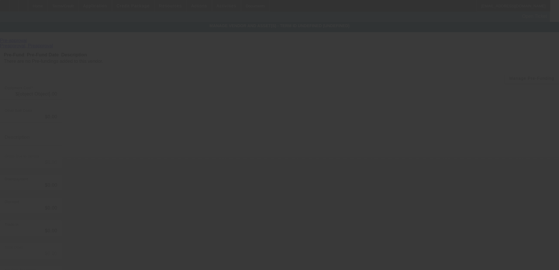
type input "$50,000.00"
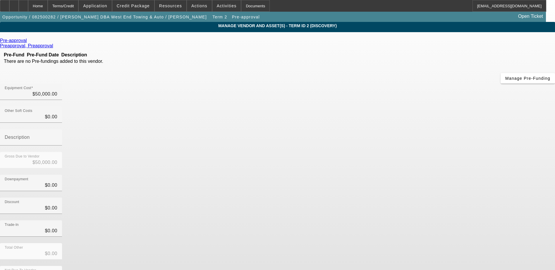
scroll to position [2, 0]
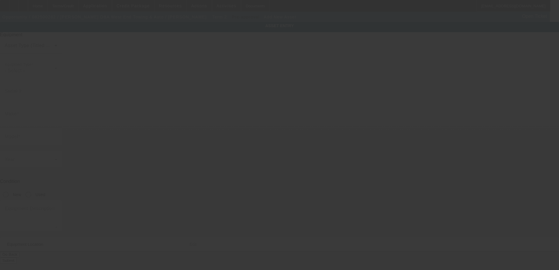
type input "429 Allen Street"
type input "New Bedford"
type input "02740"
type input "Bristol"
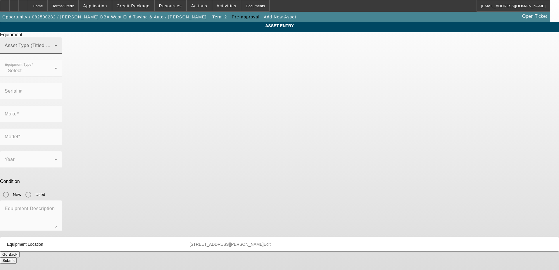
click at [76, 48] on mat-label "Asset Type (Titled or Non-Titled)" at bounding box center [41, 45] width 72 height 5
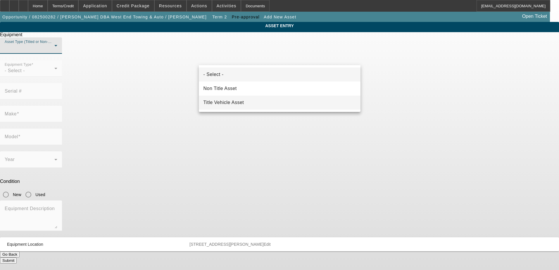
click at [216, 101] on span "Title Vehicle Asset" at bounding box center [224, 102] width 41 height 7
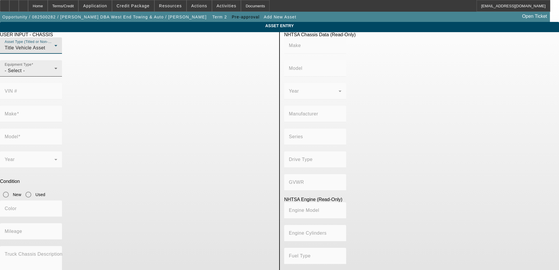
click at [54, 74] on div "- Select -" at bounding box center [30, 70] width 50 height 7
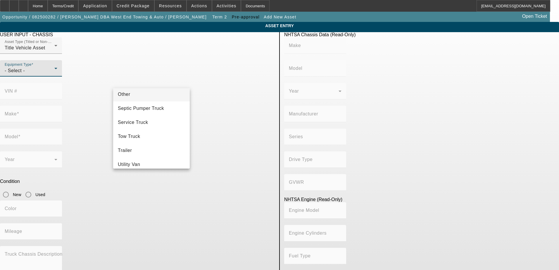
scroll to position [88, 0]
click at [138, 137] on span "Tow Truck" at bounding box center [129, 136] width 23 height 7
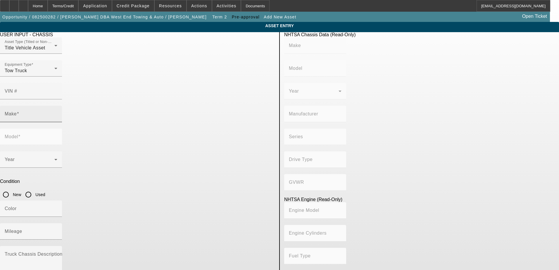
click at [17, 111] on mat-label "Make" at bounding box center [11, 113] width 12 height 5
click at [57, 113] on input "Make" at bounding box center [31, 116] width 53 height 7
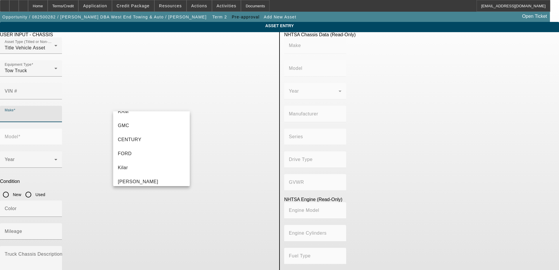
scroll to position [322, 0]
click at [133, 127] on mat-option "RAM" at bounding box center [151, 122] width 77 height 14
type input "RAM"
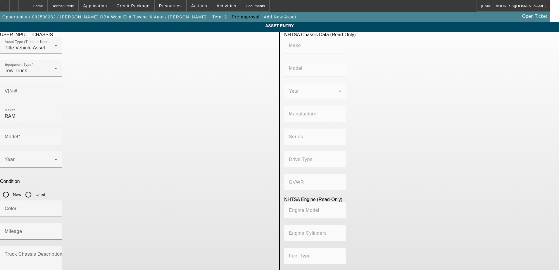
click at [78, 128] on app-asset-collateral-manage "ASSET ENTRY USER INPUT - CHASSIS Asset Type (Titled or Non-Titled) Title Vehicl…" at bounding box center [279, 184] width 559 height 325
click at [57, 136] on input "Model" at bounding box center [31, 139] width 53 height 7
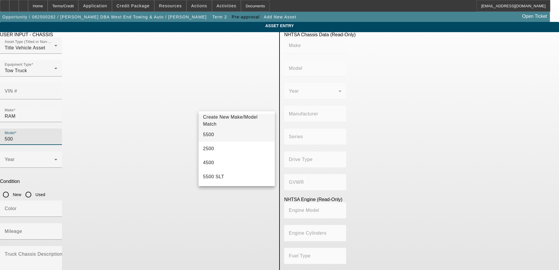
click at [217, 133] on mat-option "5500" at bounding box center [237, 135] width 77 height 14
type input "5500"
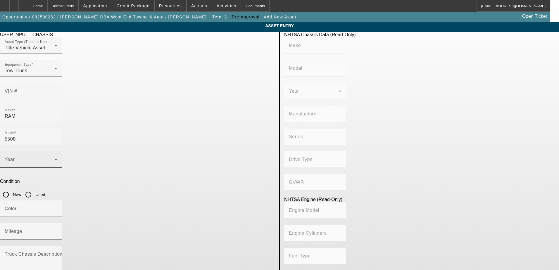
click at [57, 152] on div "Year" at bounding box center [31, 160] width 53 height 16
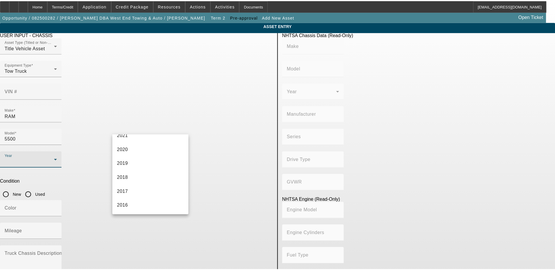
scroll to position [117, 0]
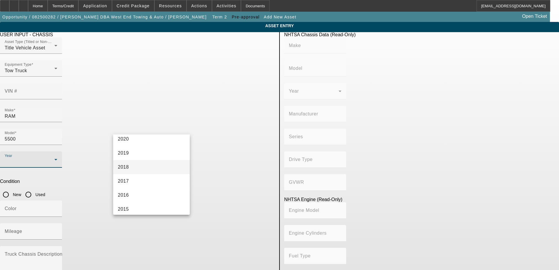
click at [139, 167] on mat-option "2018" at bounding box center [151, 167] width 77 height 14
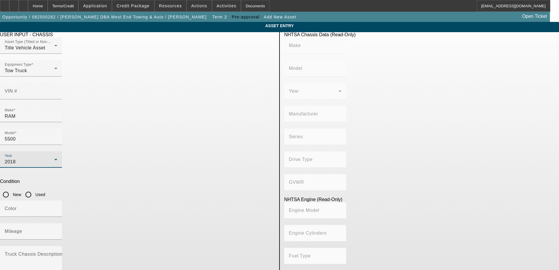
click at [86, 132] on app-asset-collateral-manage "ASSET ENTRY USER INPUT - CHASSIS Asset Type (Titled or Non-Titled) Title Vehicl…" at bounding box center [279, 184] width 559 height 325
click at [34, 189] on input "Used" at bounding box center [29, 195] width 12 height 12
radio input "true"
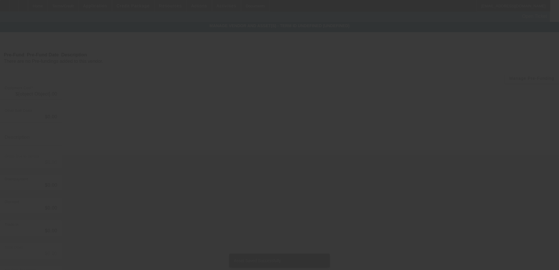
type input "$50,000.00"
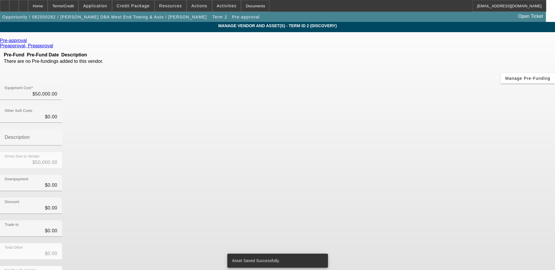
scroll to position [4, 0]
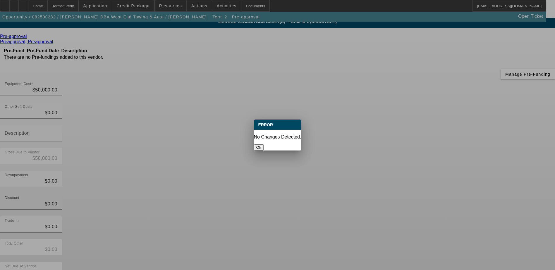
drag, startPoint x: 284, startPoint y: 139, endPoint x: 284, endPoint y: 134, distance: 5.0
click at [264, 145] on button "Ok" at bounding box center [259, 148] width 10 height 6
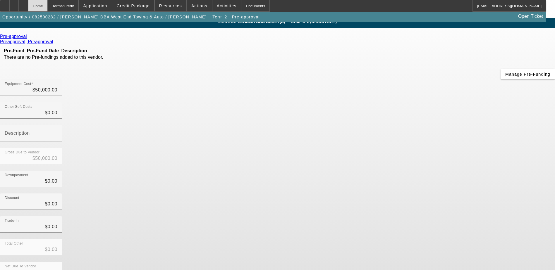
click at [48, 6] on div "Home" at bounding box center [38, 6] width 20 height 12
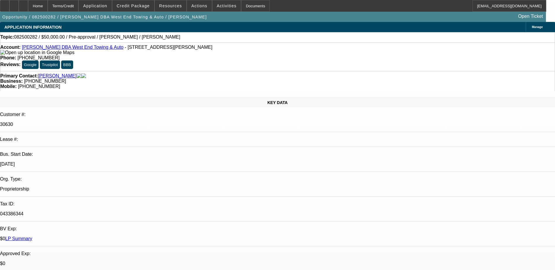
select select "0"
select select "6"
select select "0"
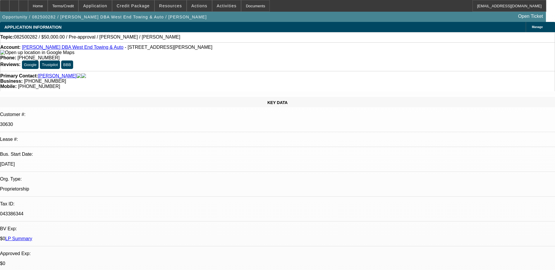
select select "2"
select select "0.1"
select select "4"
select select "0"
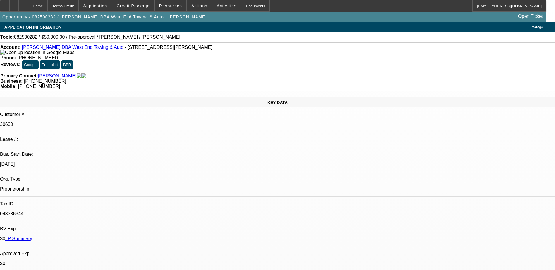
select select "2"
select select "0.1"
select select "4"
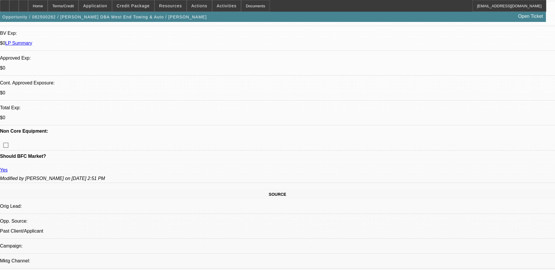
scroll to position [198, 0]
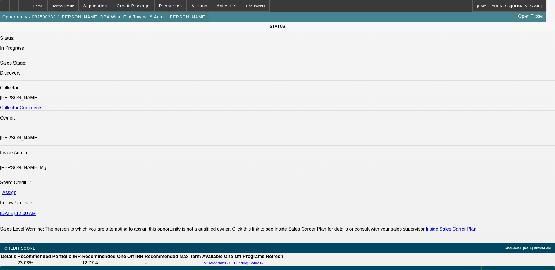
scroll to position [614, 0]
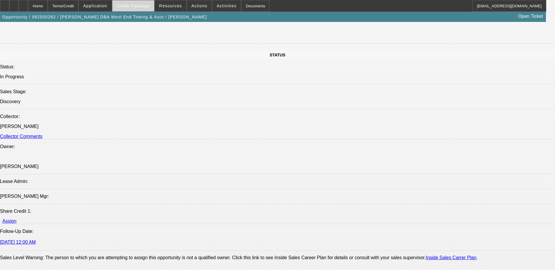
click at [133, 6] on span "Credit Package" at bounding box center [133, 6] width 33 height 5
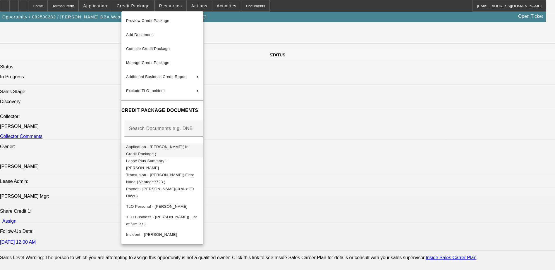
click at [173, 150] on span "Application - Adam Simmons( In Credit Package )" at bounding box center [157, 150] width 62 height 11
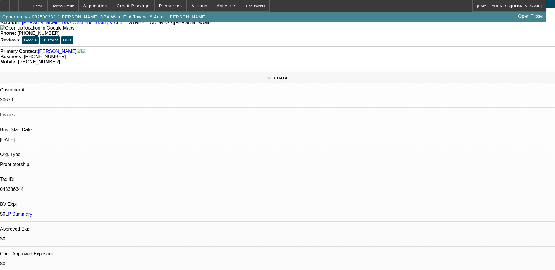
scroll to position [0, 0]
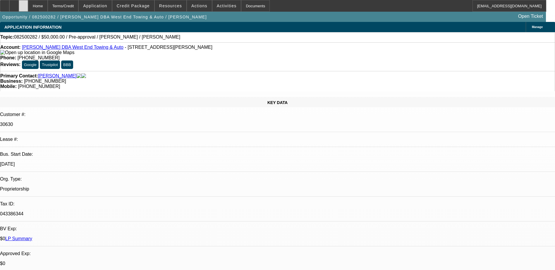
click at [23, 4] on icon at bounding box center [23, 4] width 0 height 0
select select "0"
select select "2"
select select "0.1"
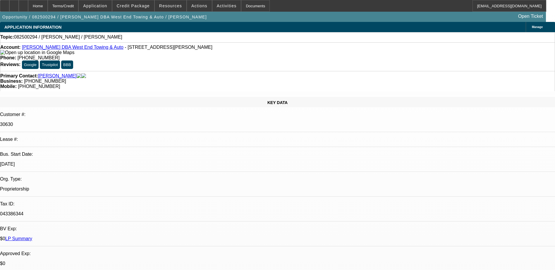
select select "4"
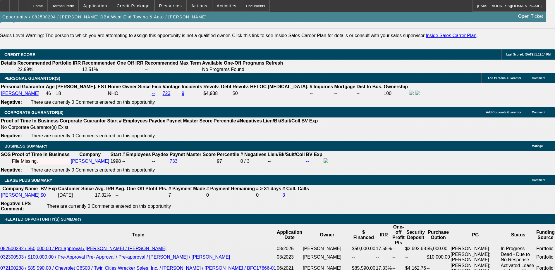
scroll to position [878, 0]
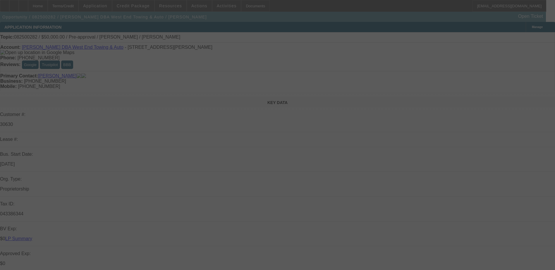
select select "0"
select select "2"
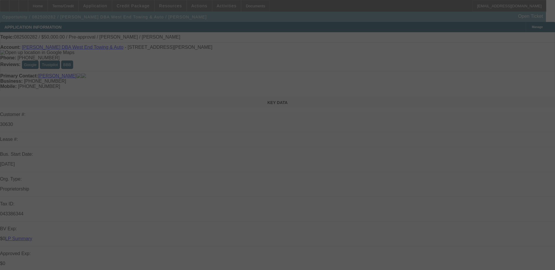
select select "0.1"
select select "0"
select select "2"
select select "0.1"
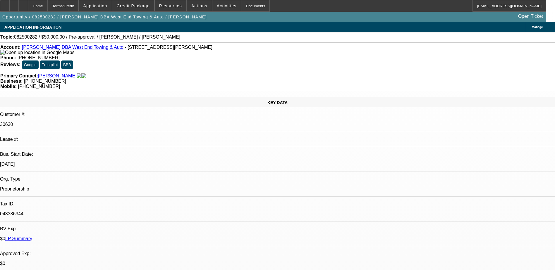
select select "1"
select select "6"
select select "1"
select select "2"
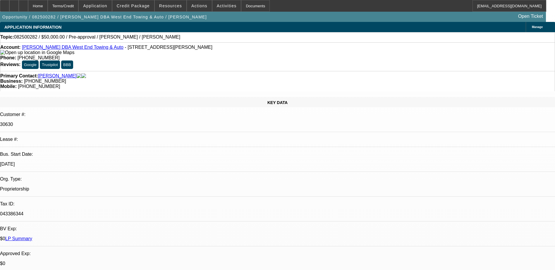
select select "4"
select select "1"
select select "2"
select select "4"
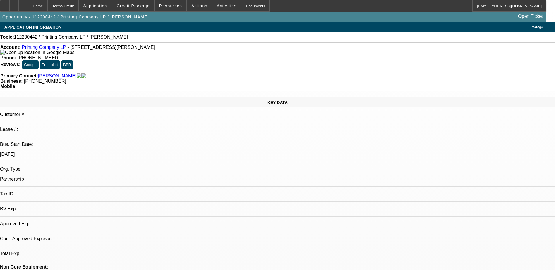
select select "0"
select select "2"
select select "0.1"
select select "4"
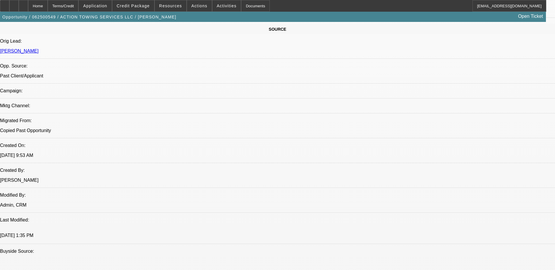
select select "0"
select select "0.1"
select select "0"
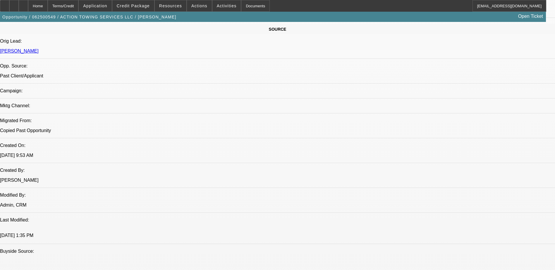
select select "0.1"
select select "0"
select select "0.1"
select select "0"
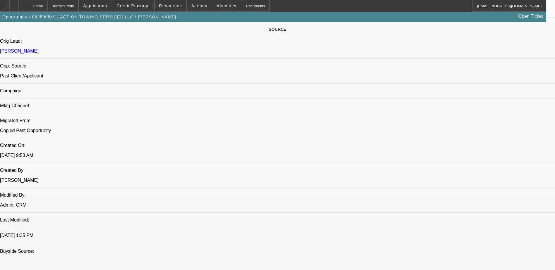
select select "2"
select select "0.1"
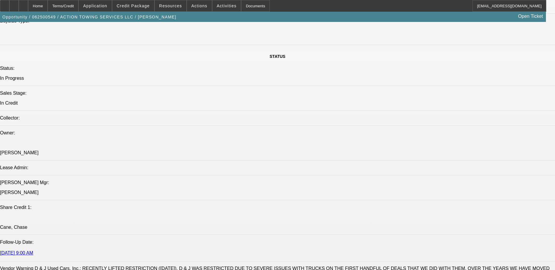
select select "1"
select select "3"
select select "4"
select select "1"
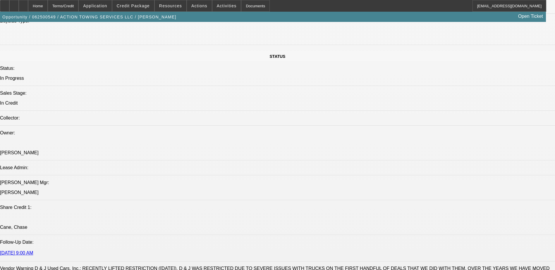
select select "4"
select select "1"
select select "4"
select select "1"
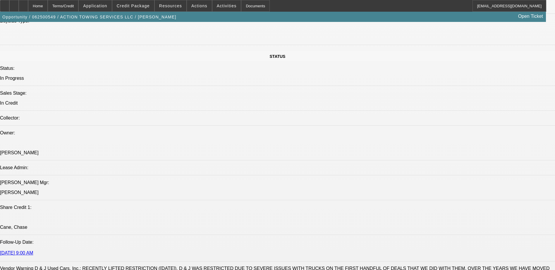
select select "2"
select select "4"
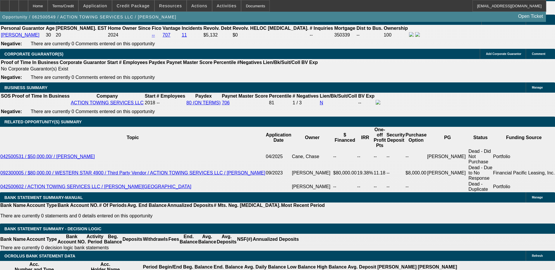
scroll to position [875, 0]
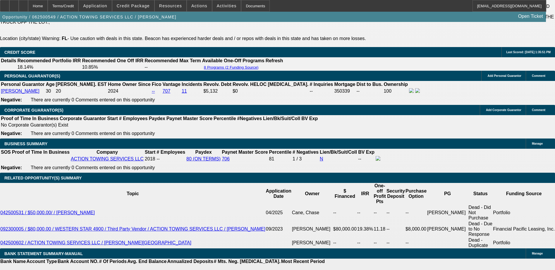
select select "0"
select select "2"
select select "0.1"
select select "4"
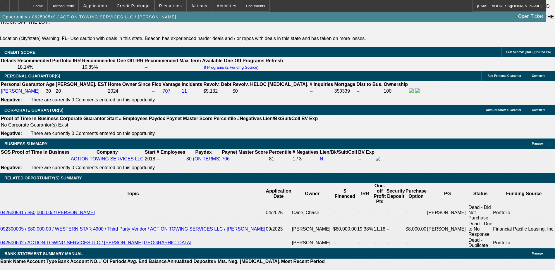
select select "0"
select select "2"
select select "0"
select select "6"
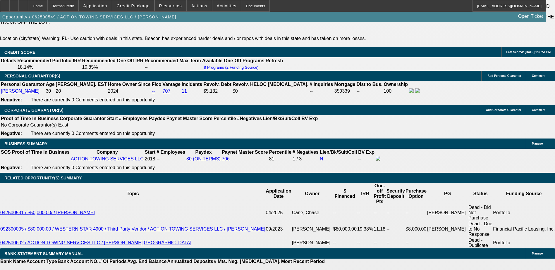
select select "0"
select select "6"
select select "0"
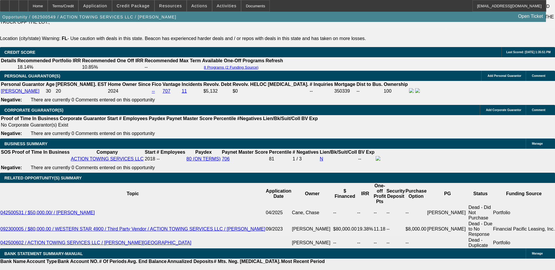
select select "0"
select select "2"
select select "0.15"
select select "16"
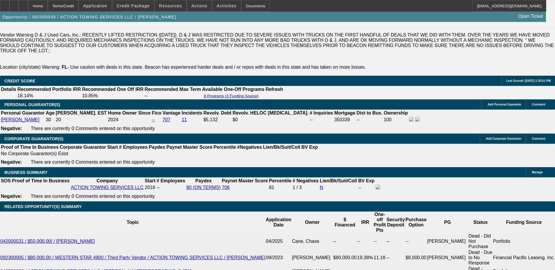
scroll to position [846, 0]
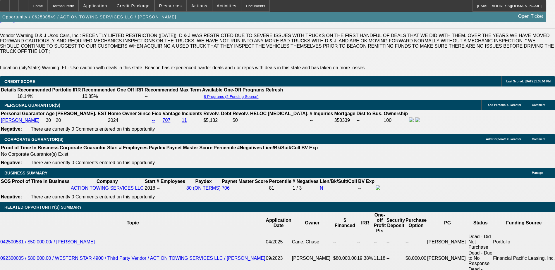
select select "0"
select select "3"
select select "0.1"
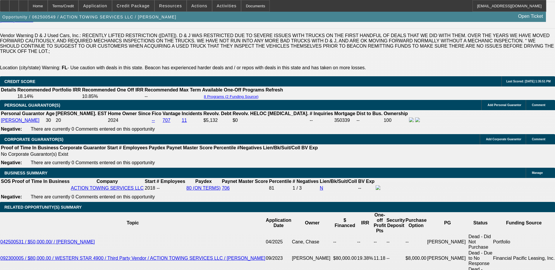
select select "4"
select select "0"
select select "0.1"
select select "4"
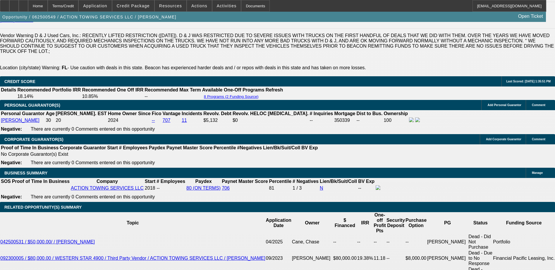
select select "0"
select select "0.1"
select select "4"
select select "0"
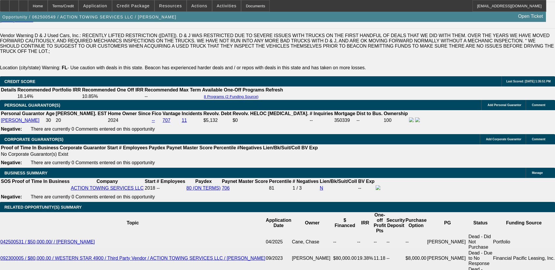
select select "2"
select select "0.1"
select select "4"
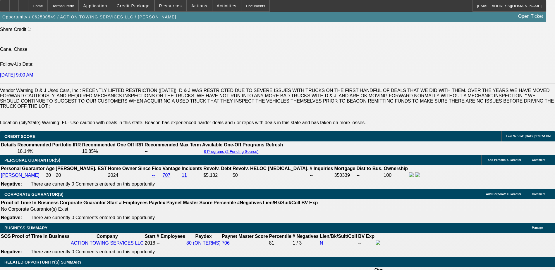
scroll to position [788, 0]
